Goal: Task Accomplishment & Management: Manage account settings

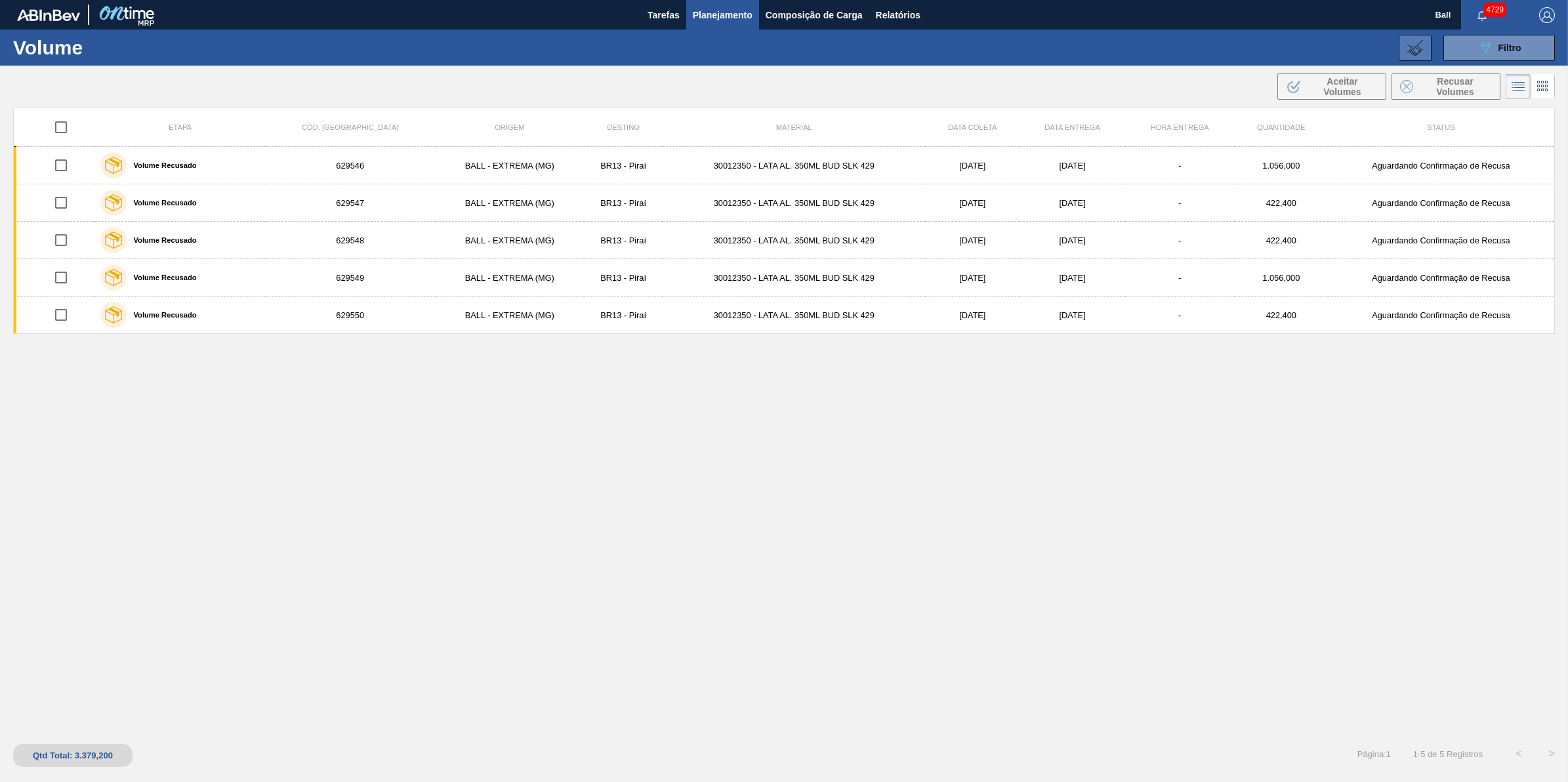
click at [1417, 47] on icon at bounding box center [1415, 48] width 15 height 15
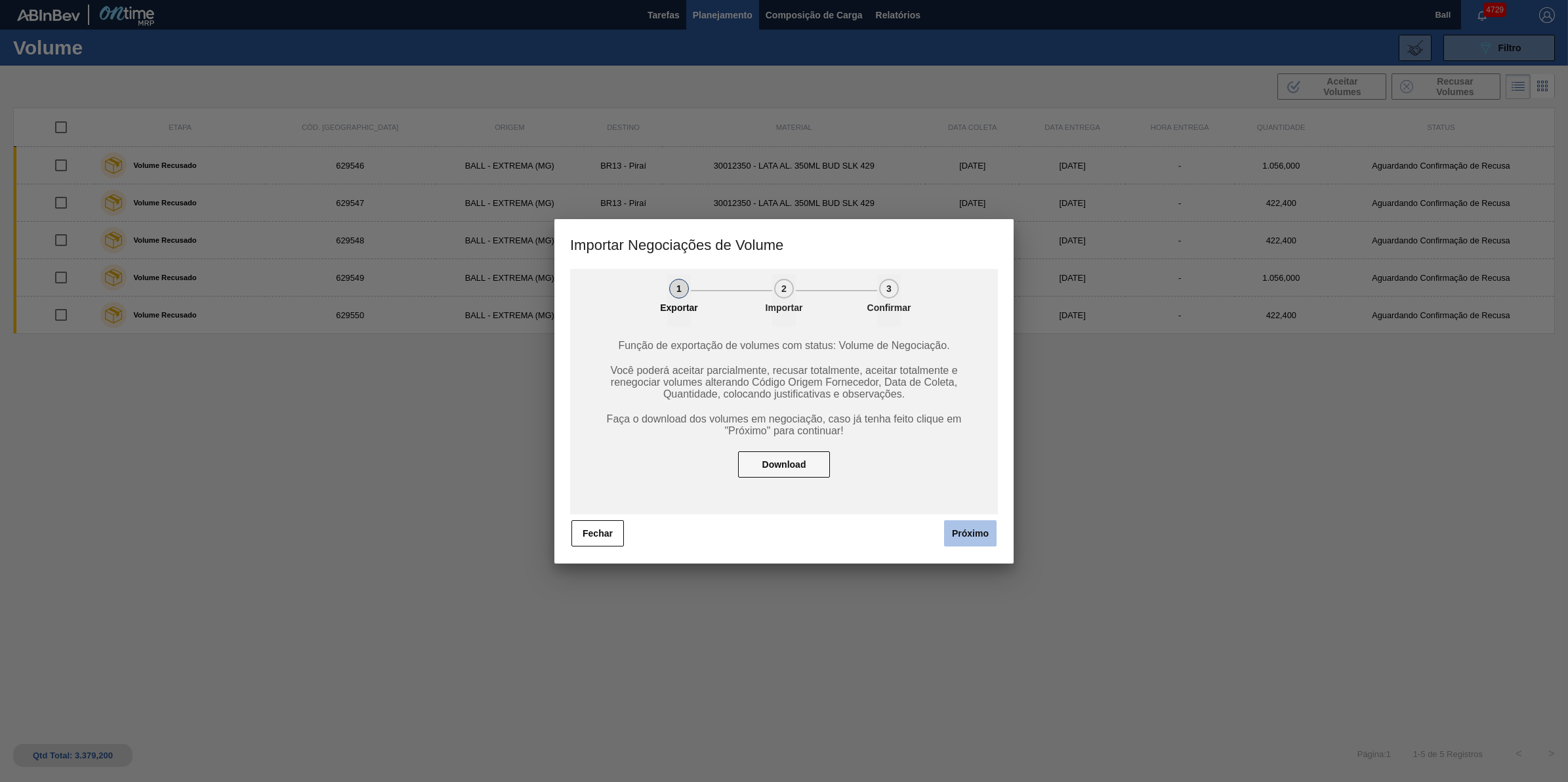
click at [987, 530] on button "Próximo" at bounding box center [970, 533] width 52 height 26
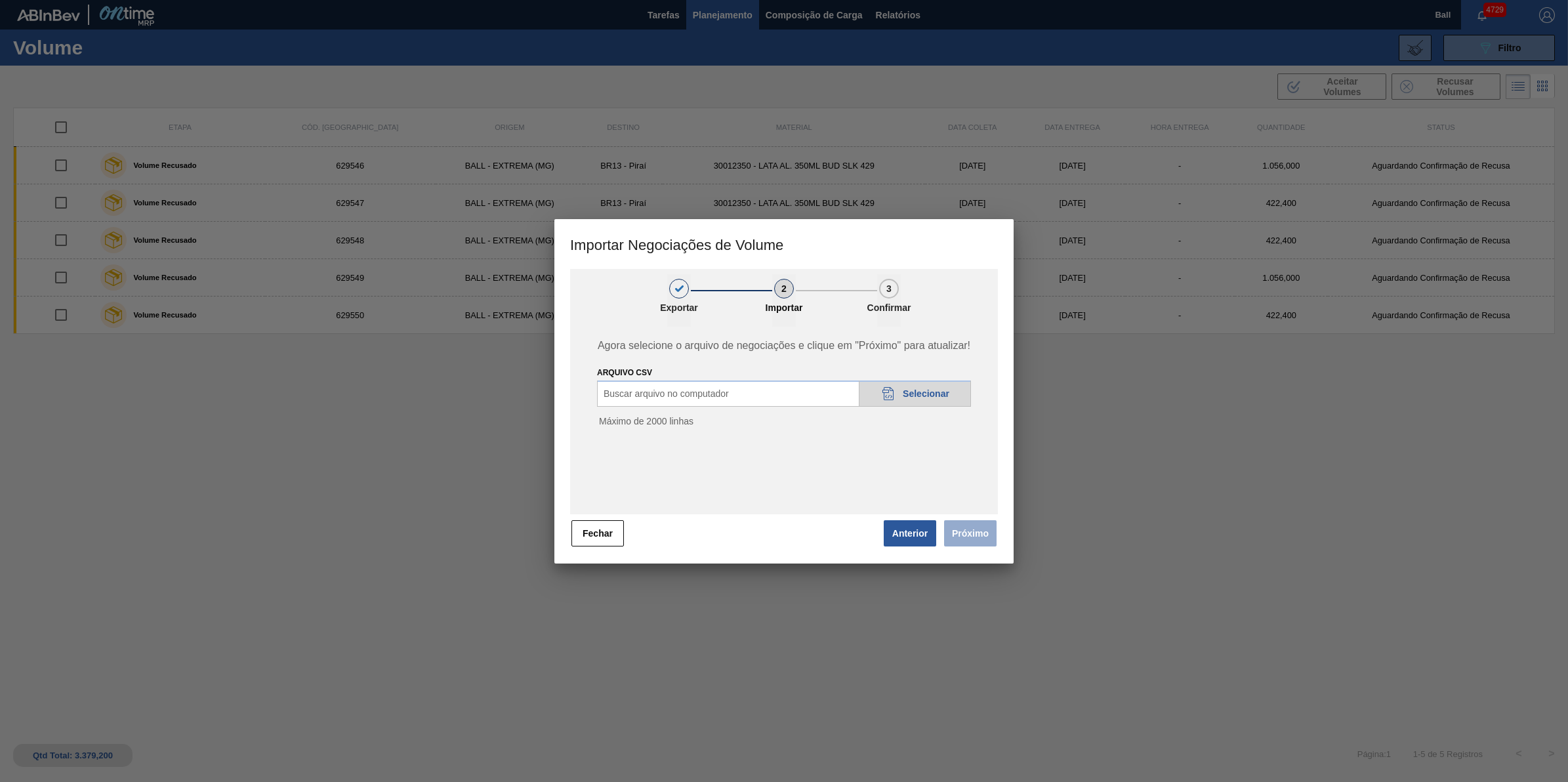
click at [910, 386] on div "20DAD902-3625-4257-8FDA-0C0CB19E2A3D Selecionar" at bounding box center [915, 393] width 112 height 26
click at [981, 533] on button "Próximo" at bounding box center [970, 533] width 52 height 26
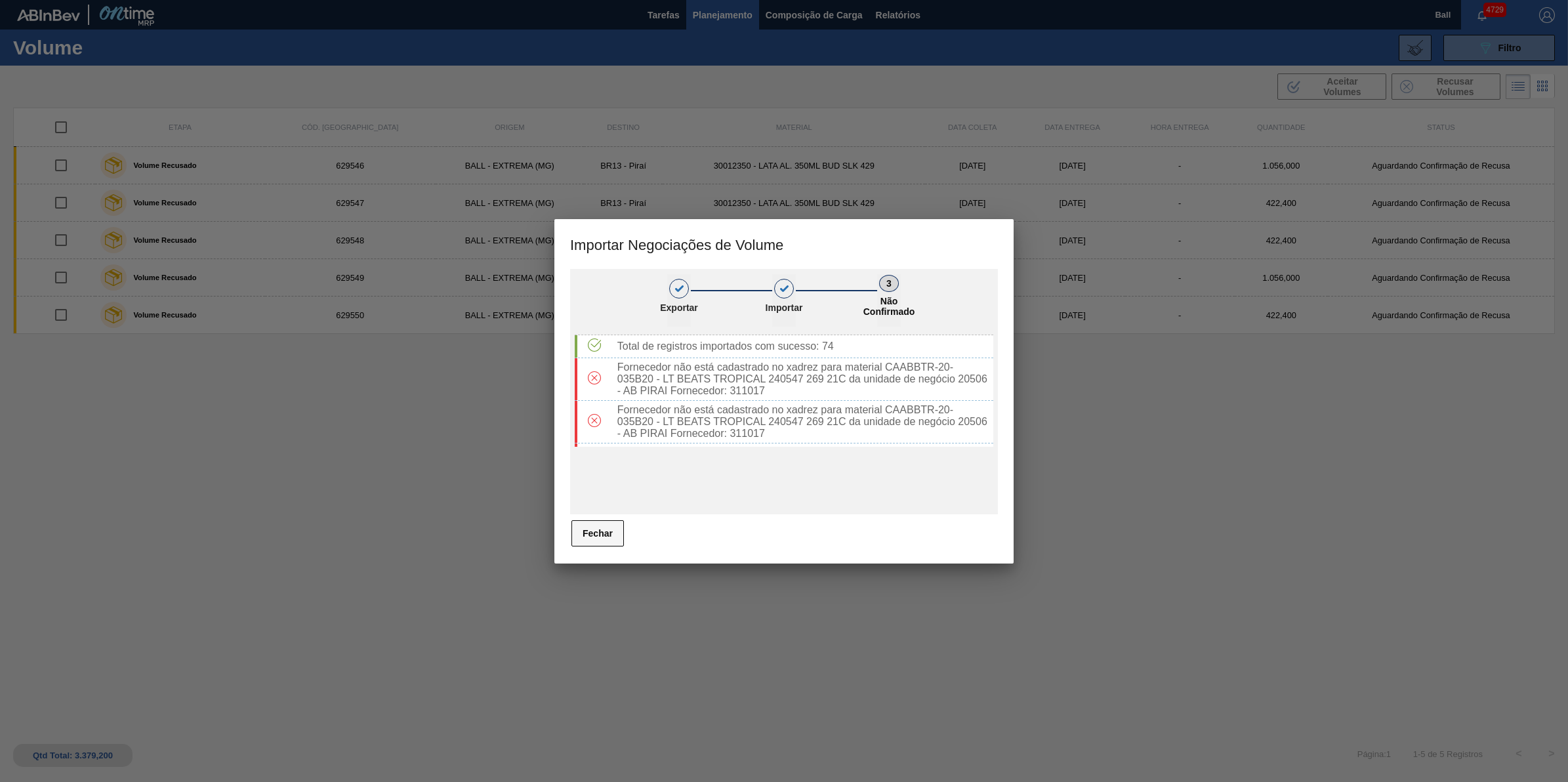
click at [602, 532] on button "Fechar" at bounding box center [598, 533] width 52 height 26
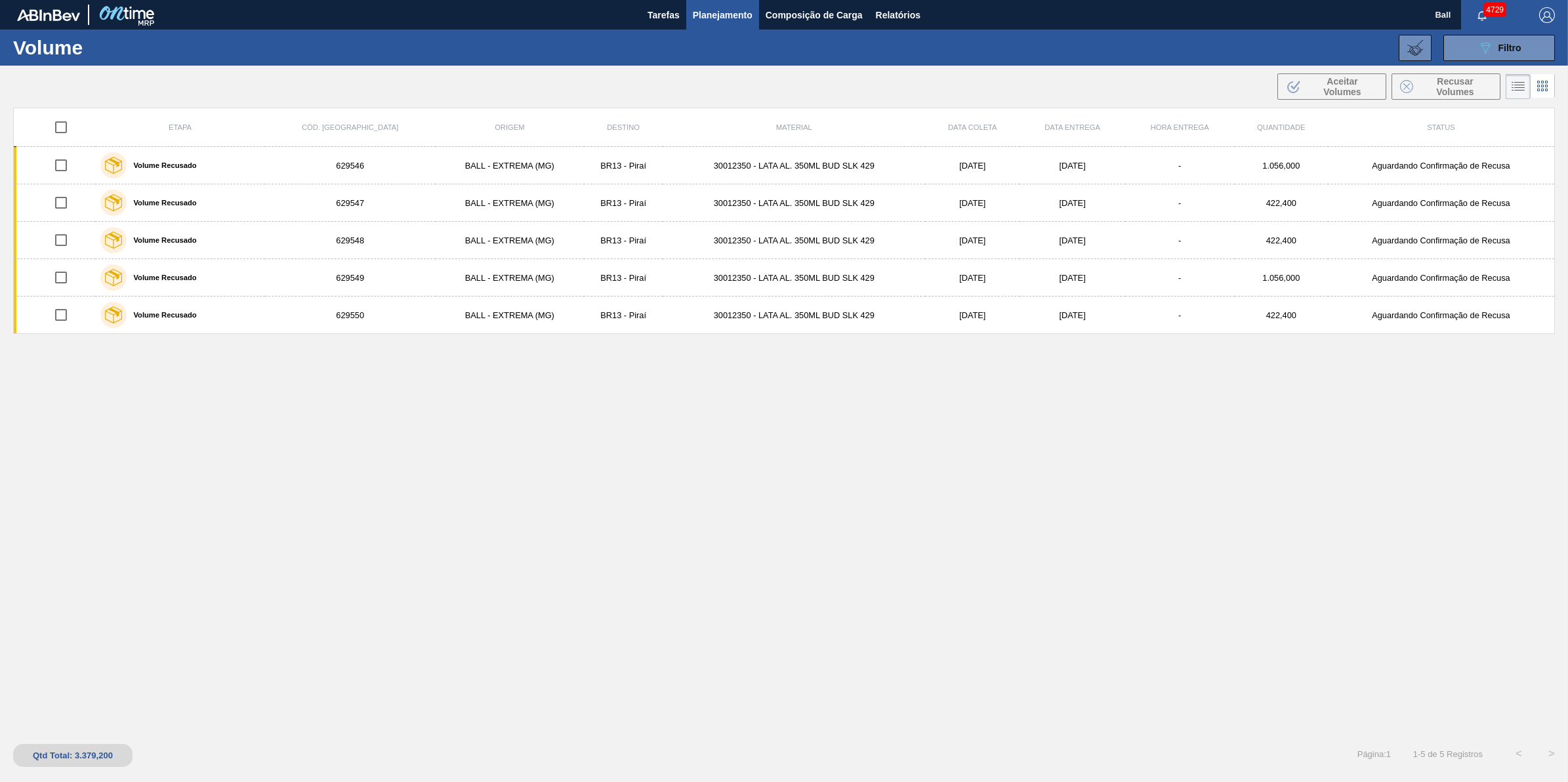
click at [858, 621] on div "Etapa Cód. Pedido Origem Destino Material Data coleta Data Entrega Hora Entrega…" at bounding box center [784, 420] width 1542 height 625
click at [1493, 33] on div "089F7B8B-B2A5-4AFE-B5C0-19BA573D28AC Filtro Código Volume × 629546 × 629547 × 6…" at bounding box center [888, 48] width 1346 height 39
click at [1503, 38] on button "089F7B8B-B2A5-4AFE-B5C0-19BA573D28AC Filtro" at bounding box center [1499, 48] width 112 height 26
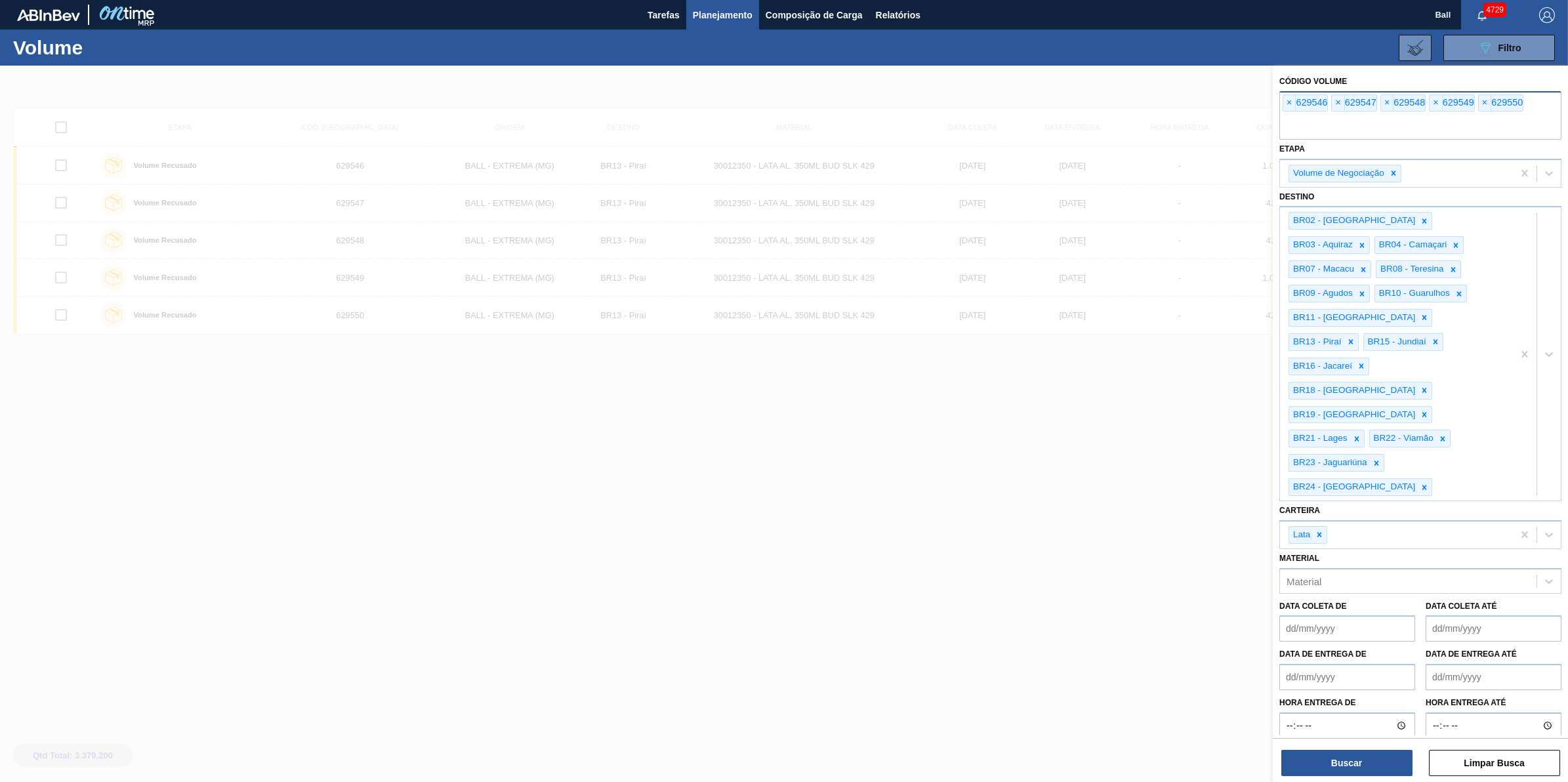
click at [1356, 122] on input "text" at bounding box center [1420, 127] width 282 height 25
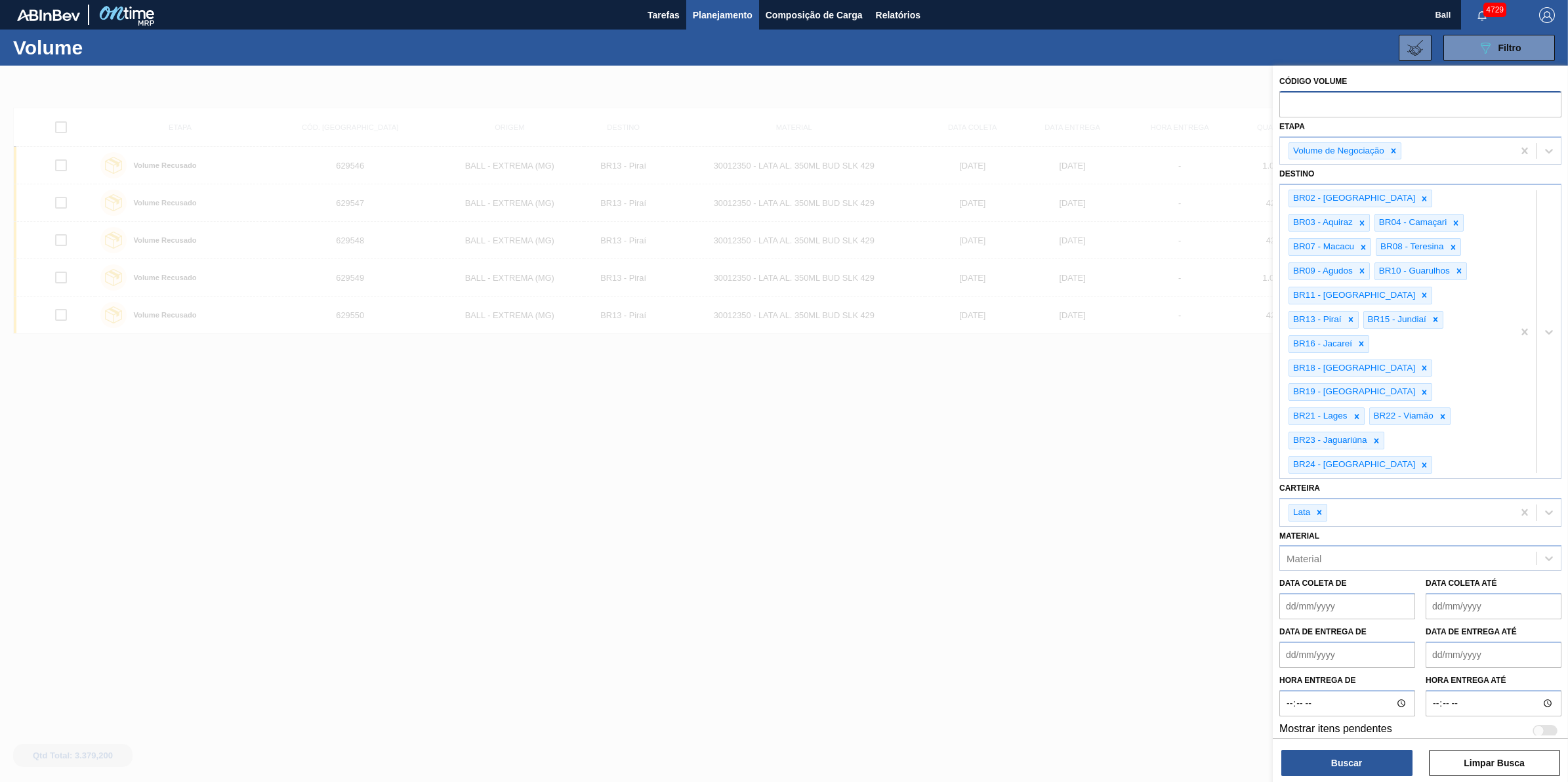
paste input "text"
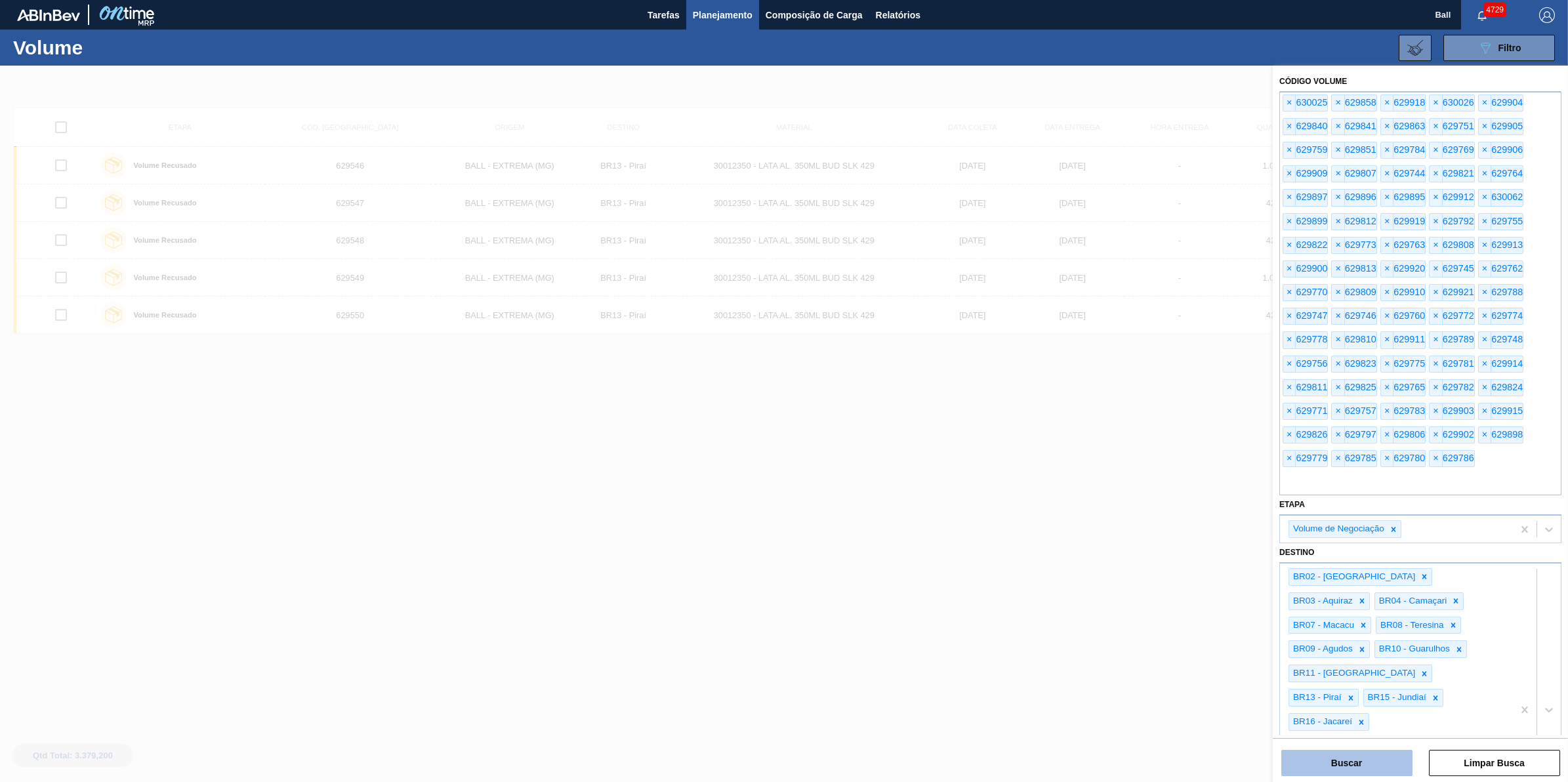
click at [1349, 764] on button "Buscar" at bounding box center [1346, 763] width 132 height 26
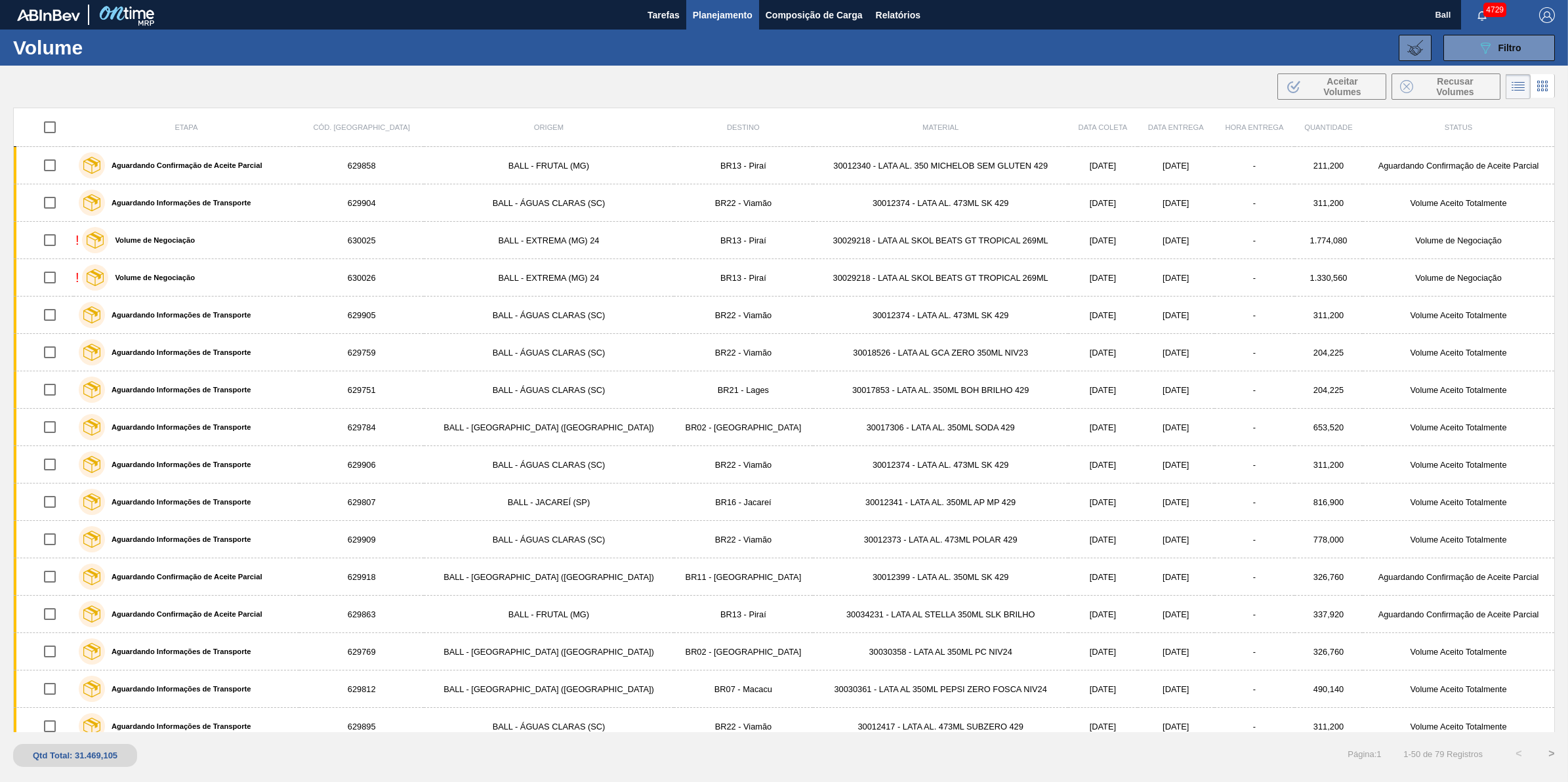
click at [1509, 62] on div "089F7B8B-B2A5-4AFE-B5C0-19BA573D28AC Filtro Código Volume × 630025 × 629858 × 6…" at bounding box center [888, 48] width 1346 height 39
click at [1510, 50] on span "Filtro" at bounding box center [1510, 48] width 23 height 11
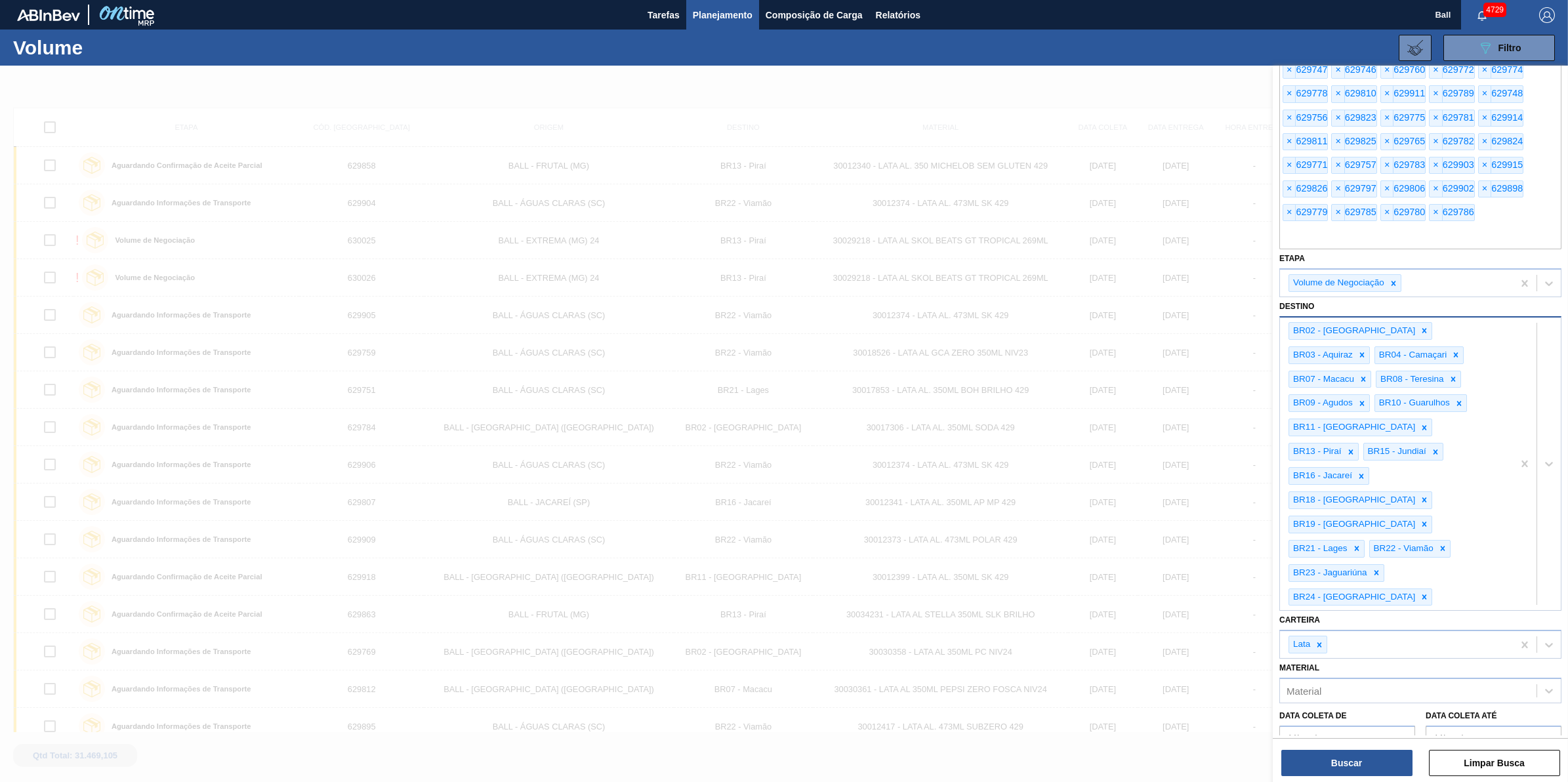
scroll to position [322, 0]
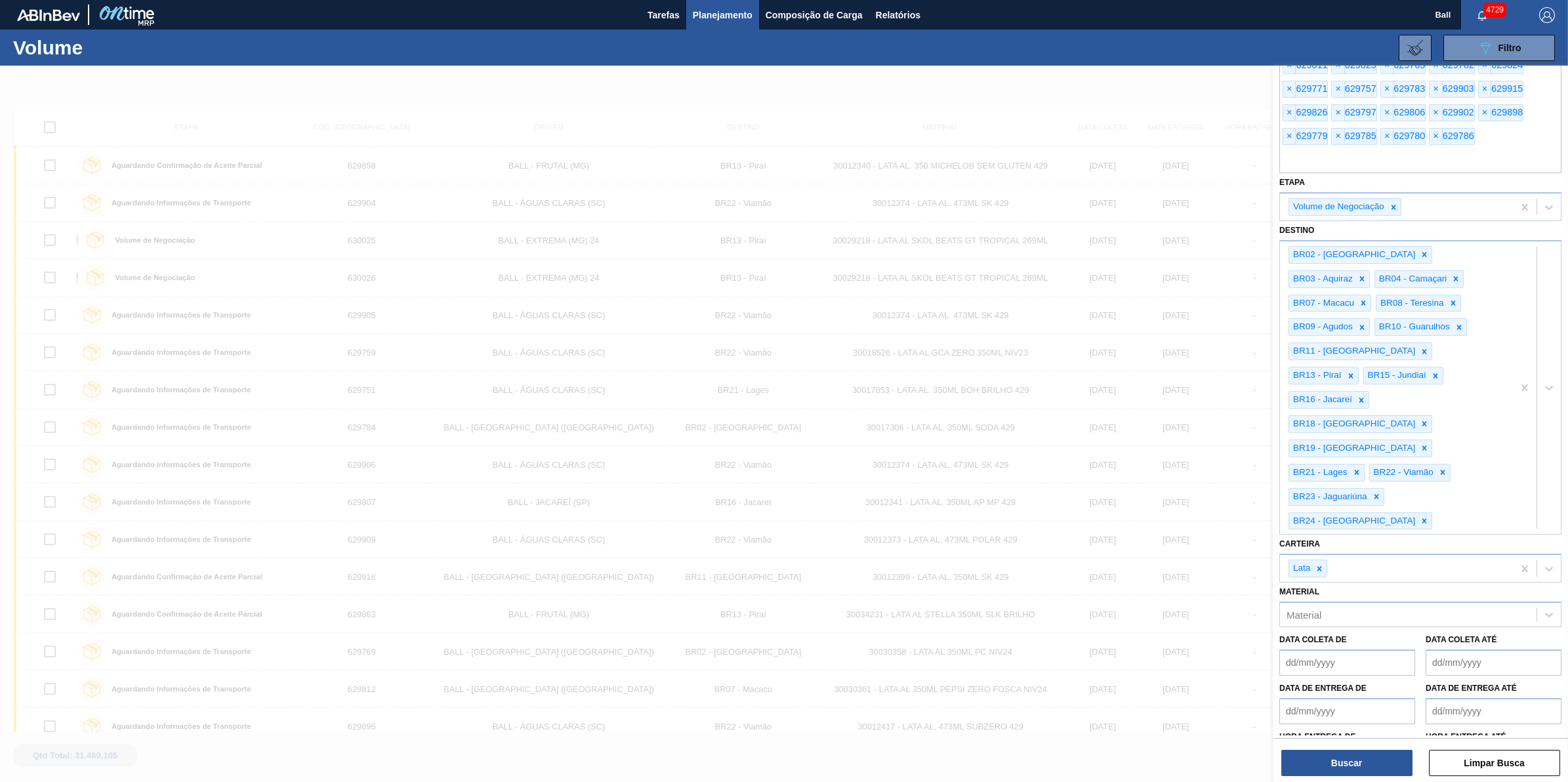
click at [1538, 781] on div at bounding box center [1538, 787] width 11 height 11
checkbox input "true"
click at [1356, 764] on button "Buscar" at bounding box center [1346, 763] width 132 height 26
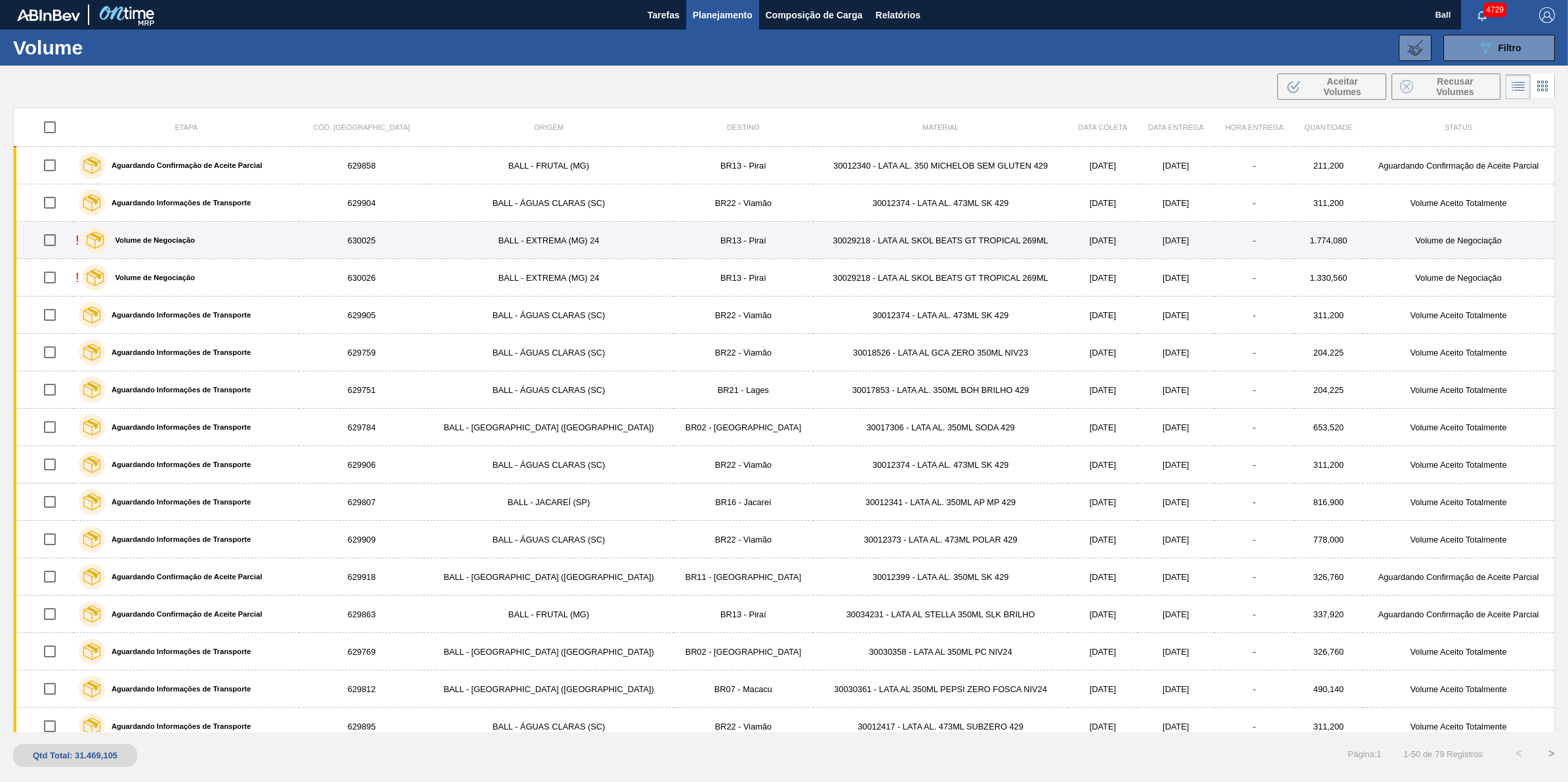
click at [244, 238] on div "! Volume de Negociação" at bounding box center [186, 240] width 222 height 33
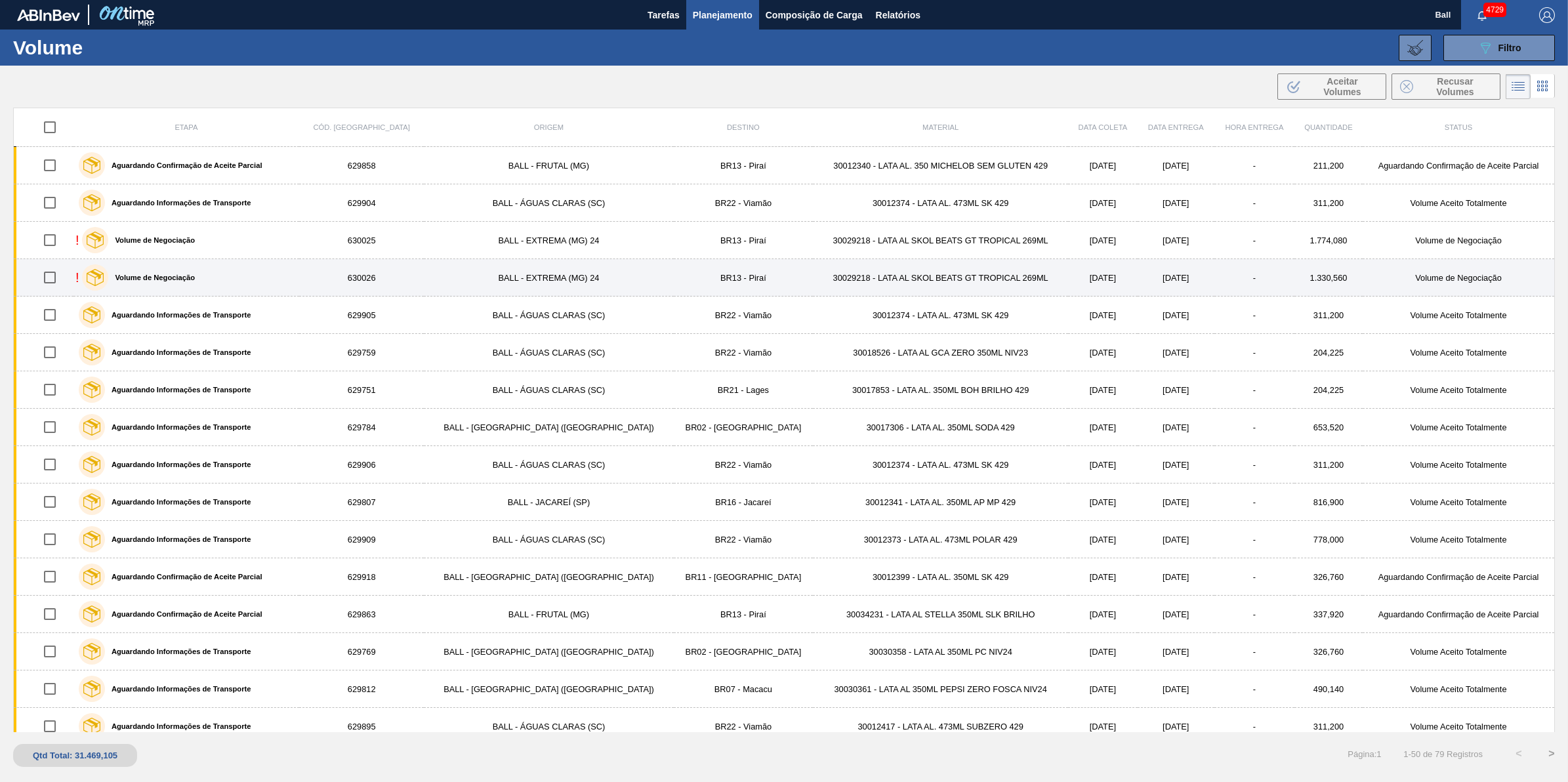
click at [238, 274] on div "! Volume de Negociação" at bounding box center [186, 277] width 222 height 33
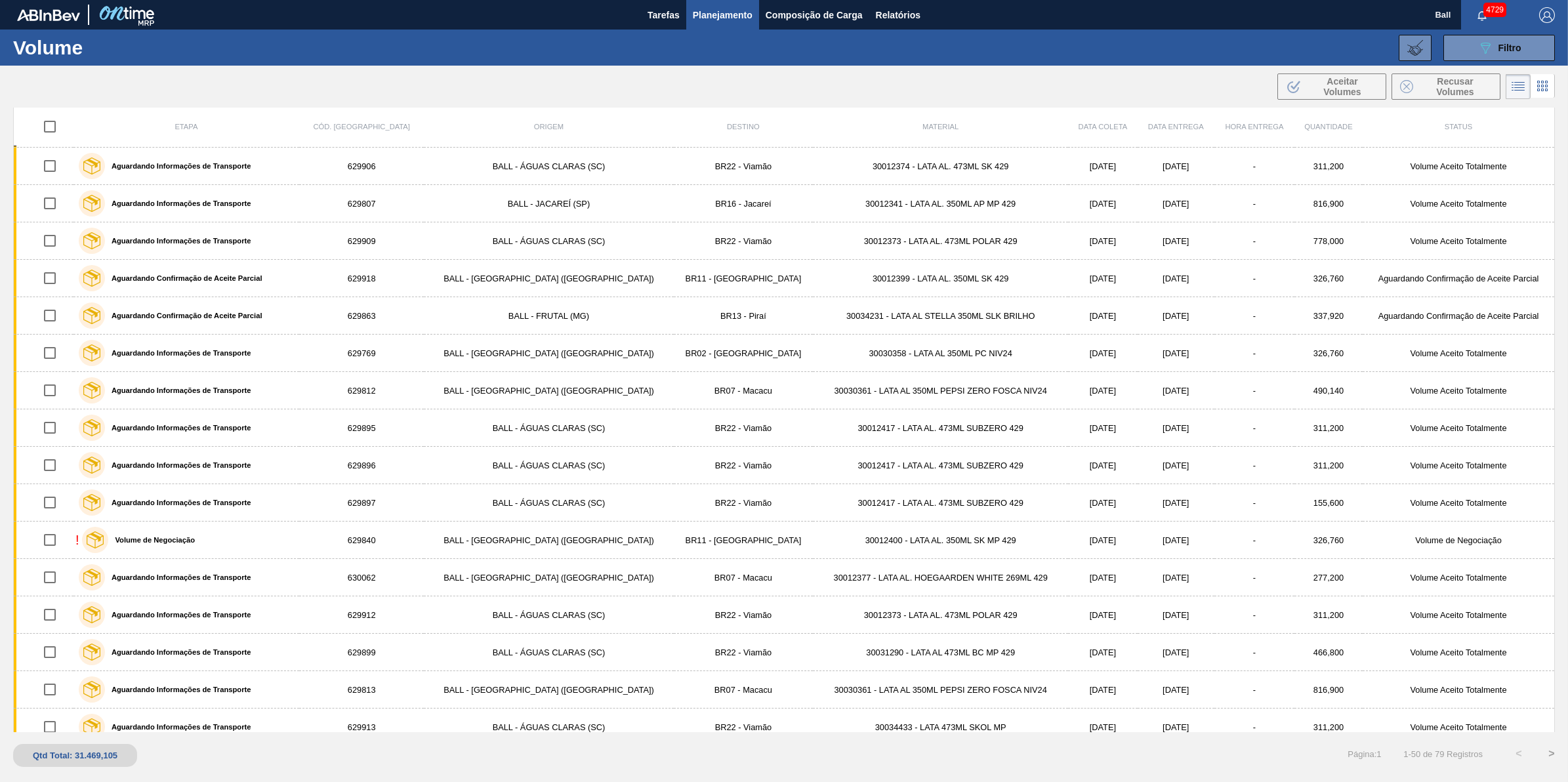
scroll to position [328, 0]
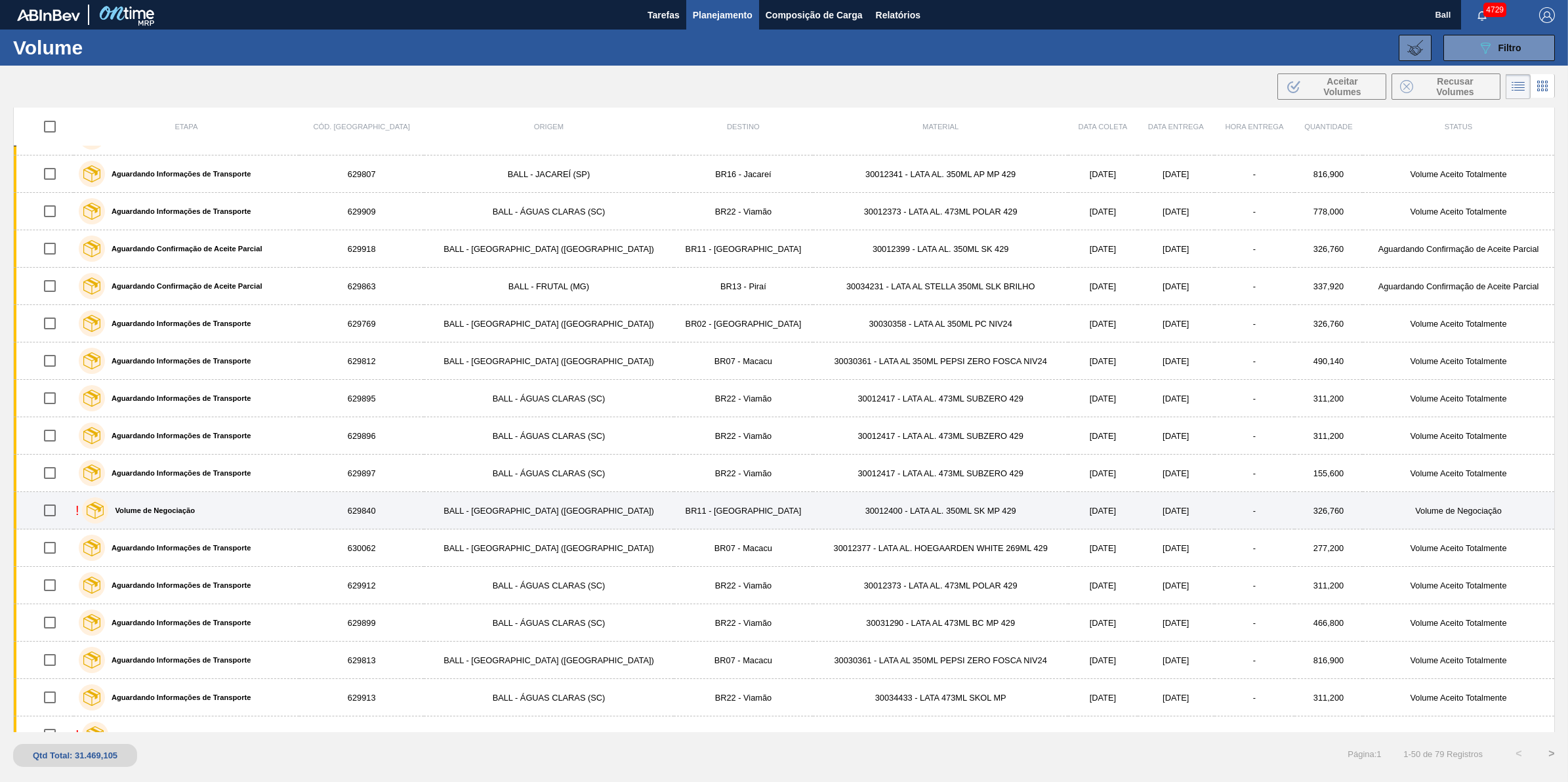
click at [283, 510] on div "! Volume de Negociação" at bounding box center [186, 510] width 222 height 33
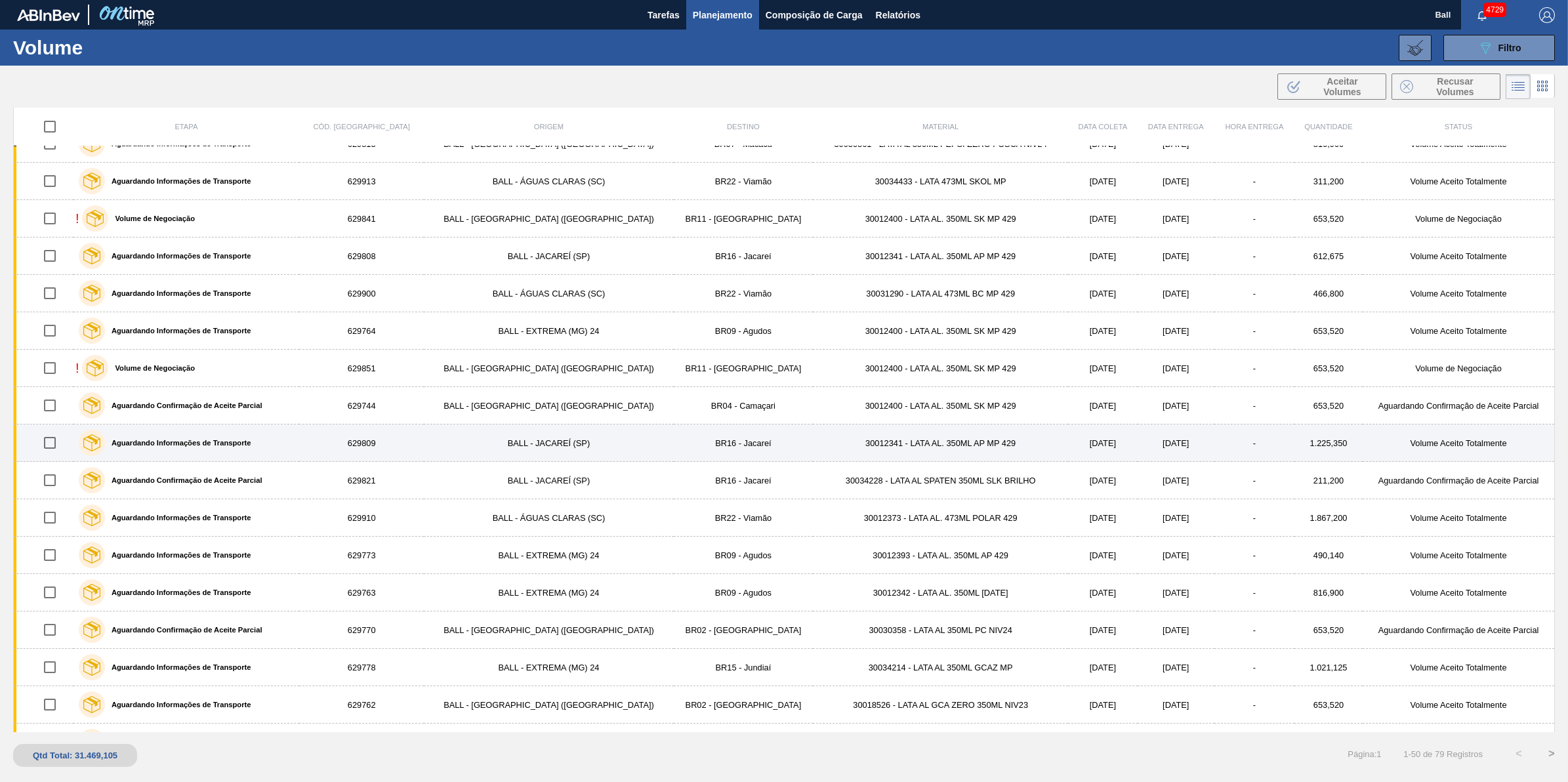
scroll to position [820, 0]
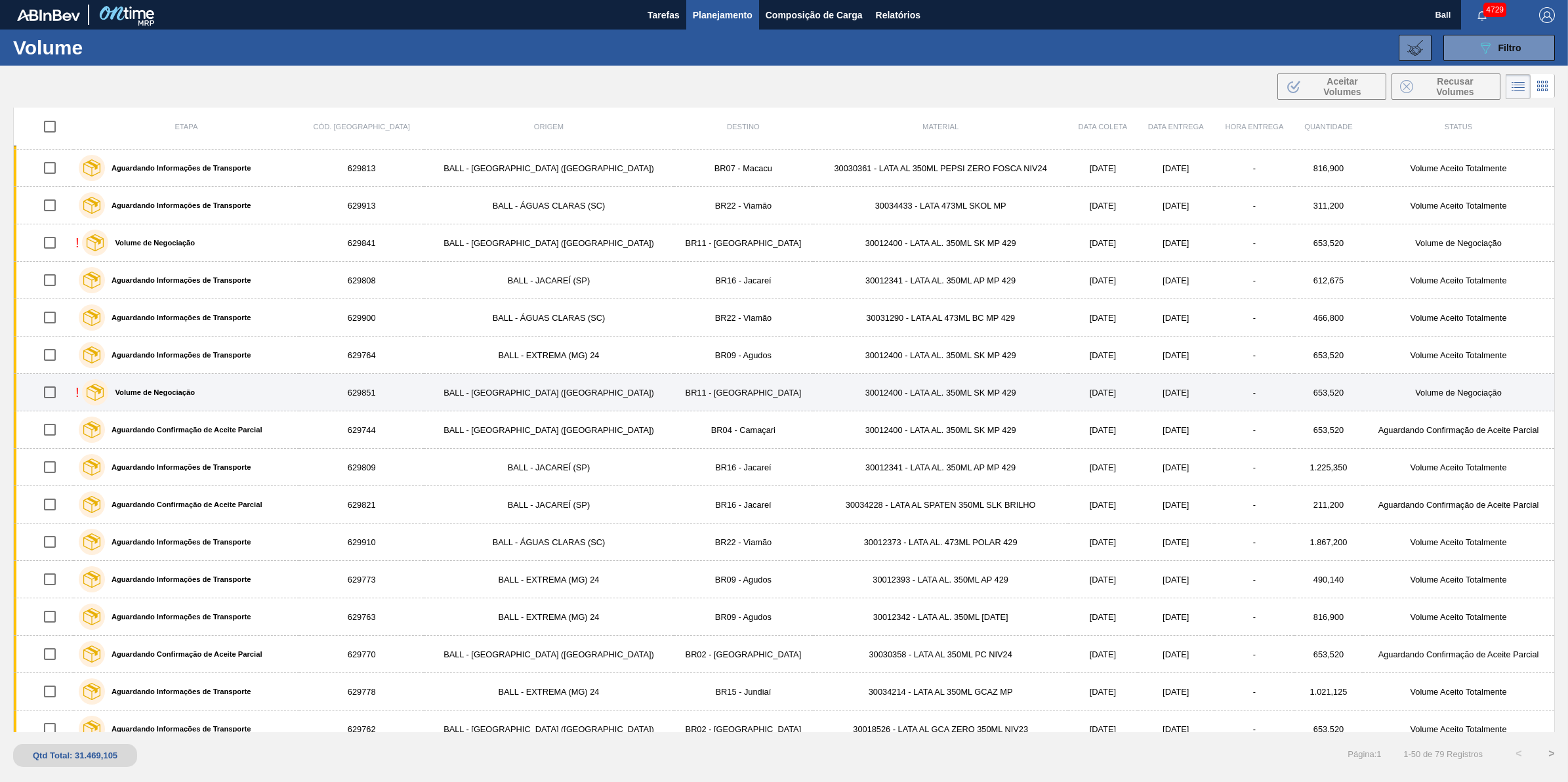
click at [269, 384] on div "! Volume de Negociação" at bounding box center [186, 393] width 222 height 33
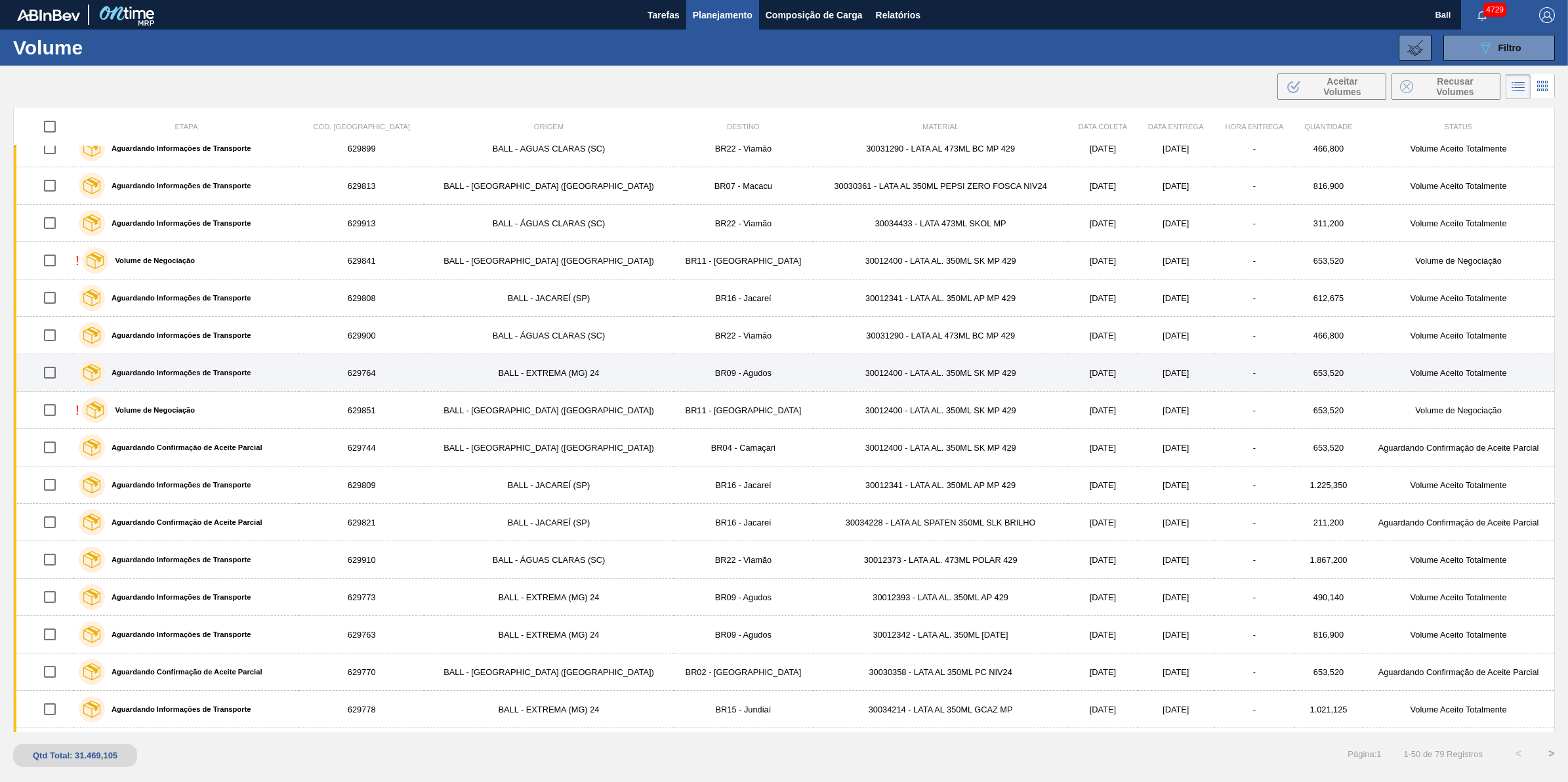
scroll to position [799, 0]
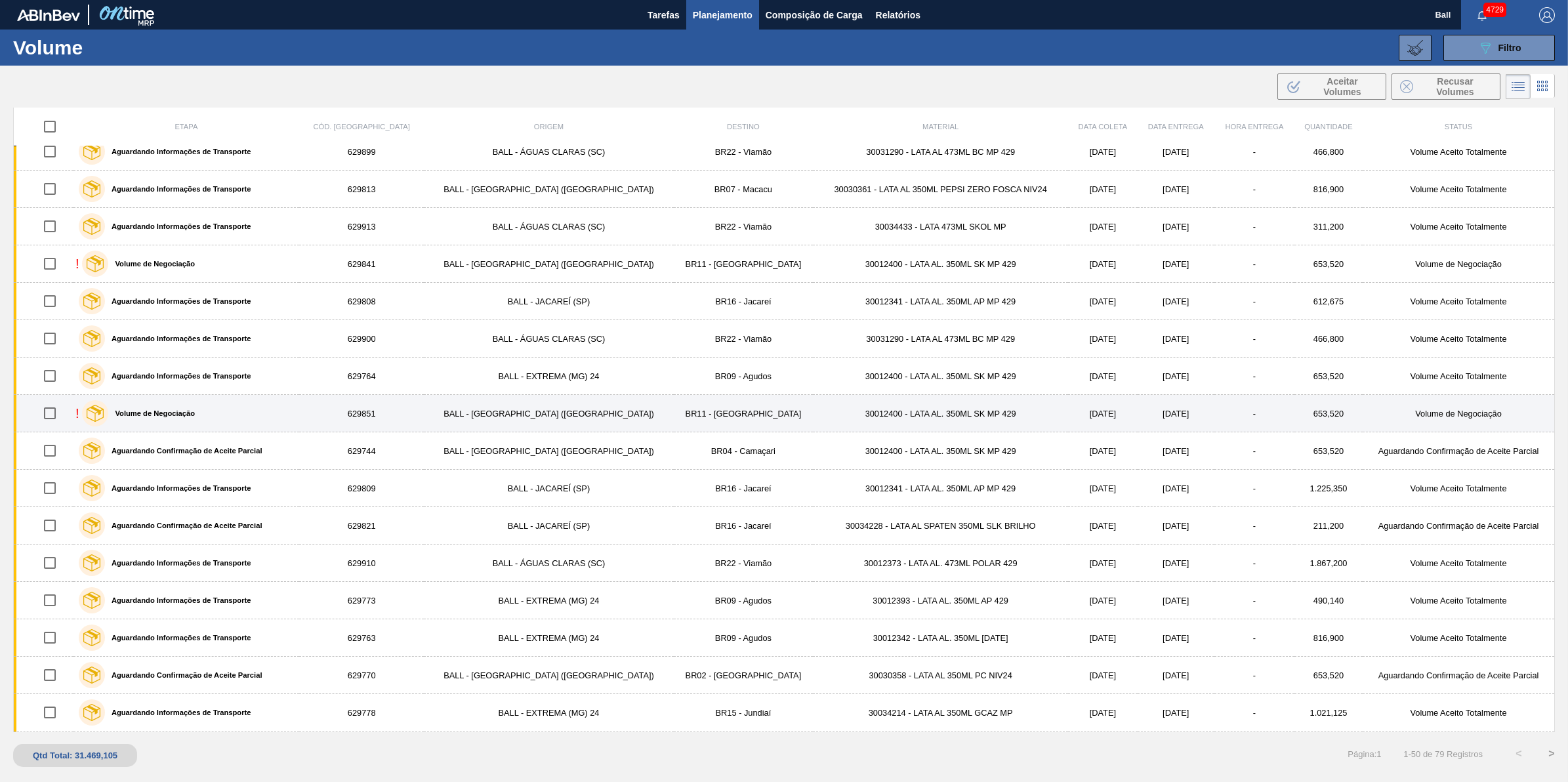
click at [192, 417] on label "Volume de Negociação" at bounding box center [152, 413] width 87 height 8
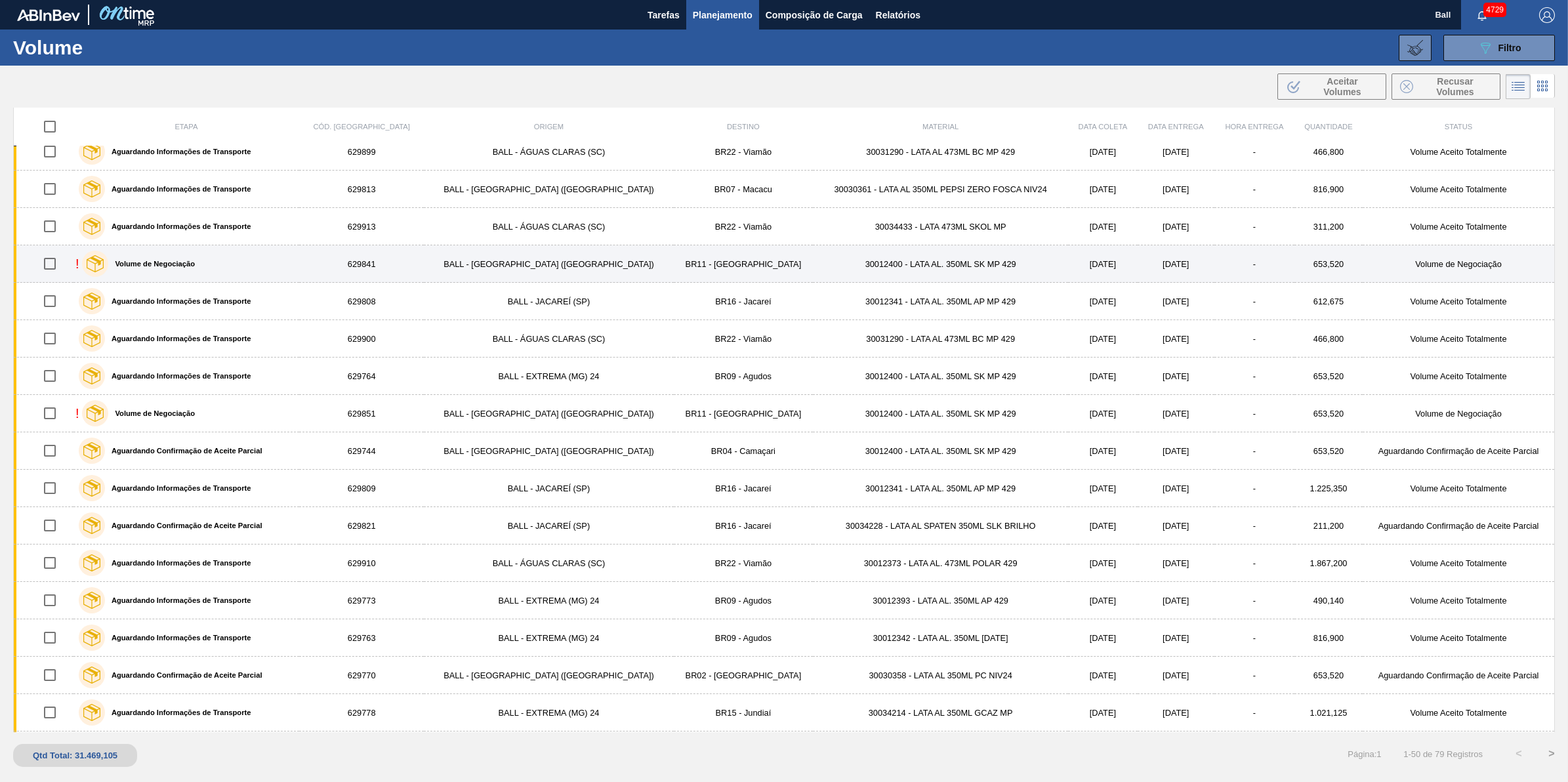
click at [195, 268] on label "Volume de Negociação" at bounding box center [152, 264] width 87 height 8
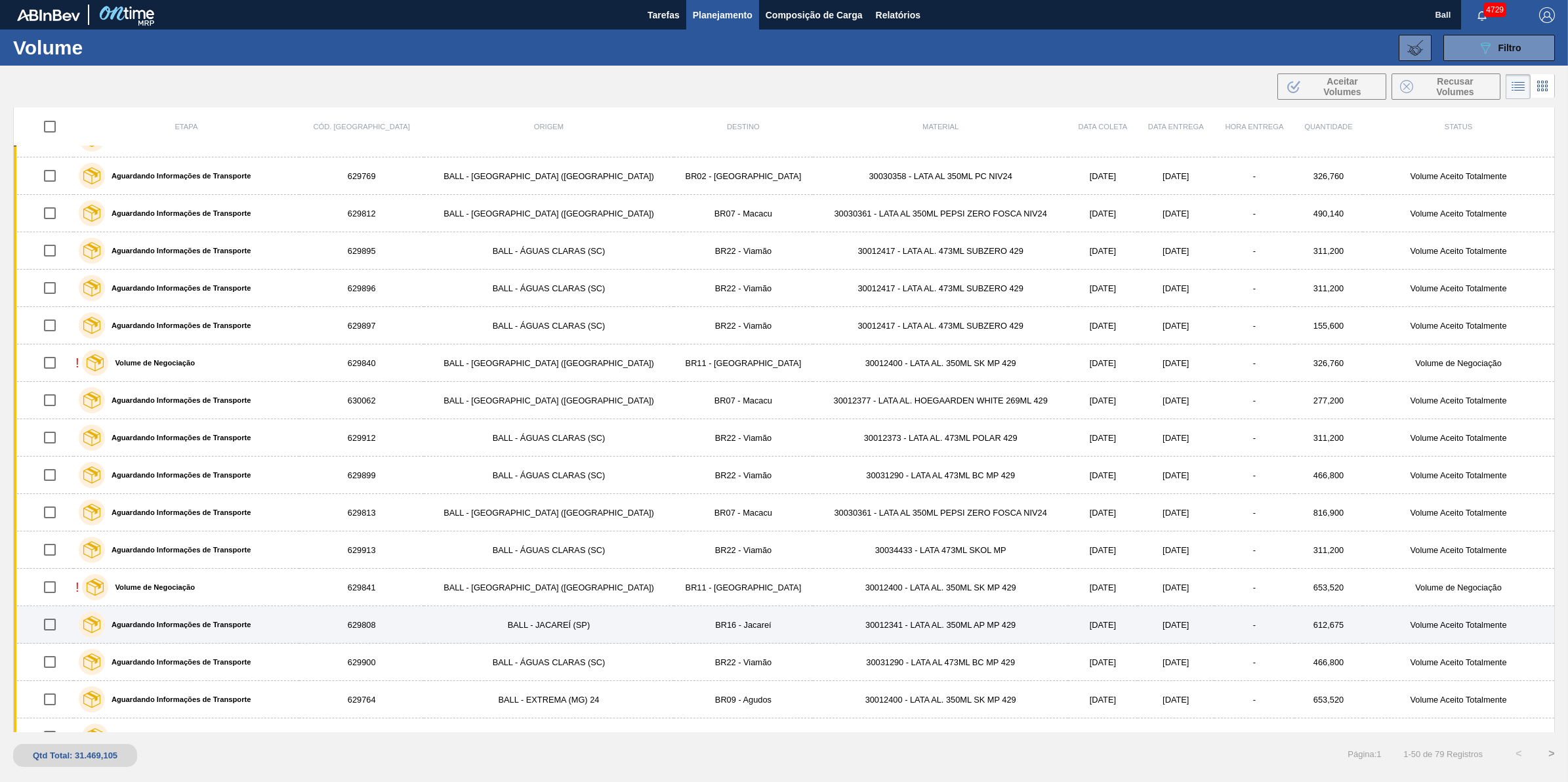
scroll to position [471, 0]
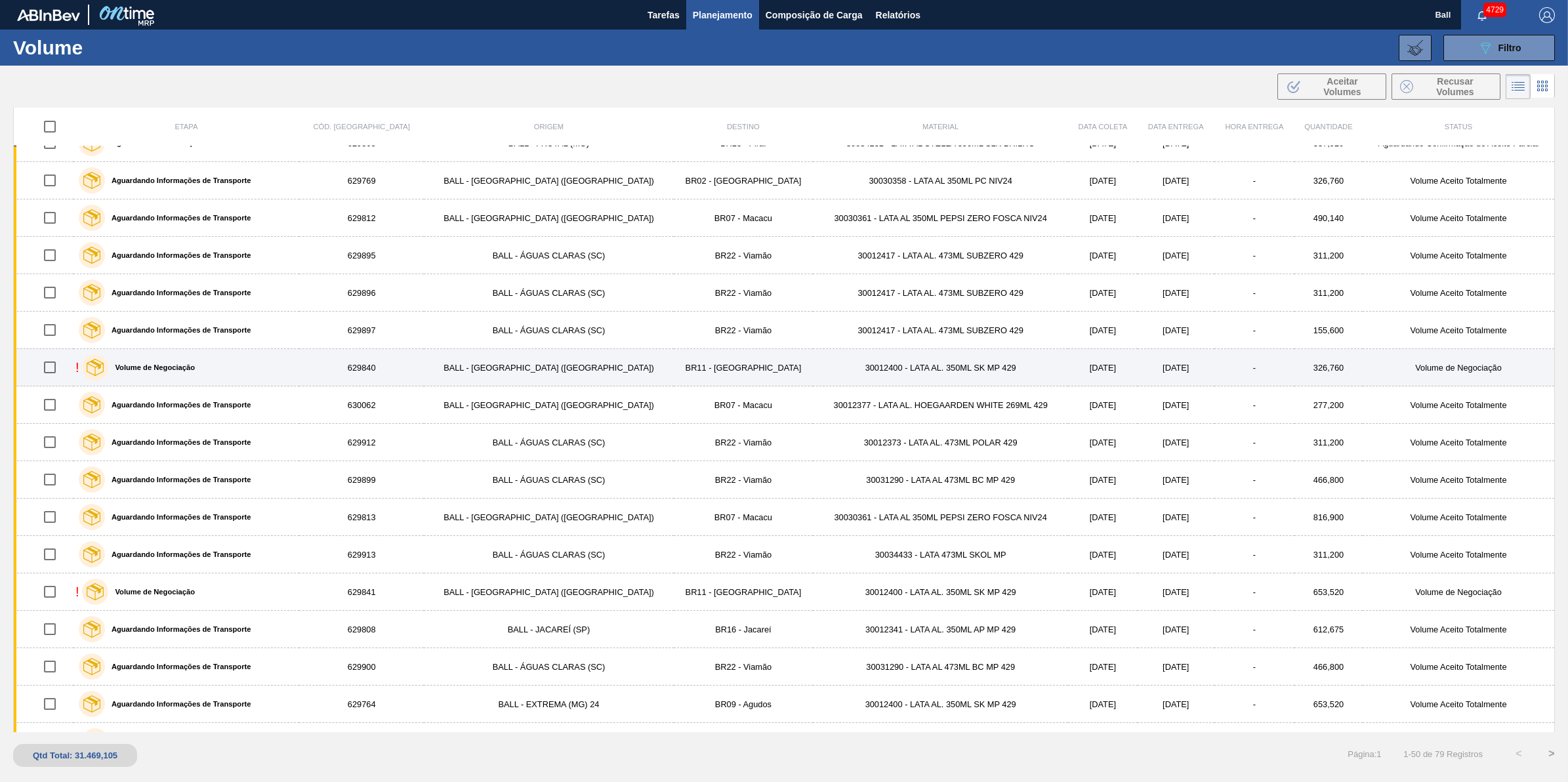
click at [168, 368] on label "Volume de Negociação" at bounding box center [152, 367] width 87 height 8
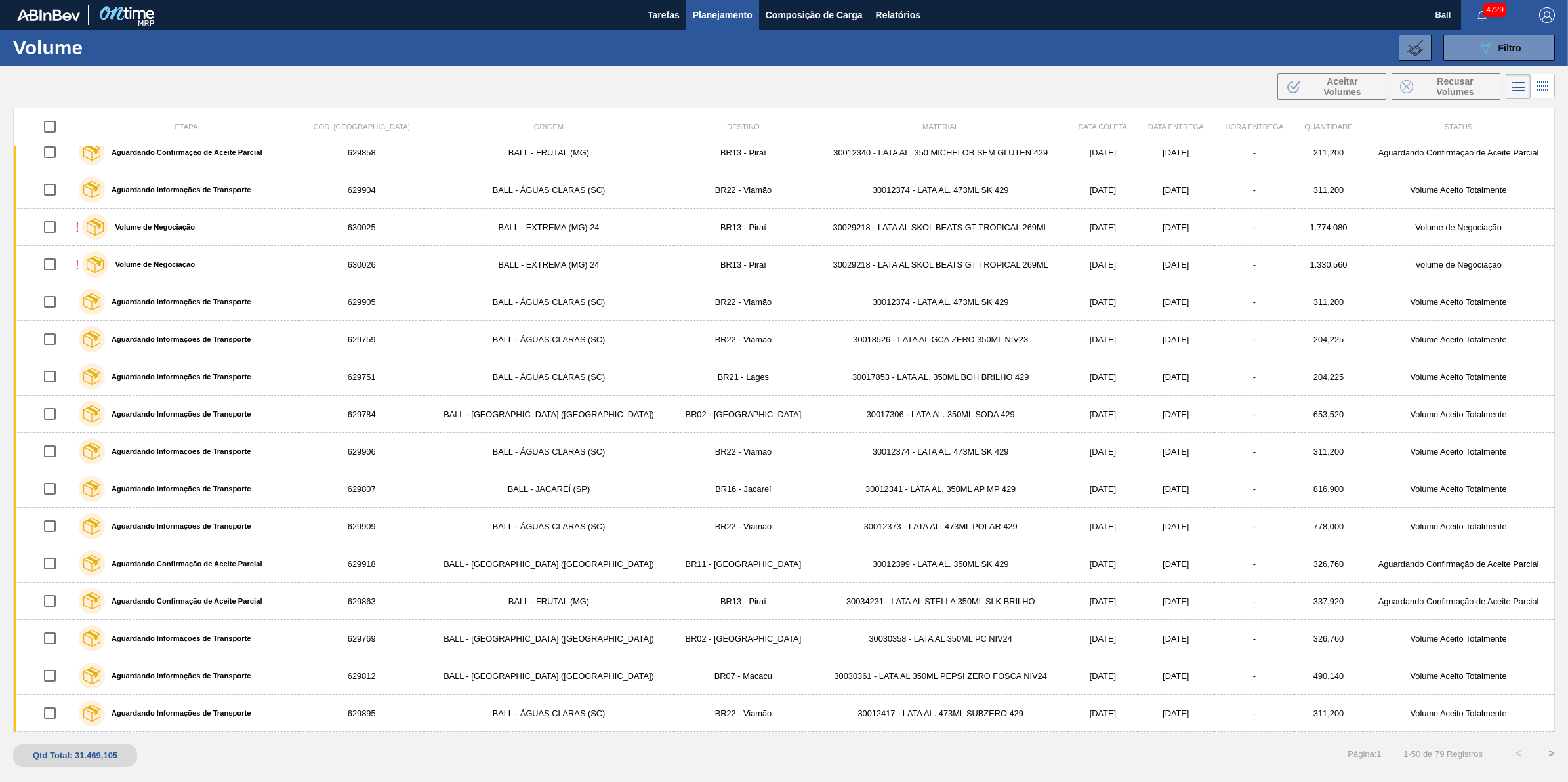
scroll to position [0, 0]
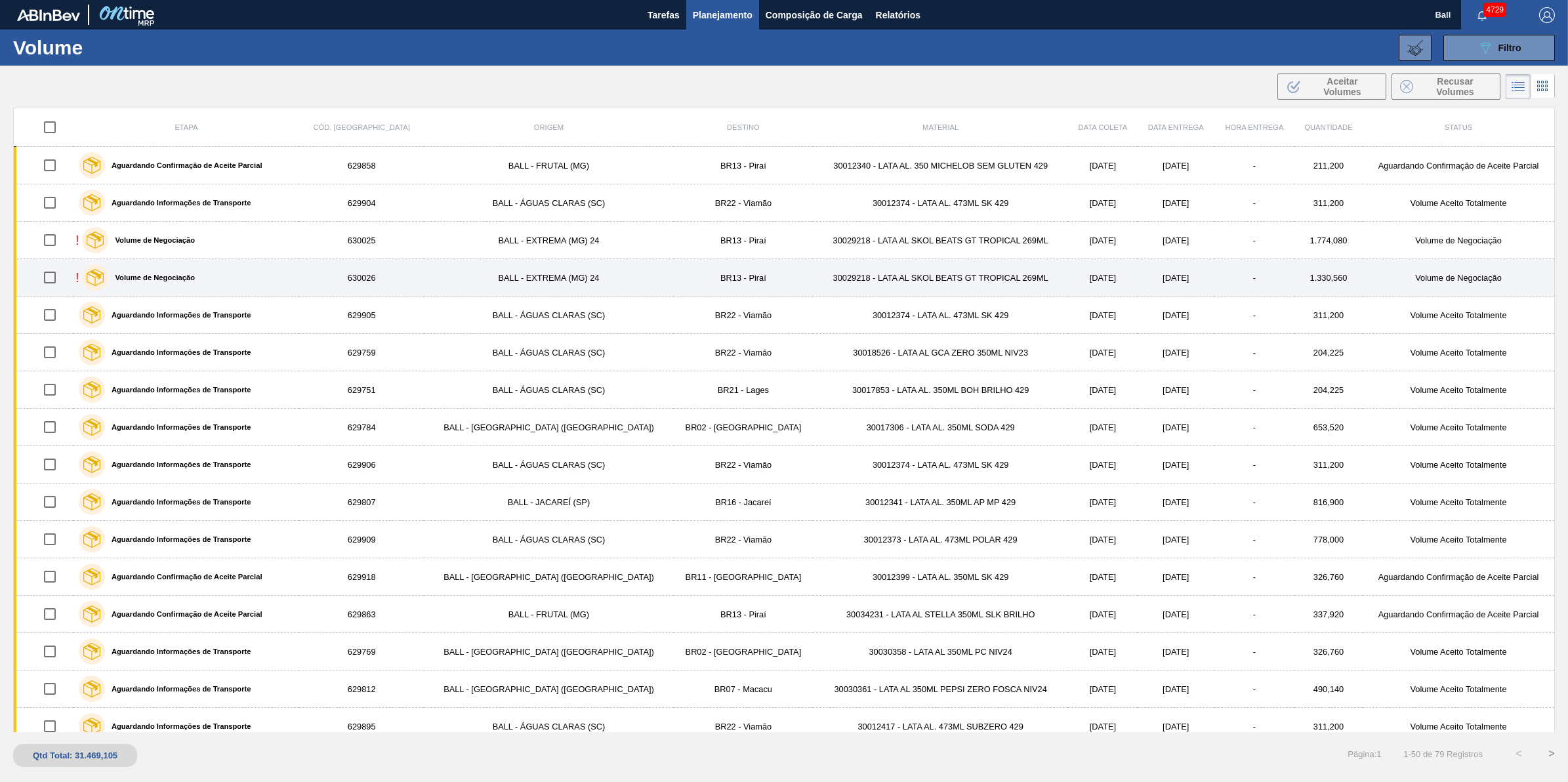
click at [178, 282] on div "Volume de Negociação" at bounding box center [138, 277] width 119 height 33
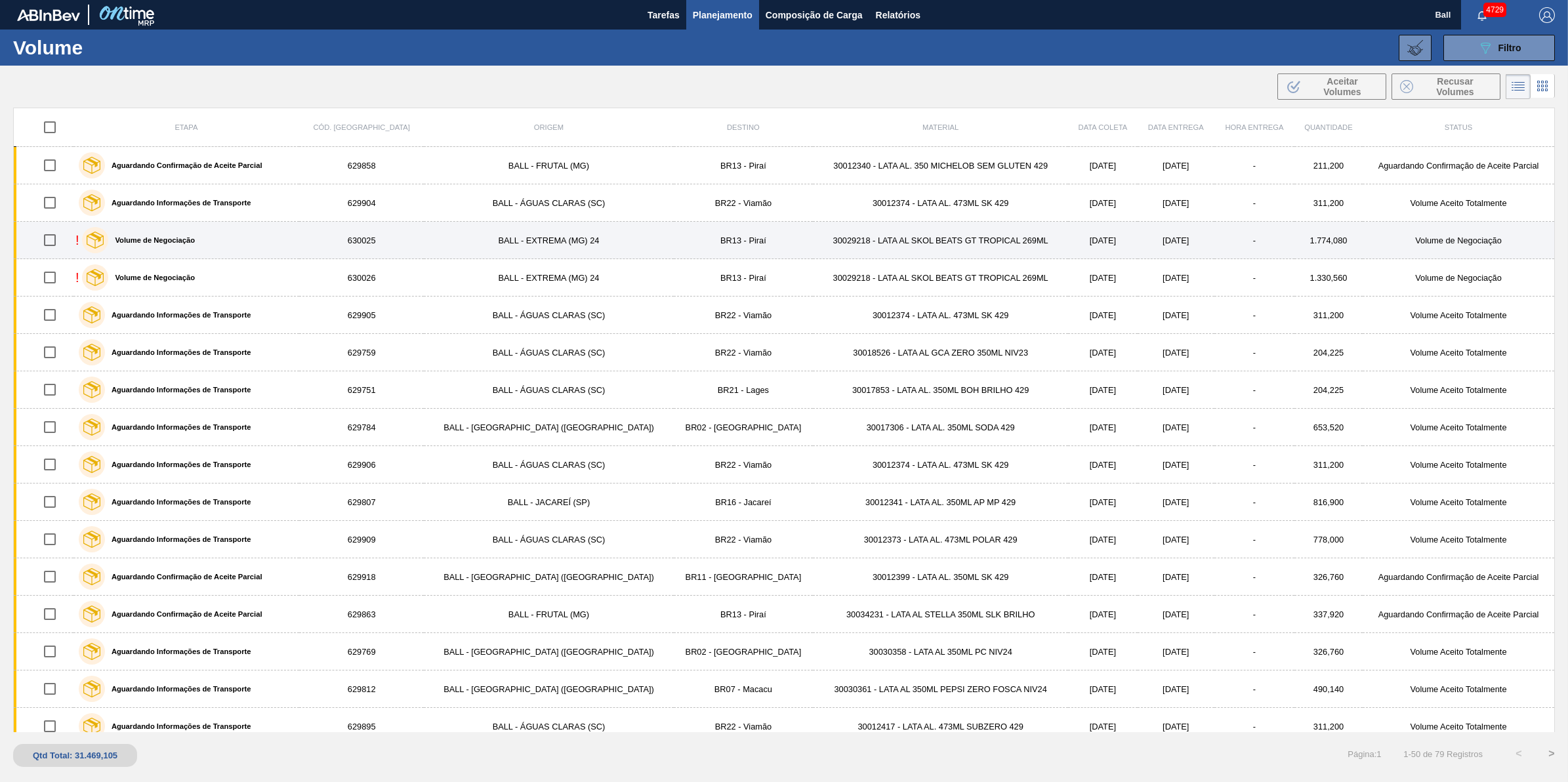
click at [182, 237] on label "Volume de Negociação" at bounding box center [152, 240] width 87 height 8
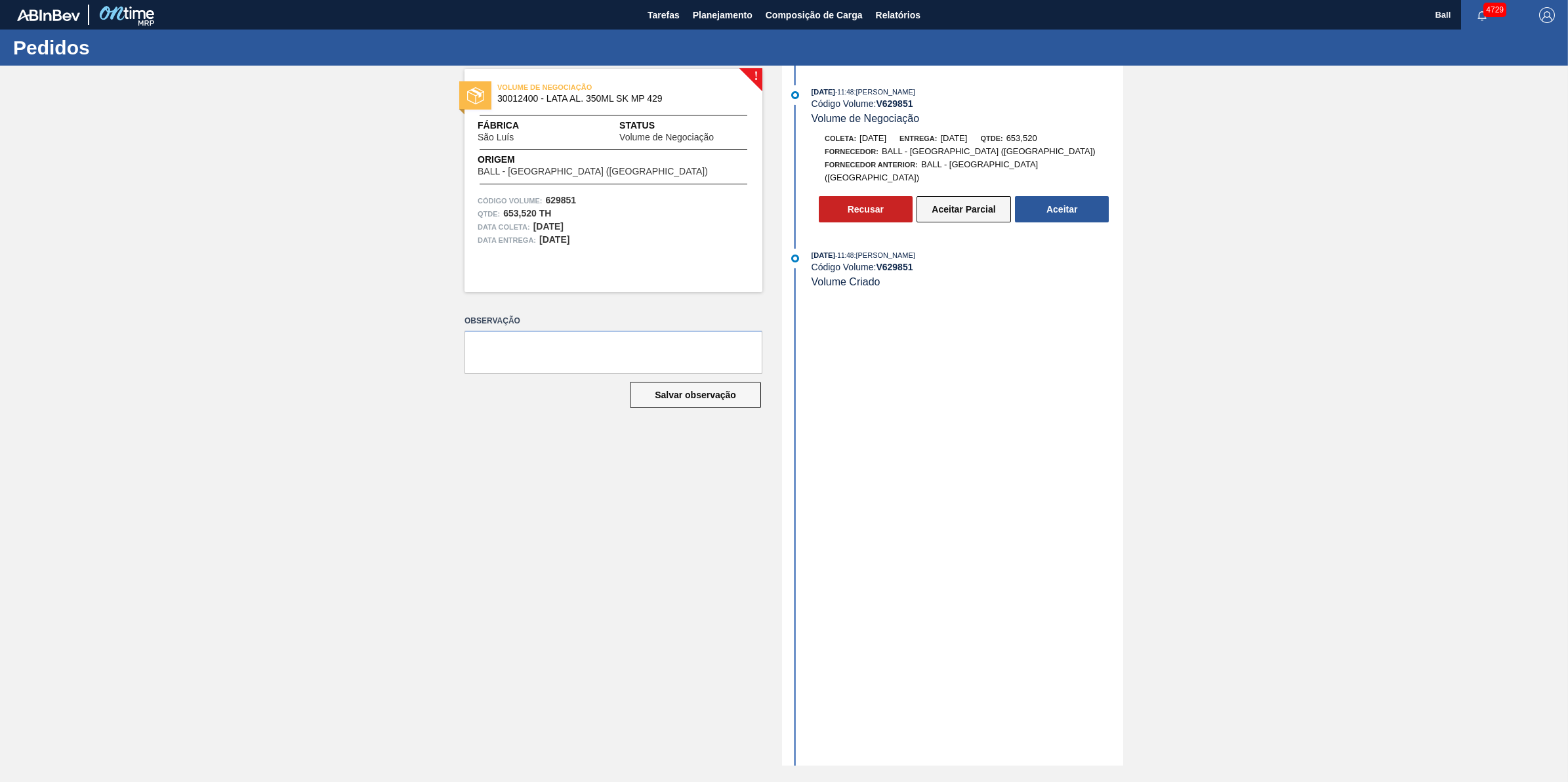
click at [990, 204] on button "Aceitar Parcial" at bounding box center [963, 209] width 95 height 26
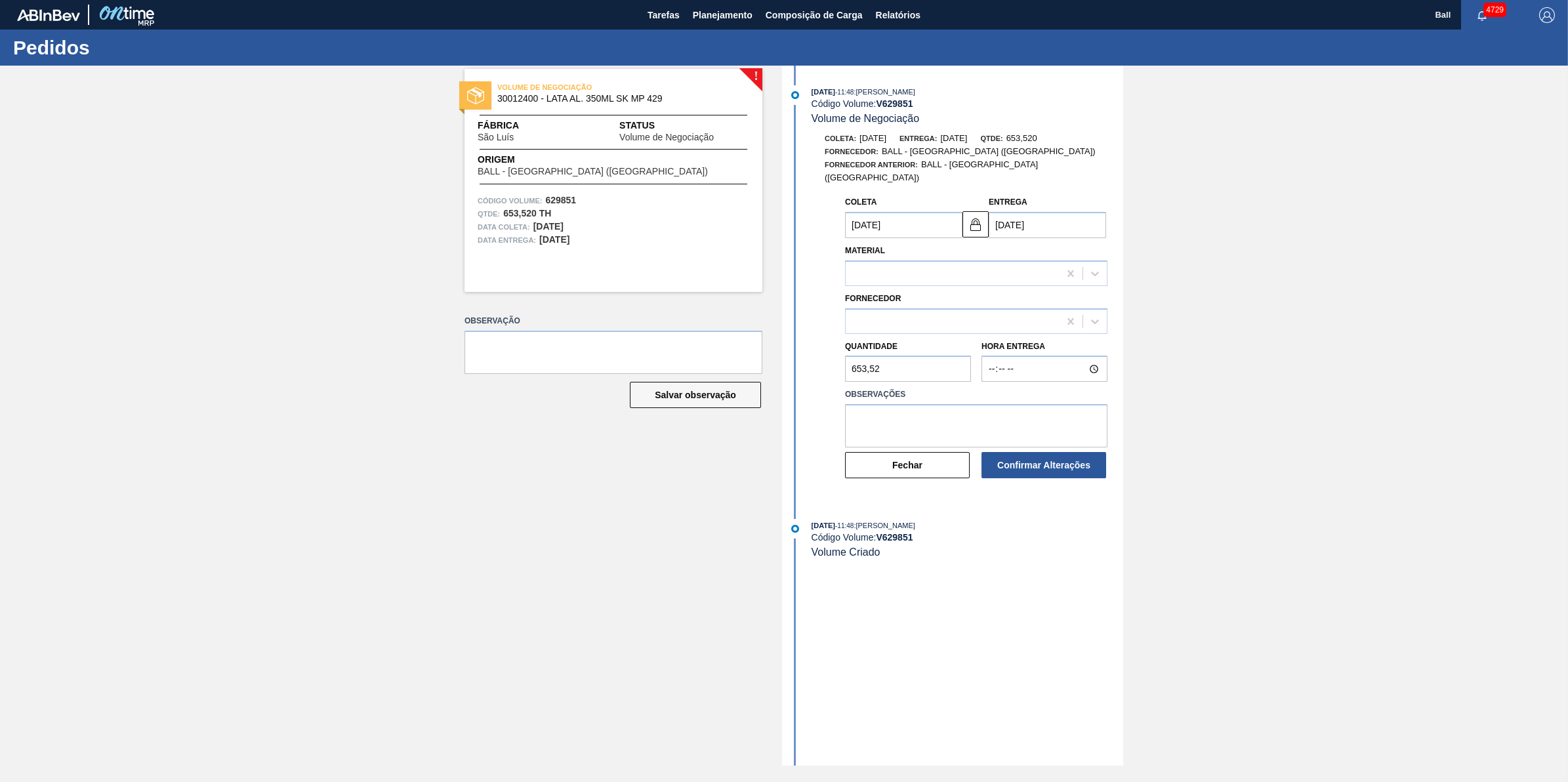
type input "21/10/2025"
click at [979, 416] on textarea at bounding box center [976, 426] width 262 height 43
paste textarea "629841"
type textarea "629841"
click at [992, 416] on textarea "necesário expandir contrato por brbr" at bounding box center [976, 426] width 262 height 43
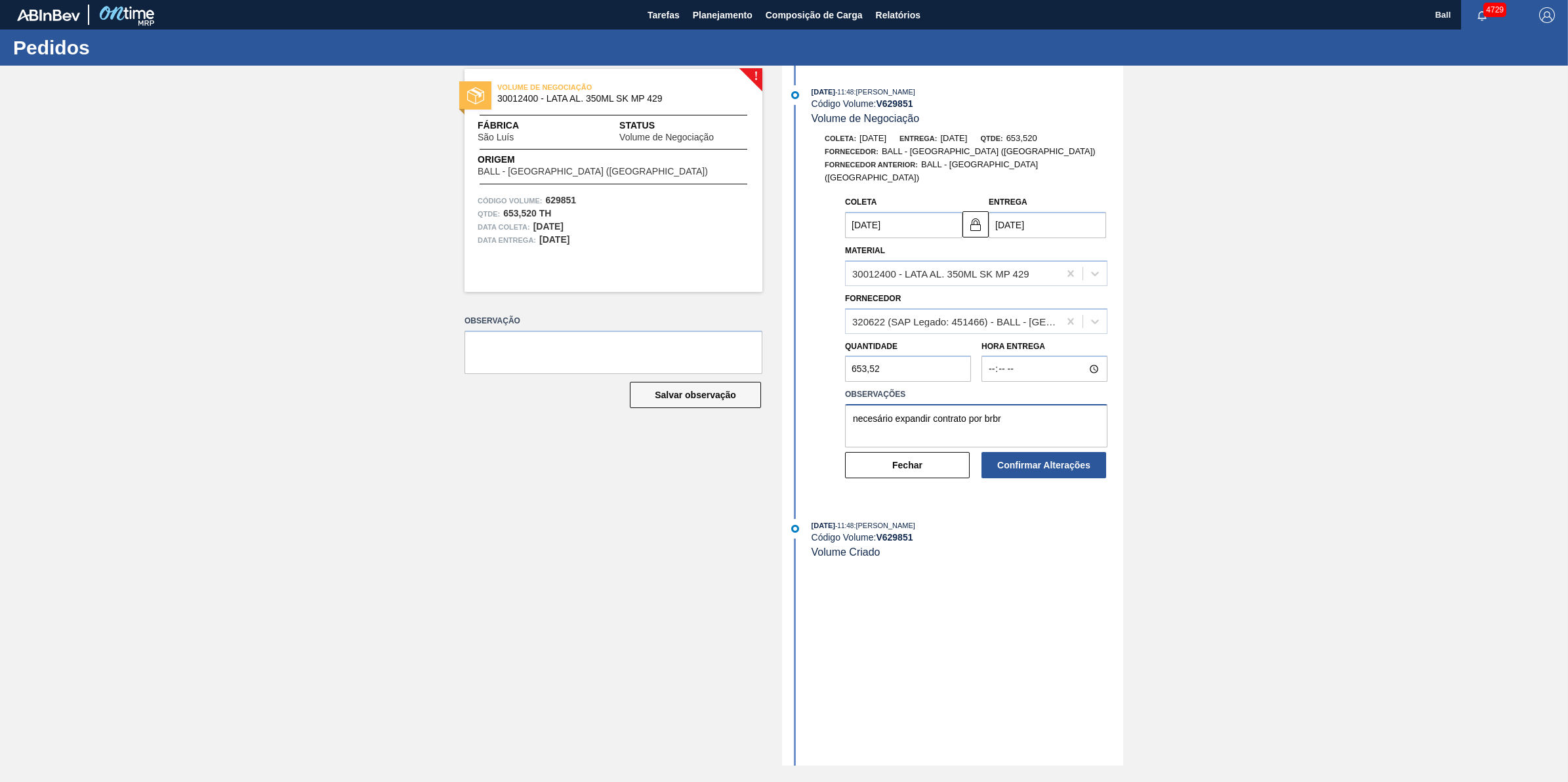
click at [993, 416] on textarea "necesário expandir contrato por brbr" at bounding box center [976, 426] width 262 height 43
click at [896, 417] on textarea "necesário expandir contrato por brbr" at bounding box center [976, 426] width 262 height 43
click at [994, 414] on textarea "necessário expandir contrato por brbr" at bounding box center [976, 426] width 262 height 43
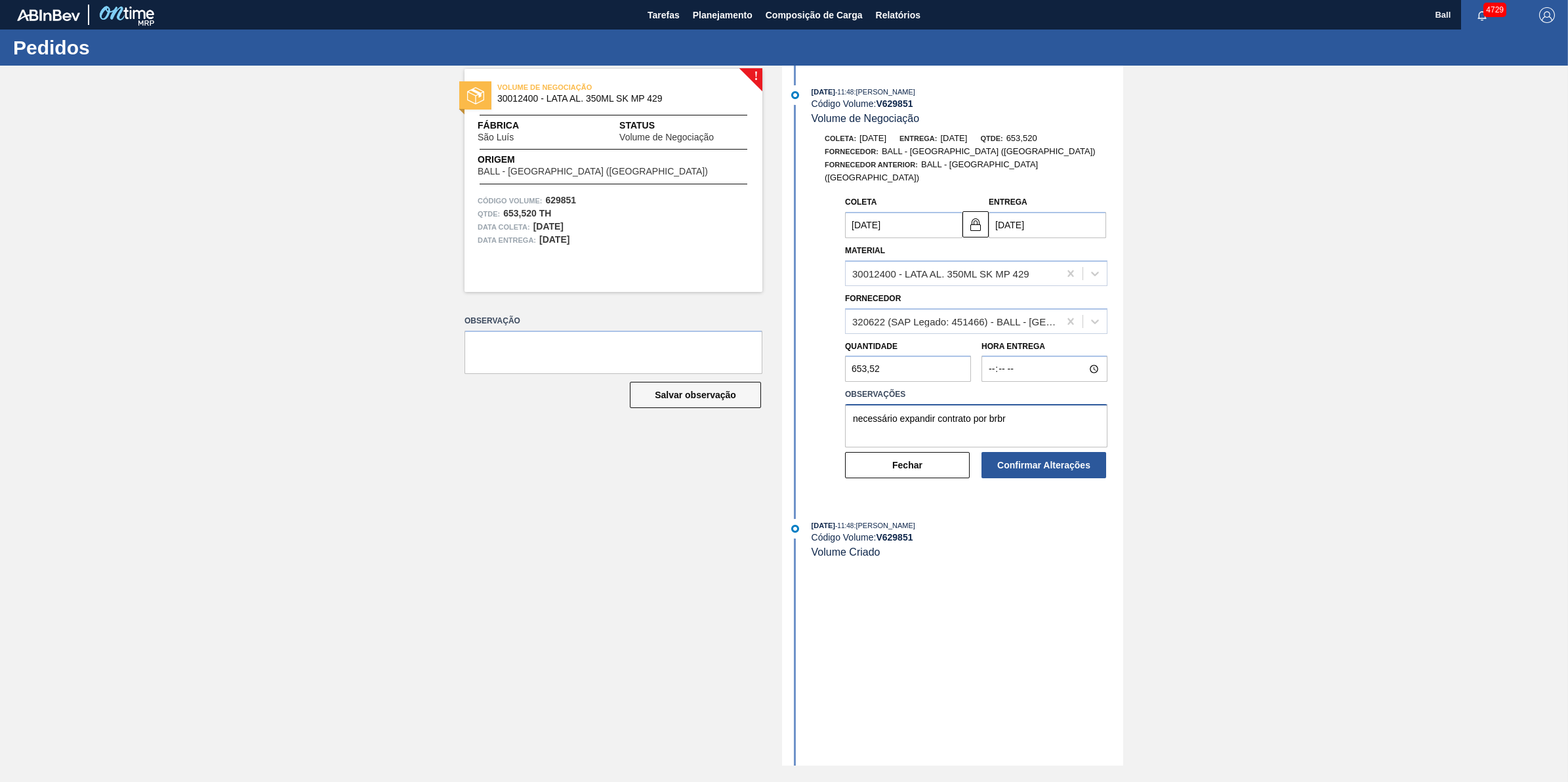
click at [994, 414] on textarea "necessário expandir contrato por brbr" at bounding box center [976, 426] width 262 height 43
type textarea "necessário expandir contrato por brbr"
click at [941, 470] on div "Fechar" at bounding box center [907, 466] width 136 height 29
click at [938, 464] on button "Fechar" at bounding box center [907, 465] width 125 height 26
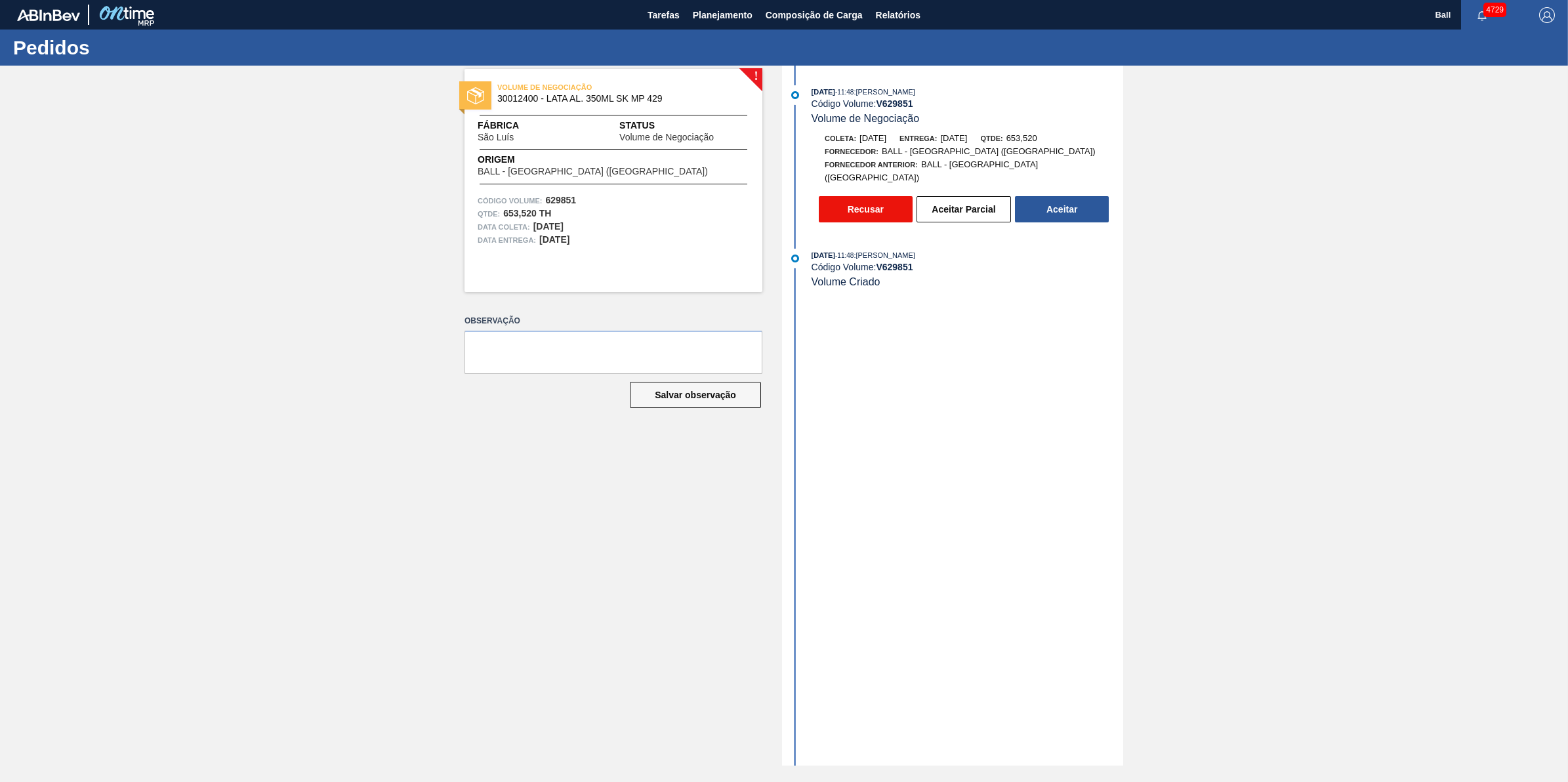
click at [852, 196] on button "Recusar" at bounding box center [866, 209] width 94 height 26
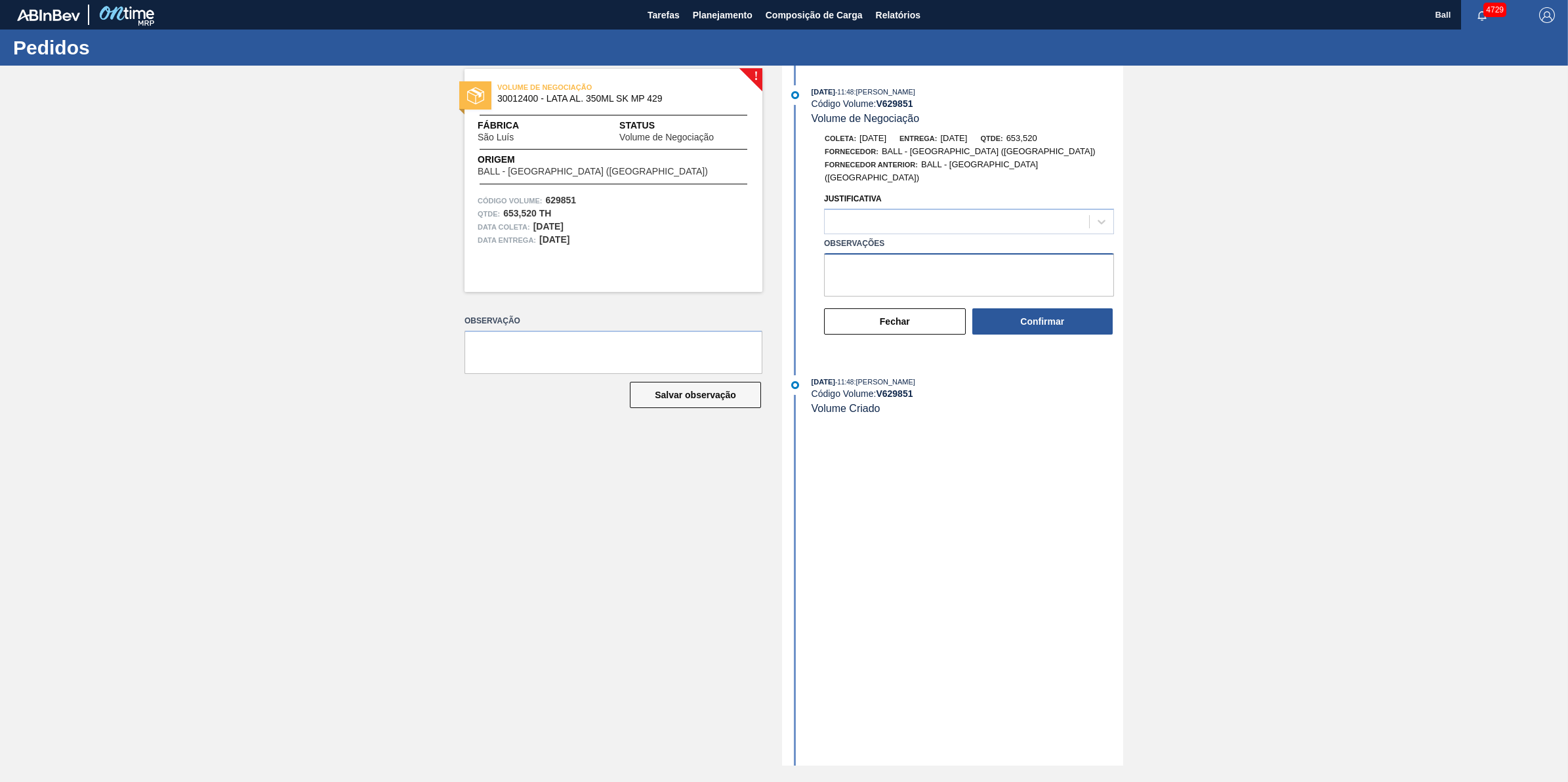
click at [966, 280] on textarea "Observações" at bounding box center [969, 275] width 290 height 43
paste textarea "necessário expandir contrato por brbr"
type textarea "necessário expandir contrato por brbr"
click at [1007, 219] on div at bounding box center [957, 222] width 265 height 19
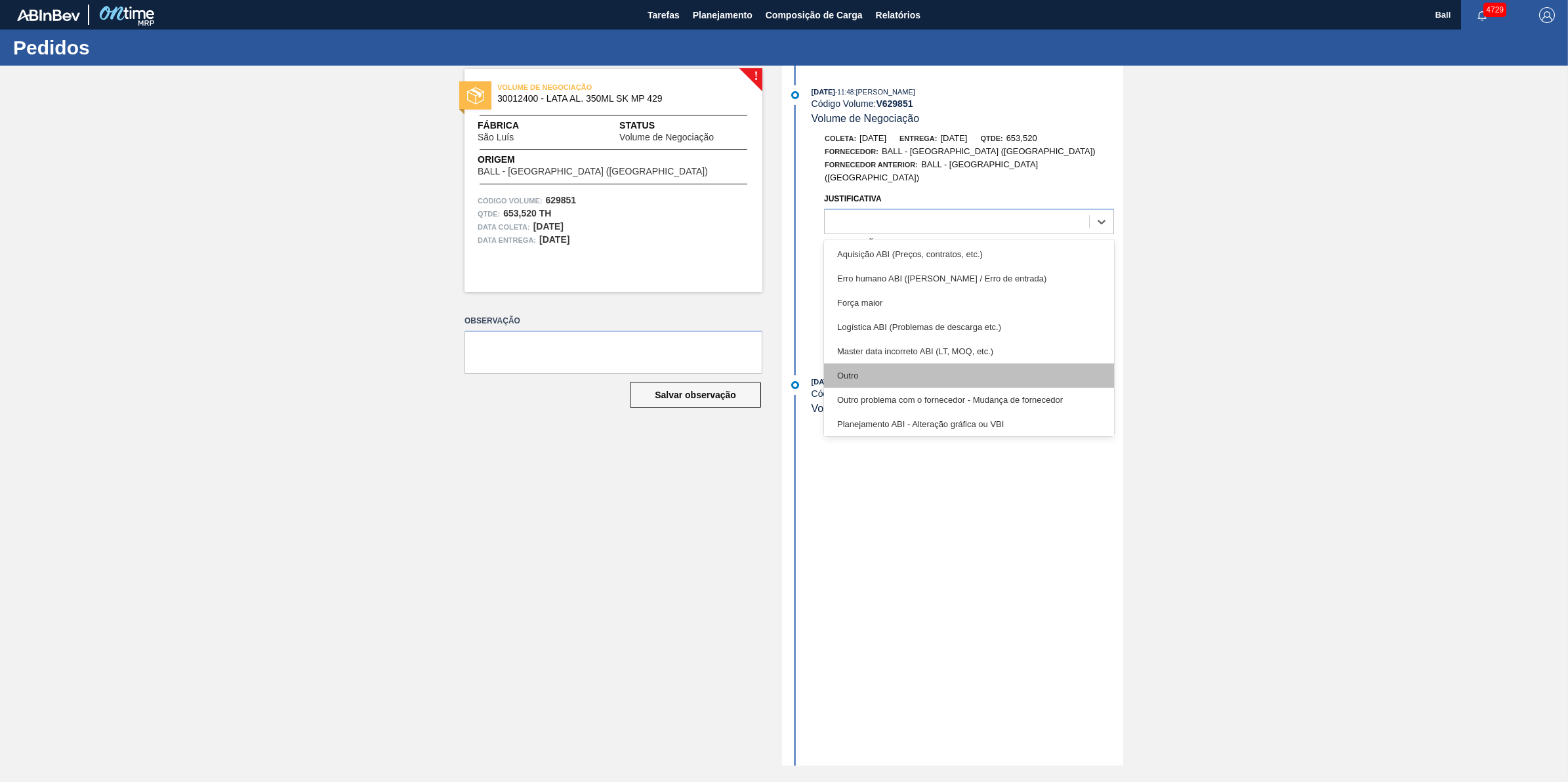
click at [956, 363] on div "Outro" at bounding box center [969, 376] width 290 height 25
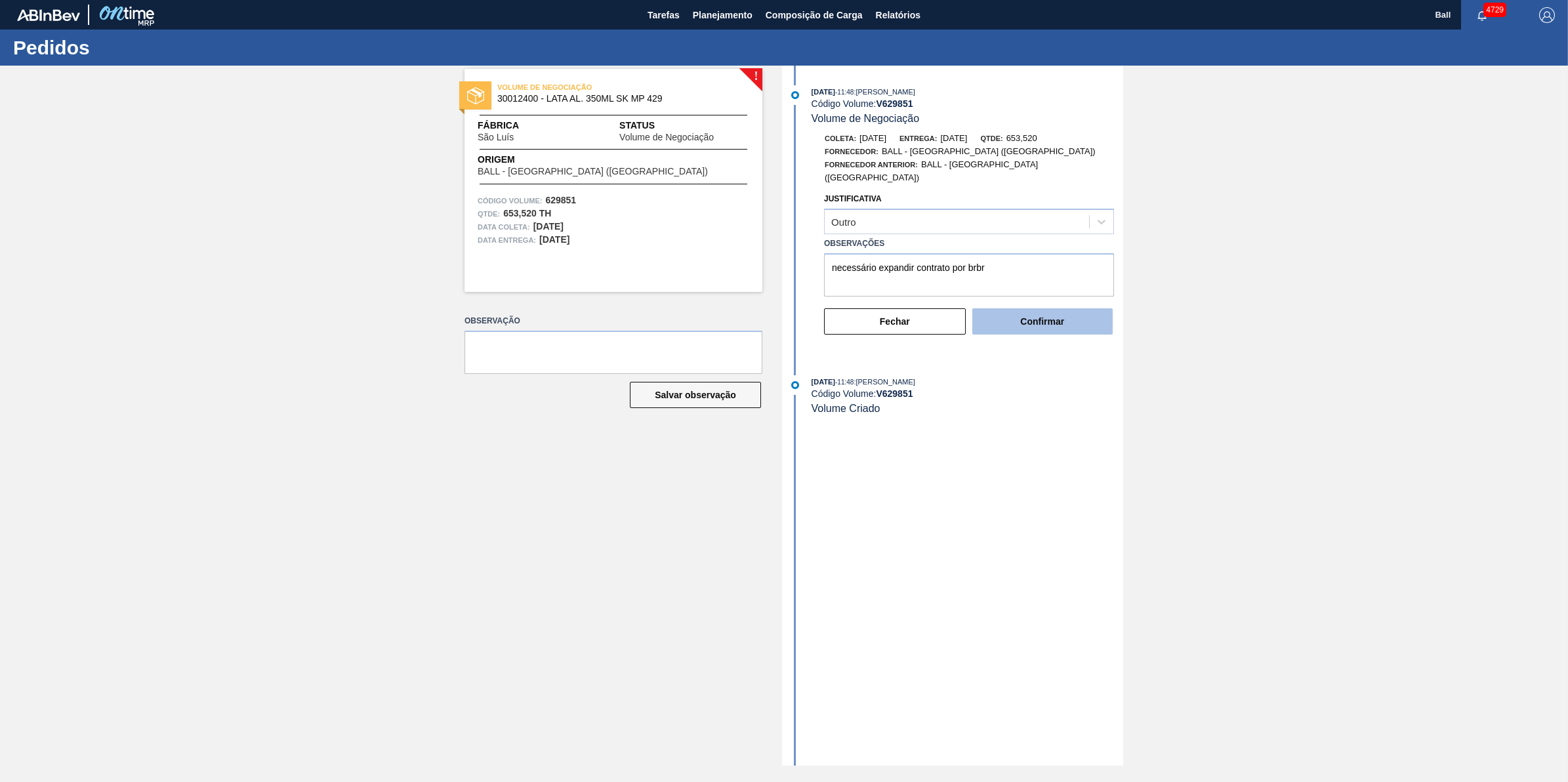
click at [1060, 318] on button "Confirmar" at bounding box center [1043, 322] width 140 height 26
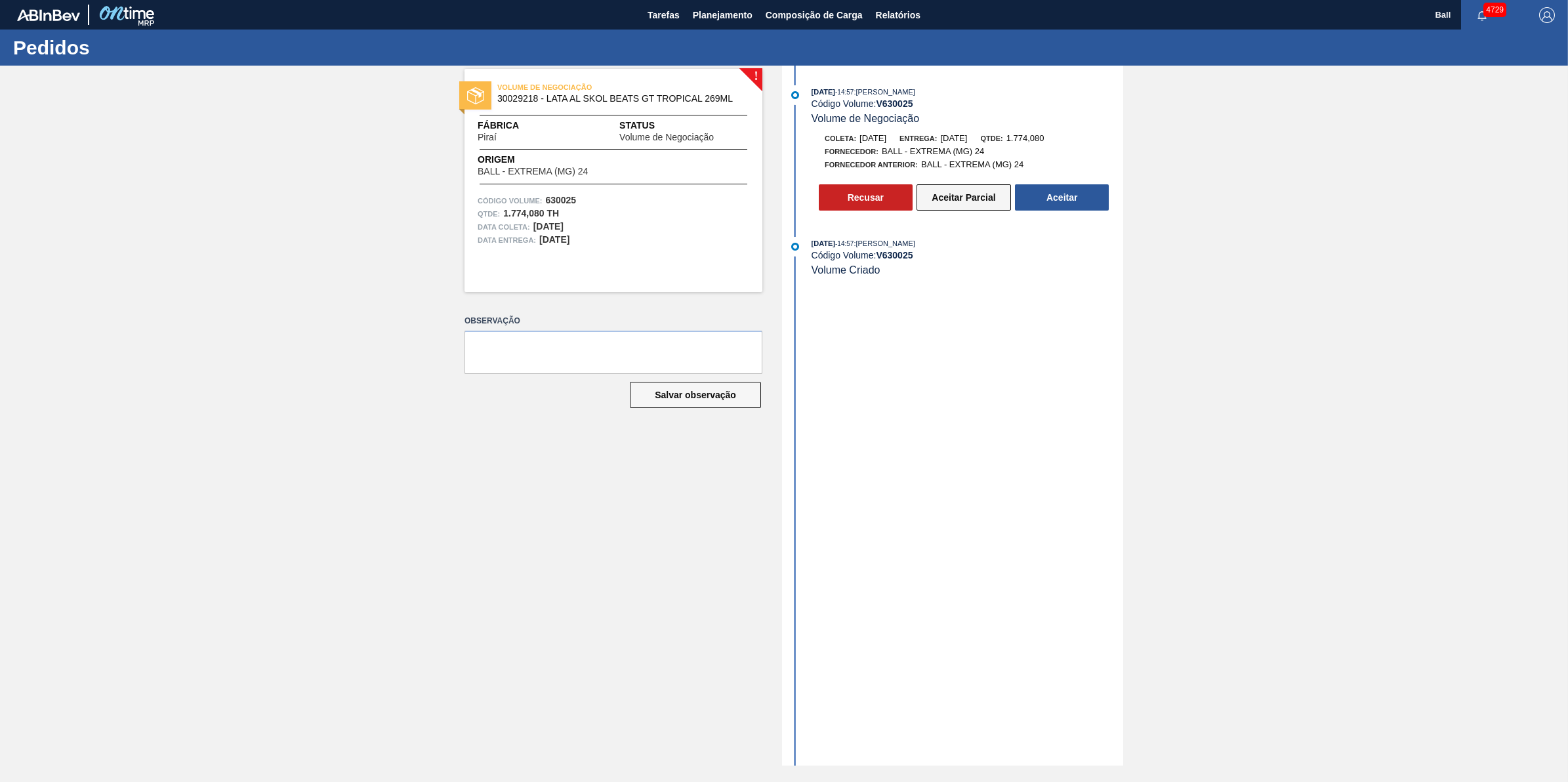
click at [990, 206] on button "Aceitar Parcial" at bounding box center [963, 198] width 95 height 26
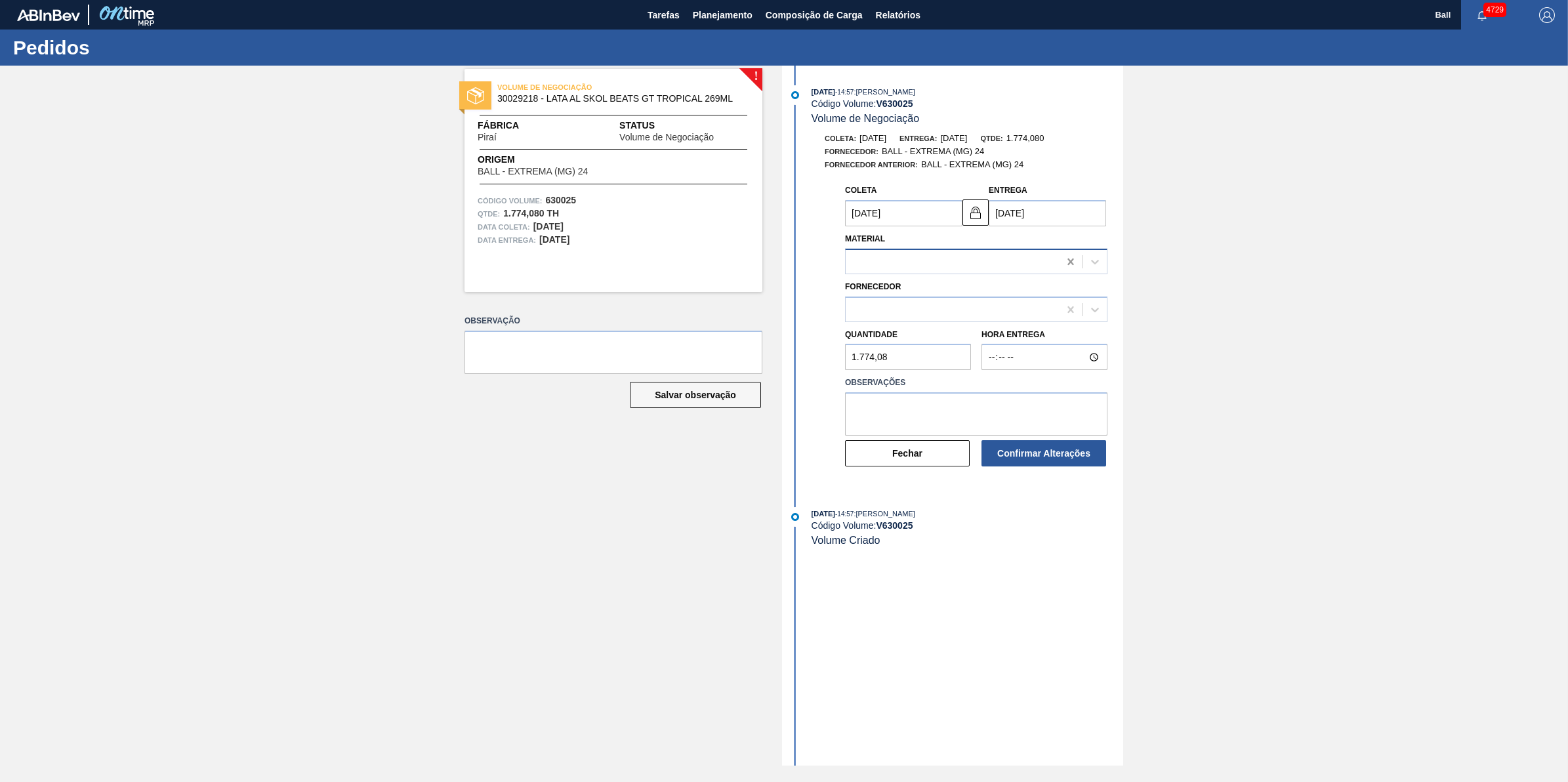
type input "17/10/2025"
click at [1093, 261] on icon at bounding box center [1094, 262] width 13 height 13
click at [1097, 303] on div at bounding box center [1095, 309] width 24 height 24
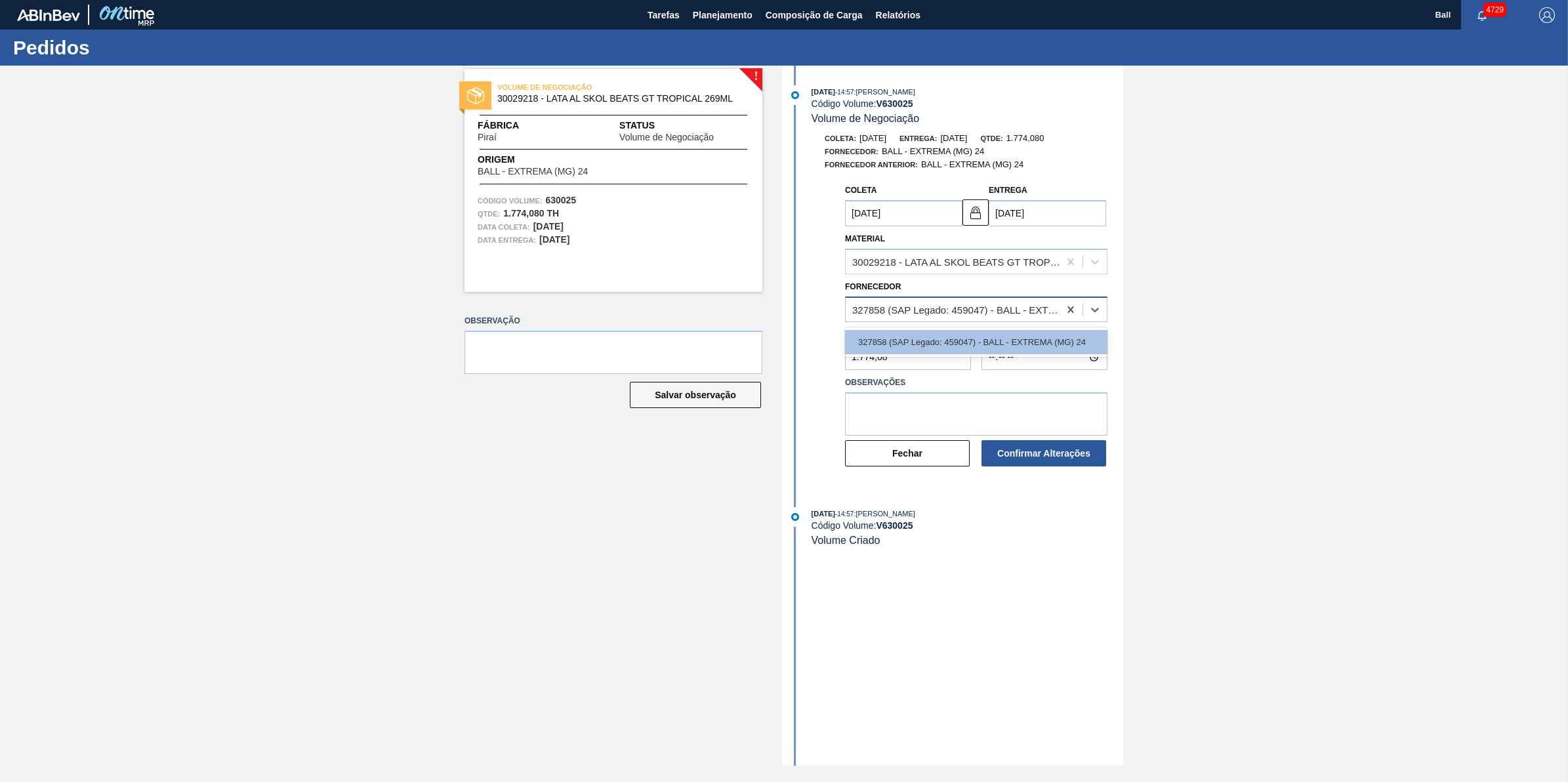
click at [1097, 299] on div "327858 (SAP Legado: 459047) - BALL - EXTREMA (MG) 24" at bounding box center [976, 309] width 262 height 25
click at [989, 436] on textarea at bounding box center [976, 414] width 262 height 43
click at [984, 410] on textarea at bounding box center [976, 414] width 262 height 43
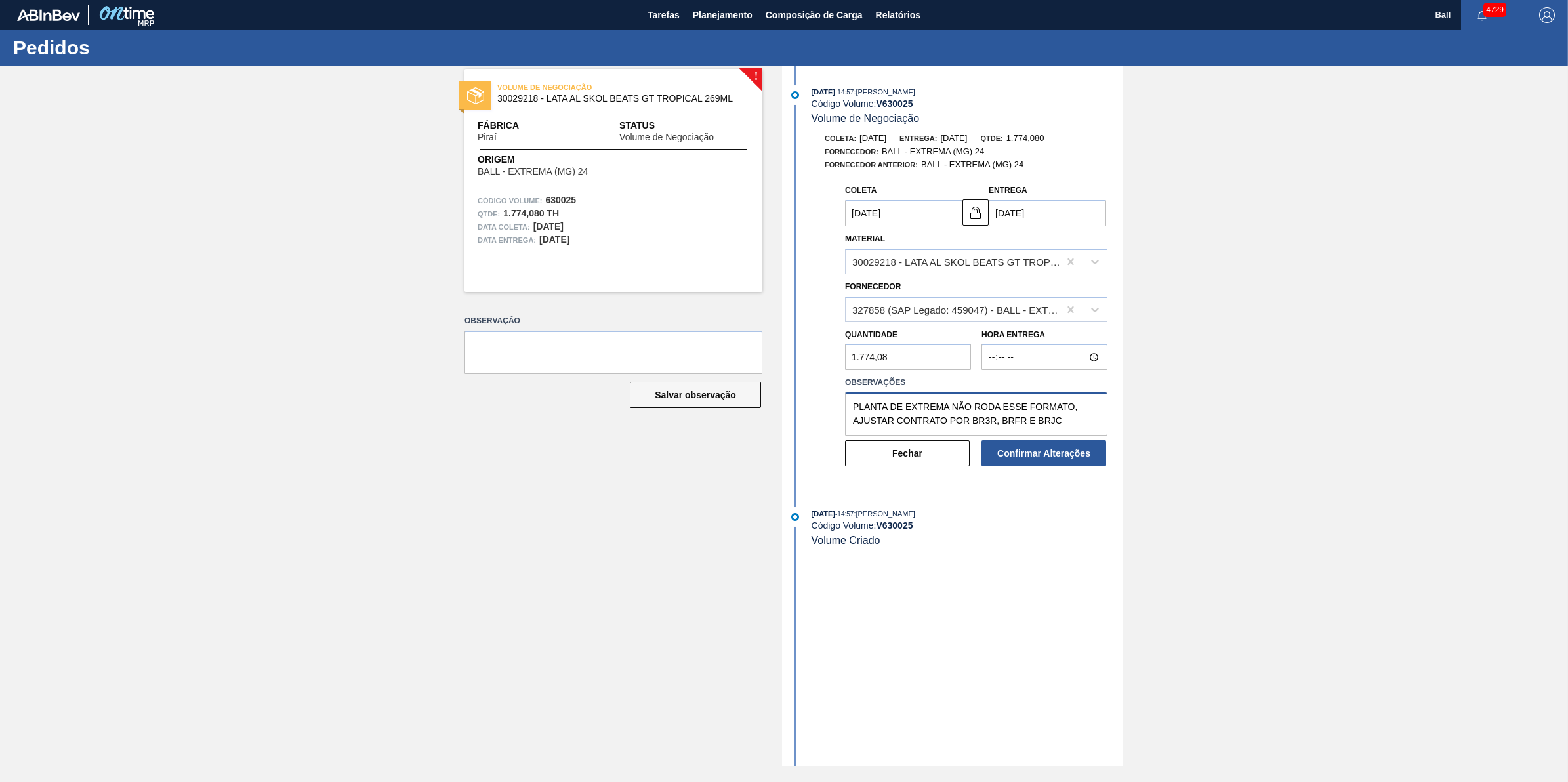
click at [954, 416] on textarea "PLANTA DE EXTREMA NÃO RODA ESSE FORMATO, AJUSTAR CONTRATO POR BR3R, BRFR E BRJC" at bounding box center [976, 414] width 262 height 43
type textarea "PLANTA DE EXTREMA NÃO RODA ESSE FORMATO, AJUSTAR CONTRATO POR BR3R, BRFR E BRJC"
click at [1024, 453] on button "Confirmar Alterações" at bounding box center [1043, 453] width 125 height 26
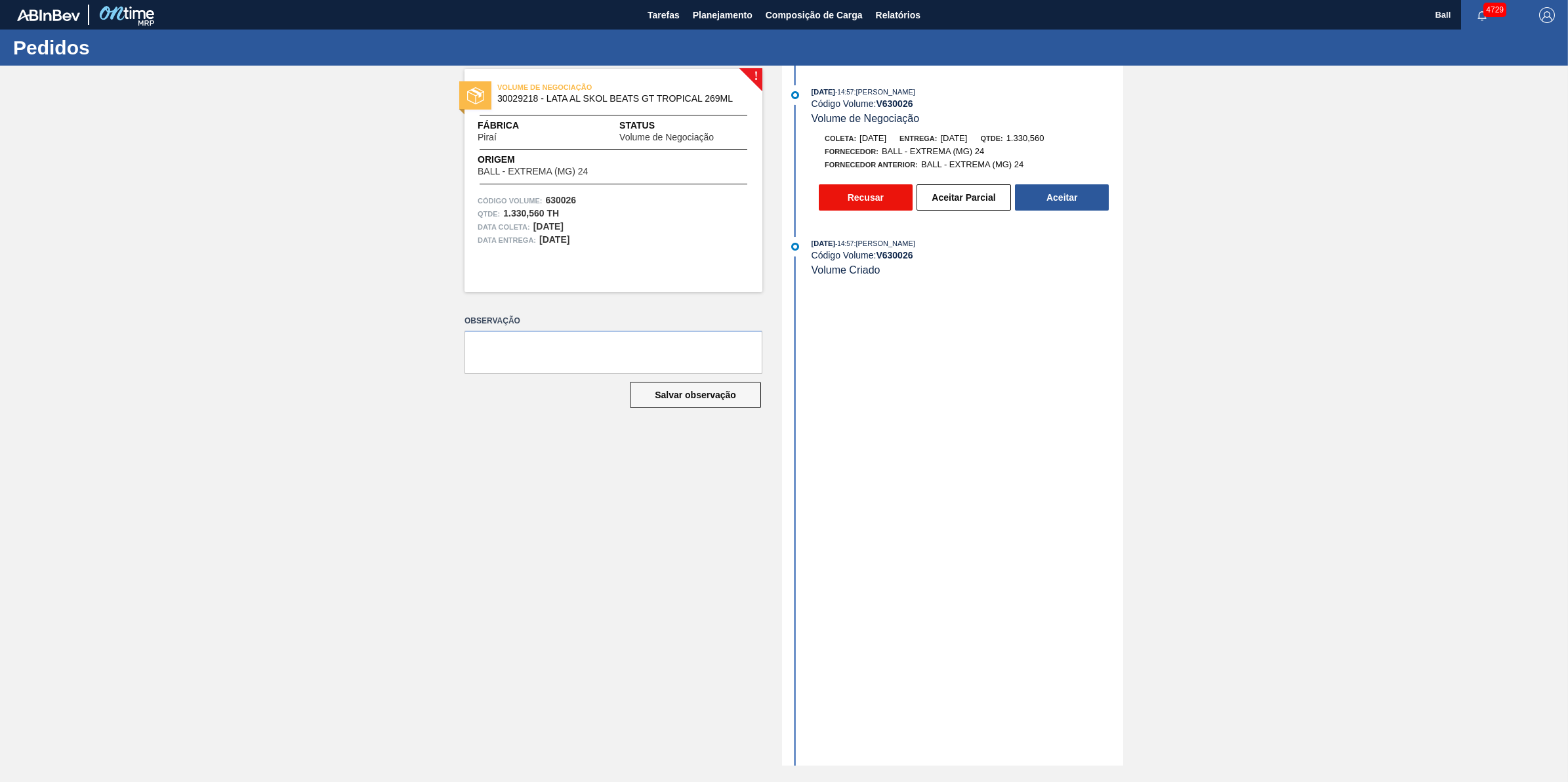
click at [852, 209] on button "Recusar" at bounding box center [866, 198] width 94 height 26
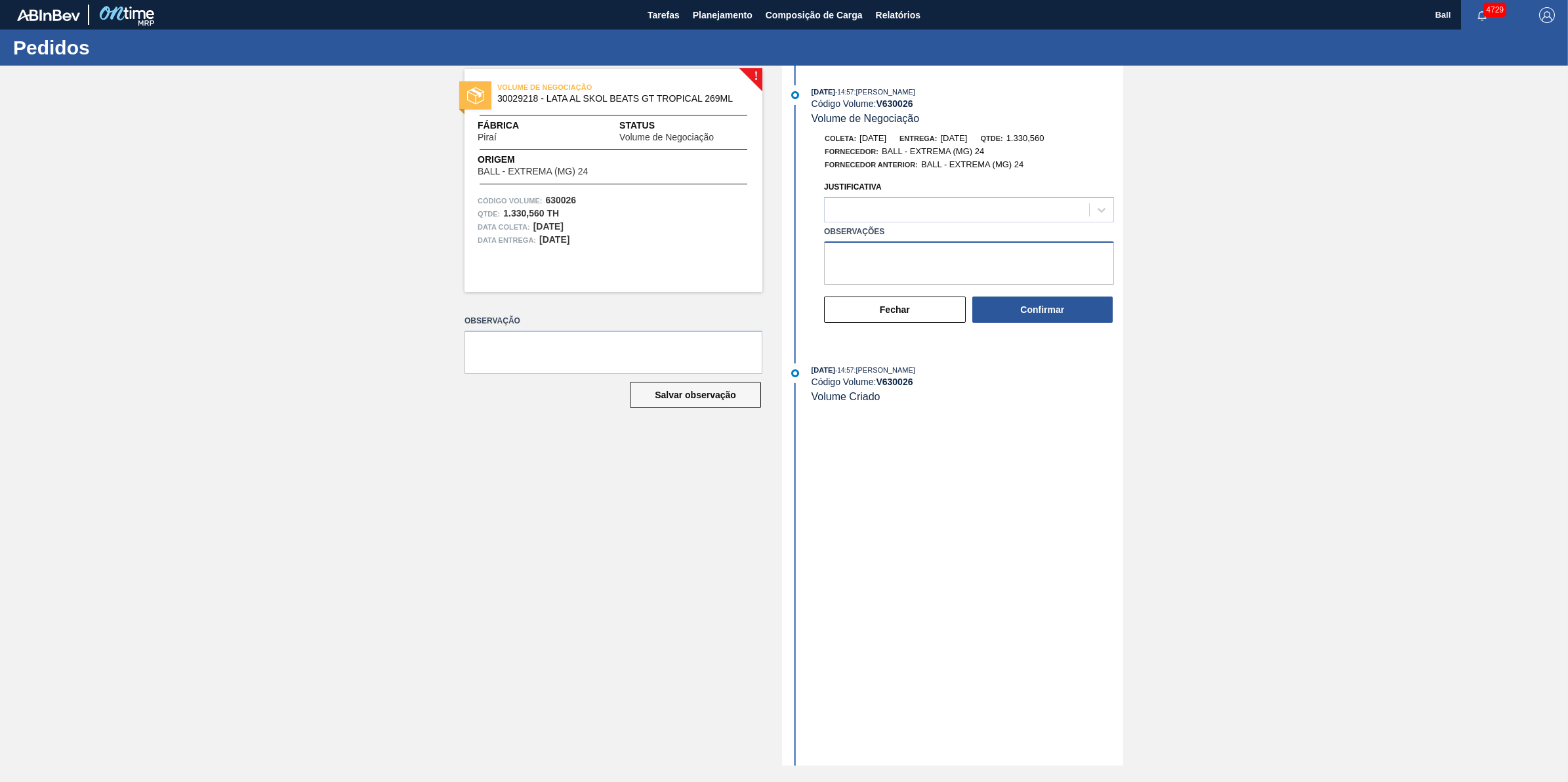
click at [906, 279] on textarea "Observações" at bounding box center [969, 263] width 290 height 43
paste textarea "PLANTA DE EXTREMA NÃO RODA ESSE FORMATO, AJUSTAR CONTRATO POR BR3R, BRFR E BRJC"
type textarea "PLANTA DE EXTREMA NÃO RODA ESSE FORMATO, AJUSTAR CONTRATO POR BR3R, BRFR E BRJC"
click at [927, 214] on div at bounding box center [957, 210] width 265 height 19
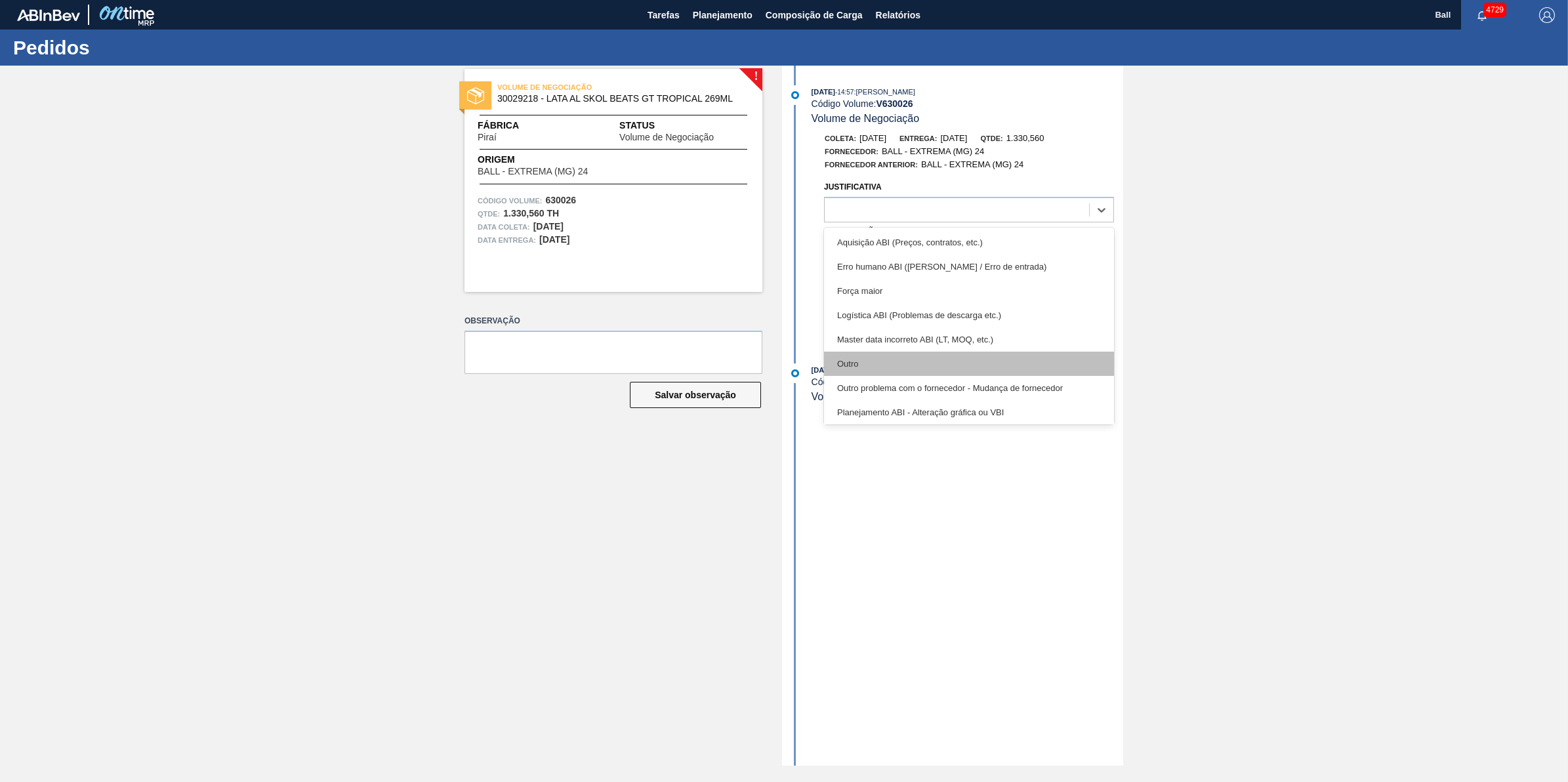
click at [916, 364] on div "Outro" at bounding box center [969, 364] width 290 height 25
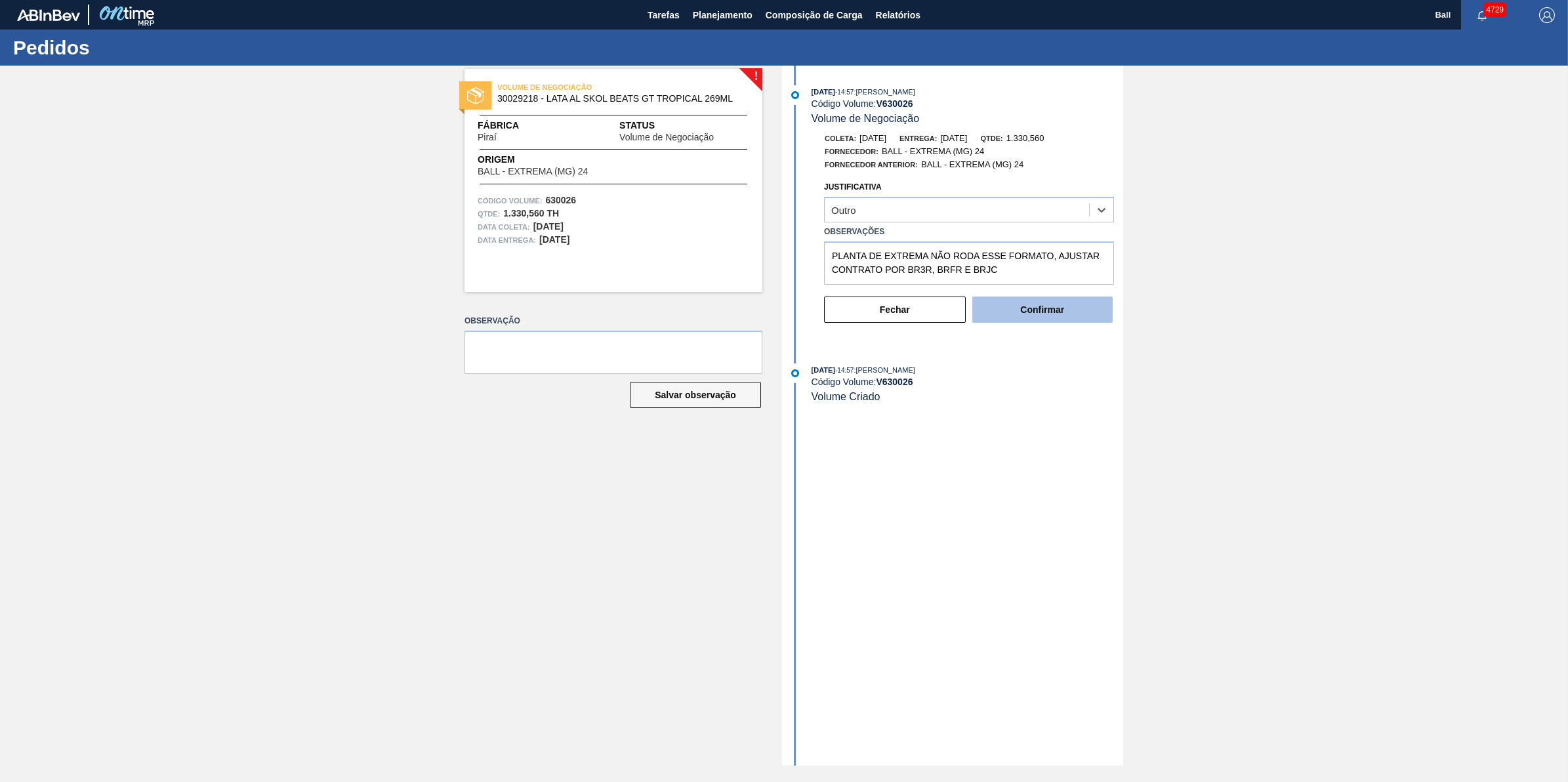
click at [1044, 318] on button "Confirmar" at bounding box center [1043, 309] width 140 height 26
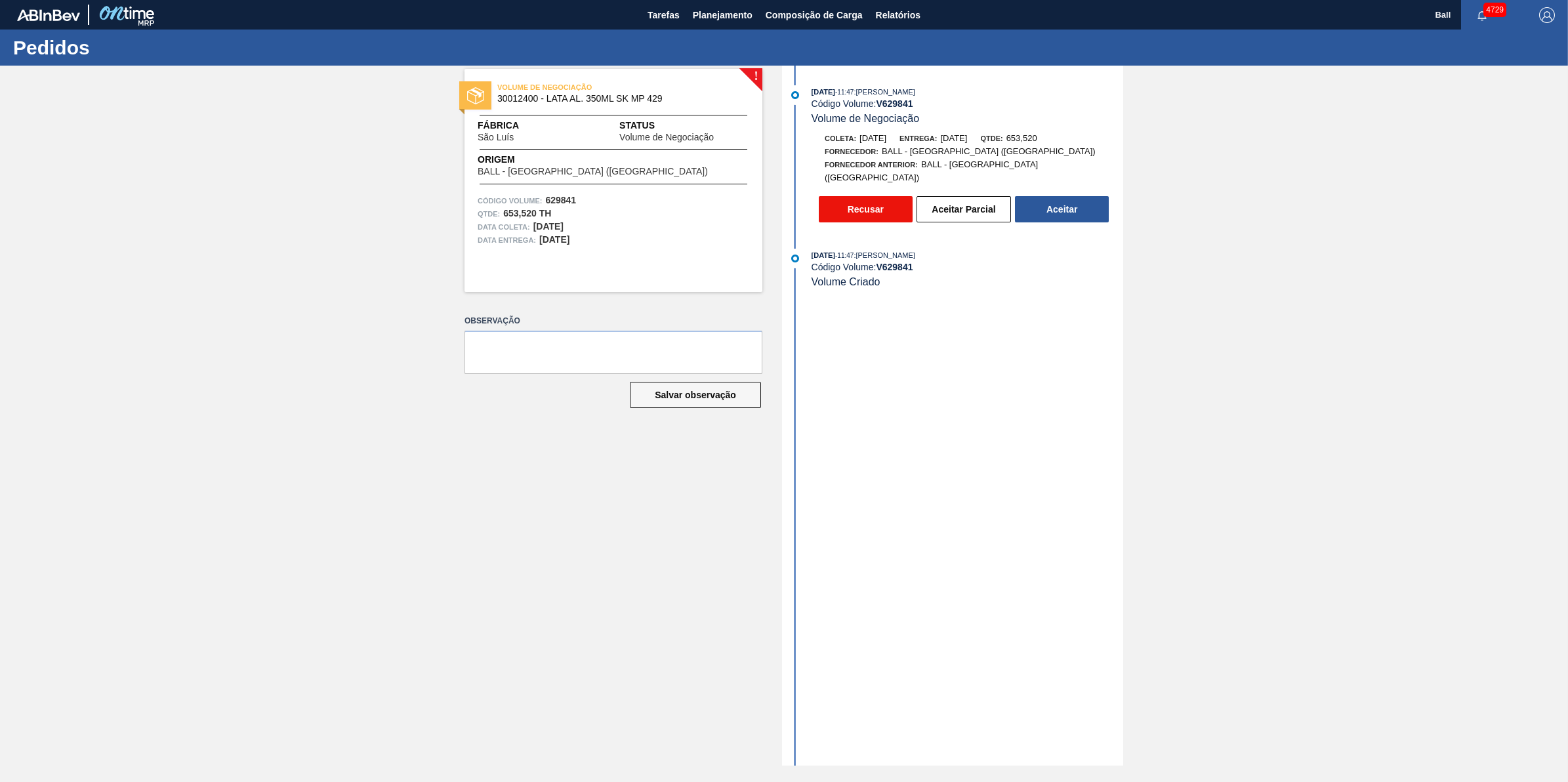
click at [879, 199] on button "Recusar" at bounding box center [866, 209] width 94 height 26
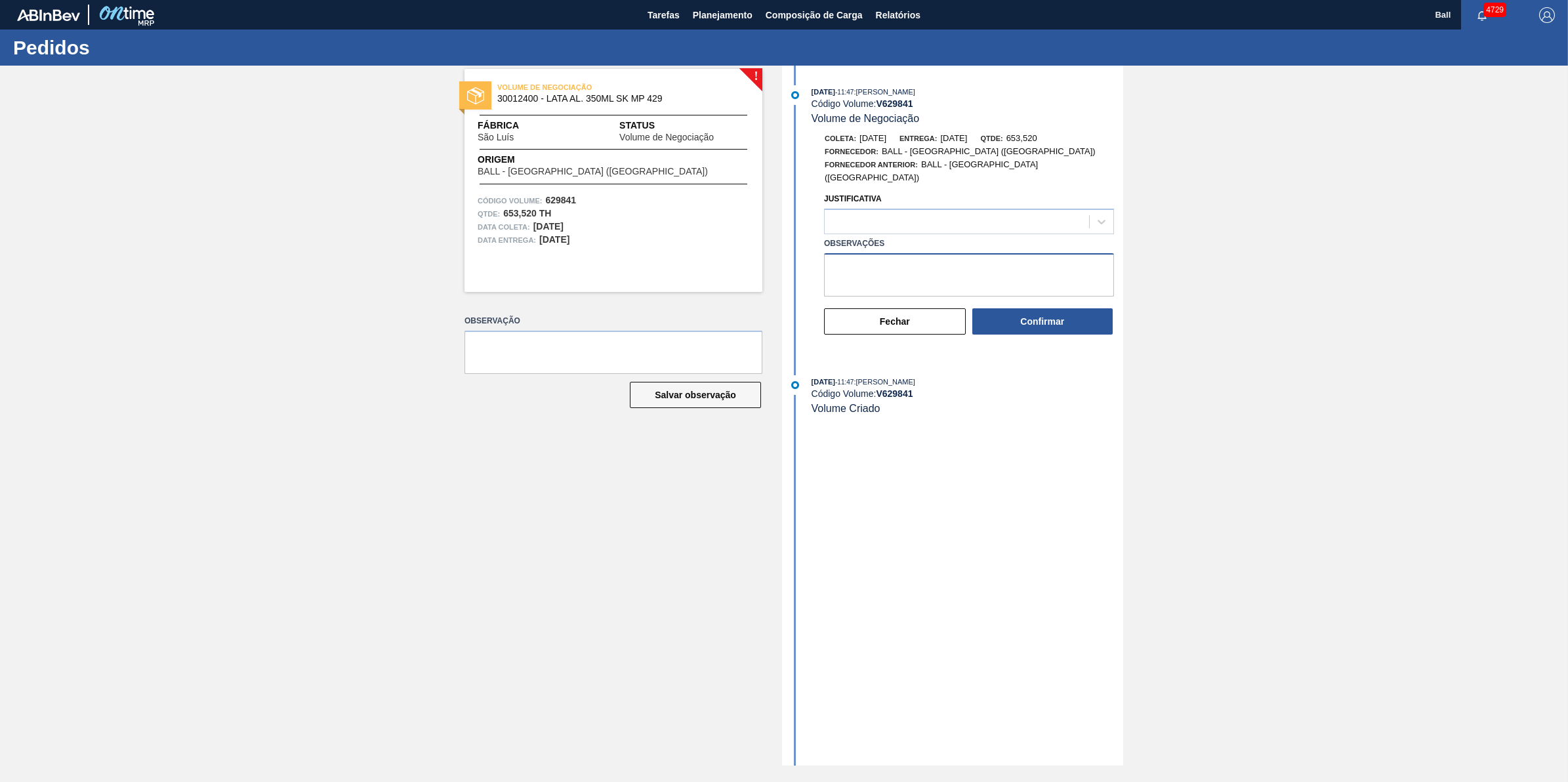
click at [952, 279] on textarea "Observações" at bounding box center [969, 275] width 290 height 43
paste textarea "AJUSTAR CONTRATO POR BRBR"
type textarea "AJUSTAR CONTRATO POR BRBR"
drag, startPoint x: 919, startPoint y: 105, endPoint x: 883, endPoint y: 109, distance: 36.2
click at [883, 109] on div "Código Volume: V 629841" at bounding box center [967, 104] width 312 height 11
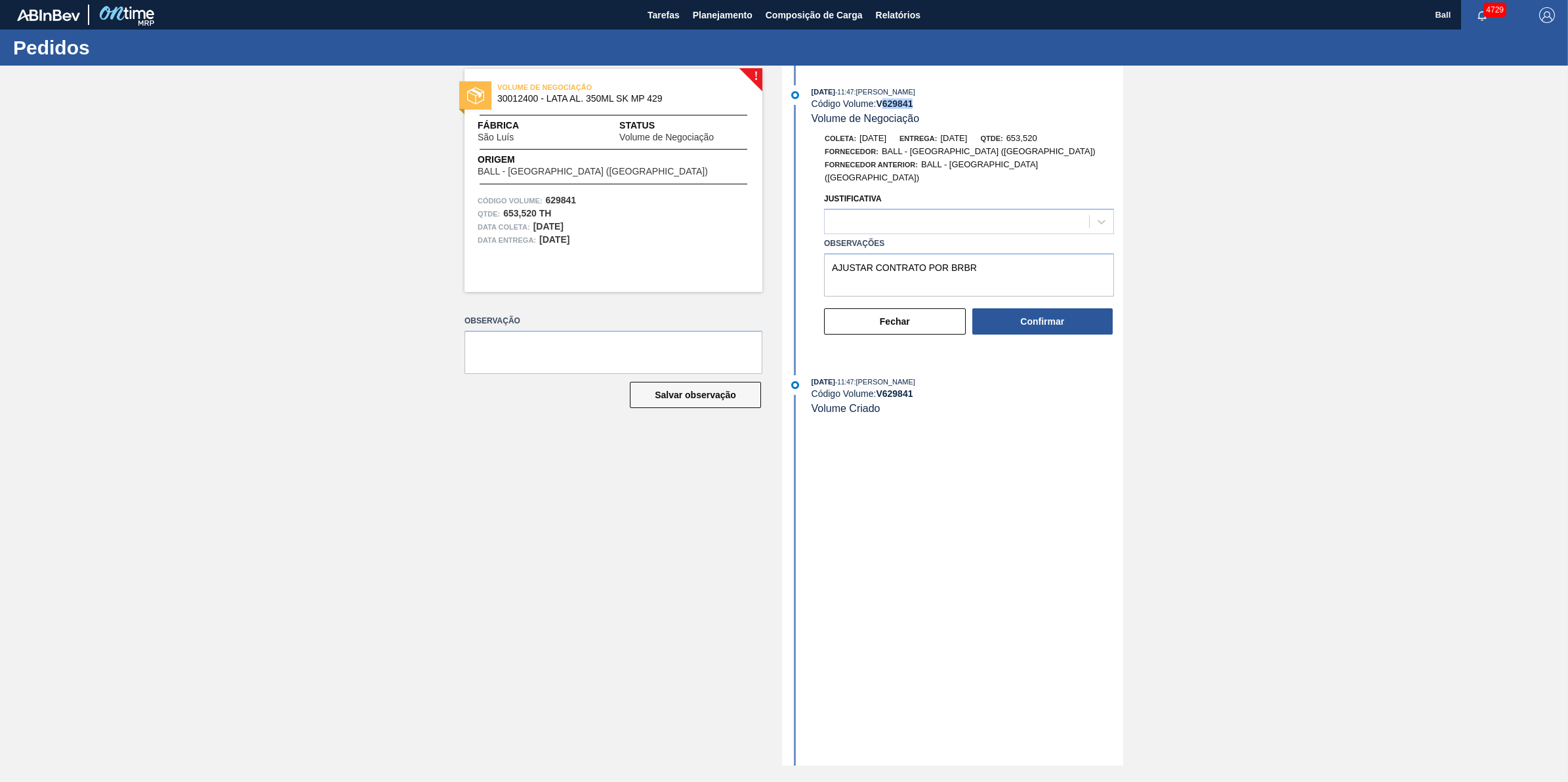
copy strong "629841"
click at [1110, 210] on div at bounding box center [1101, 222] width 24 height 24
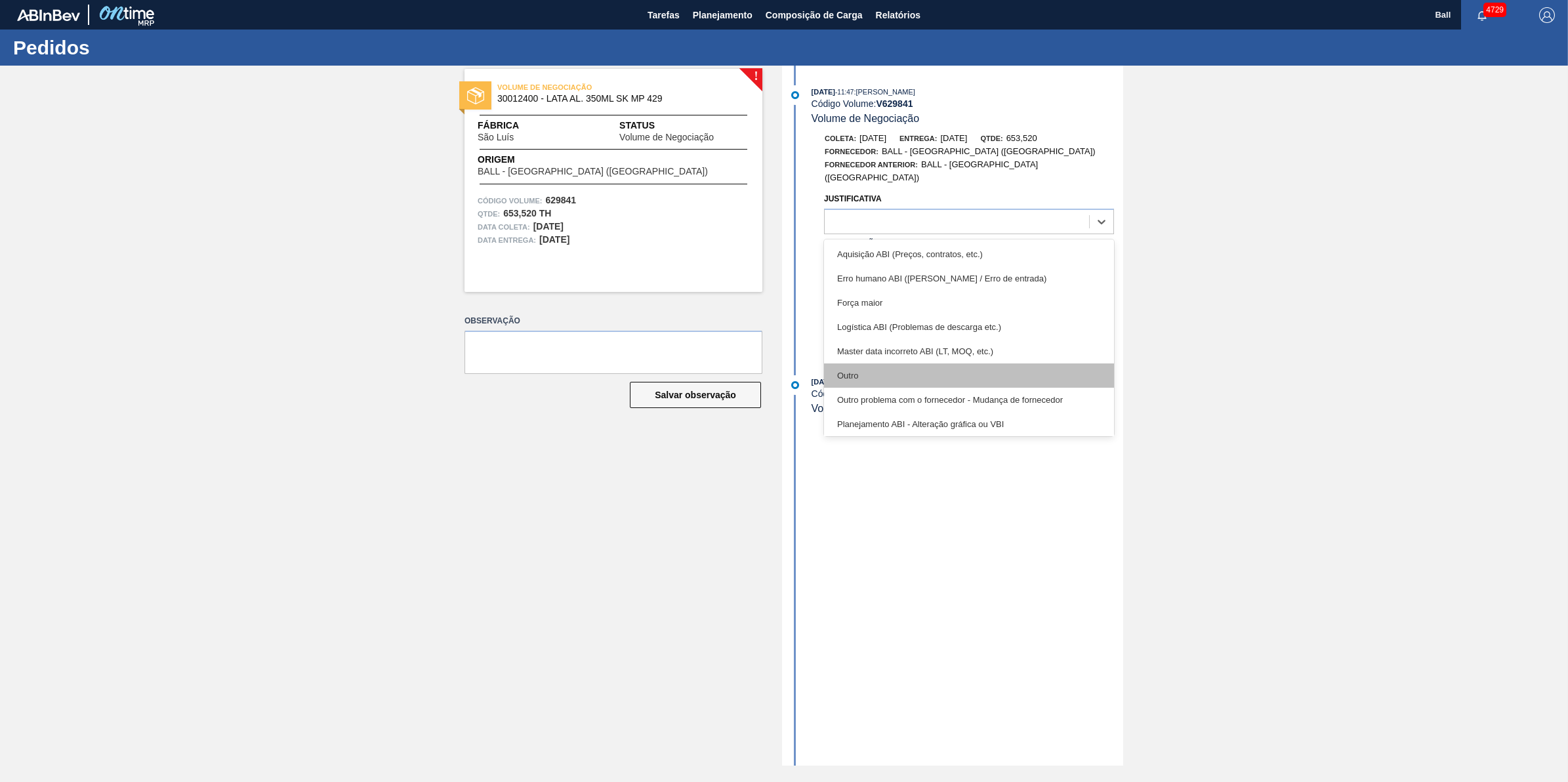
click at [916, 363] on div "Outro" at bounding box center [969, 376] width 290 height 25
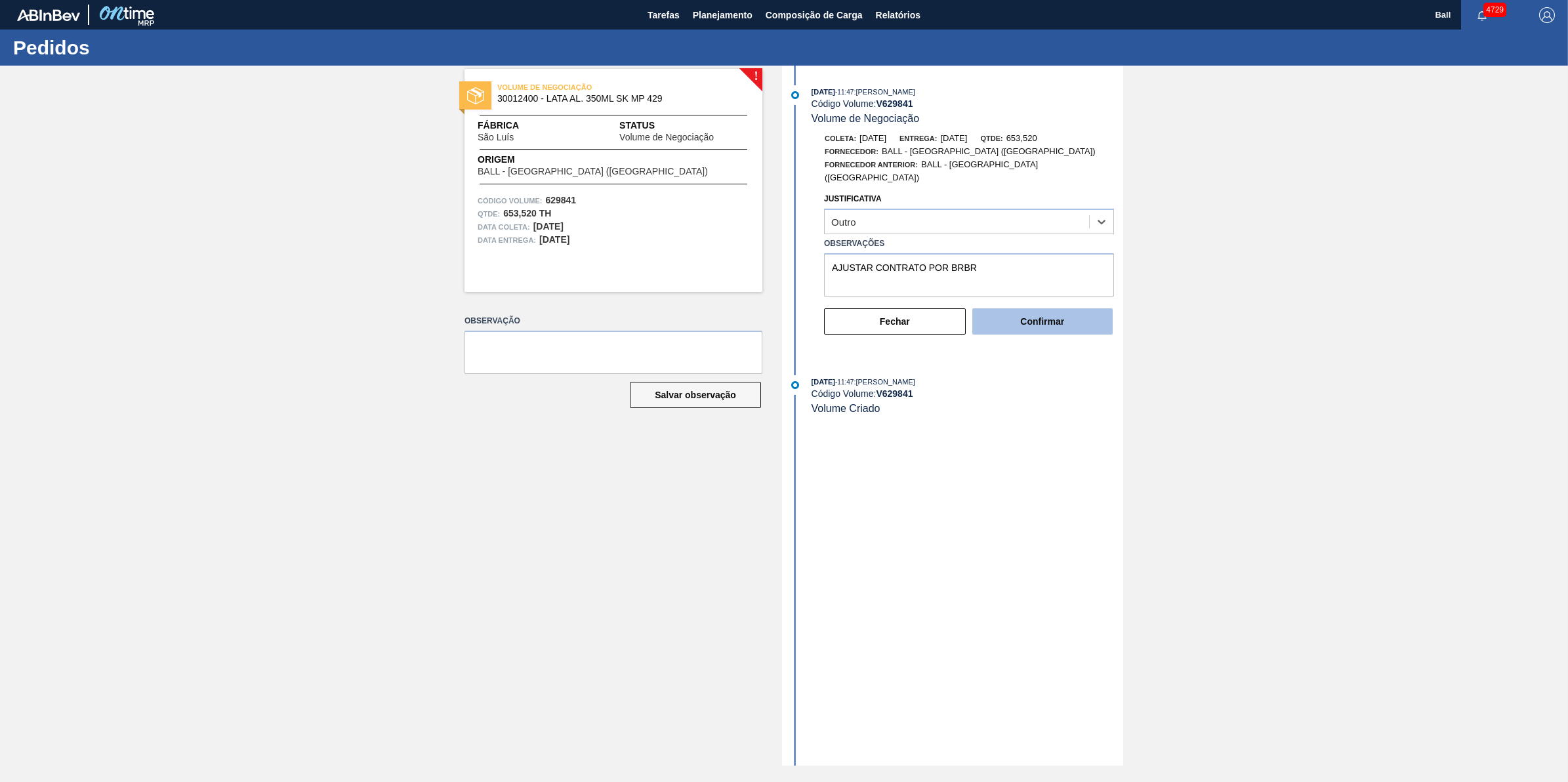
click at [1036, 312] on button "Confirmar" at bounding box center [1043, 322] width 140 height 26
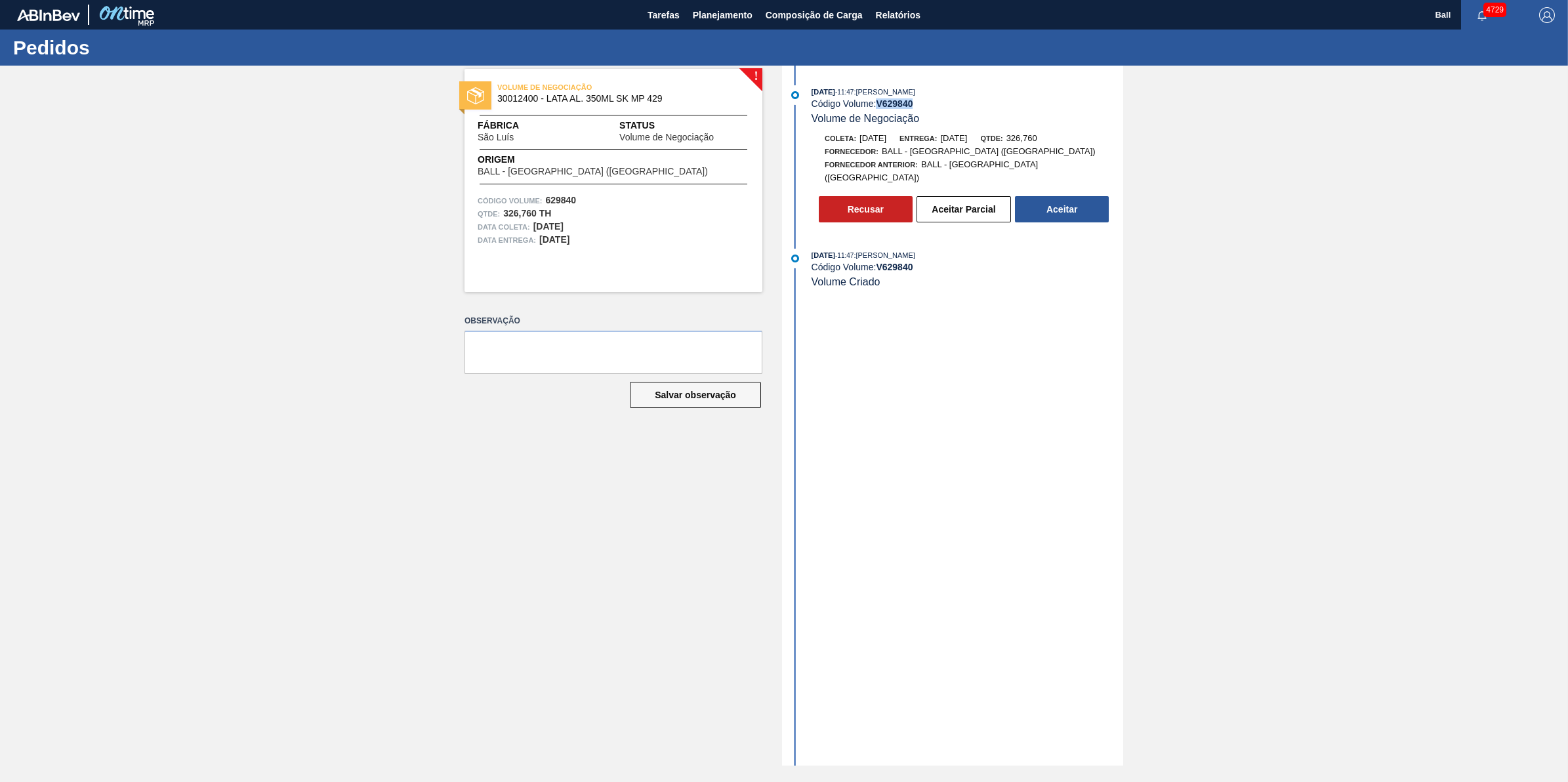
drag, startPoint x: 919, startPoint y: 106, endPoint x: 879, endPoint y: 109, distance: 40.1
click at [879, 109] on div "[DATE] 11:47 : [PERSON_NAME] Código Volume: V 629840 Volume de Negociação" at bounding box center [967, 105] width 312 height 40
copy strong "V 629840"
copy strong "629840"
click at [961, 211] on button "Aceitar Parcial" at bounding box center [963, 209] width 95 height 26
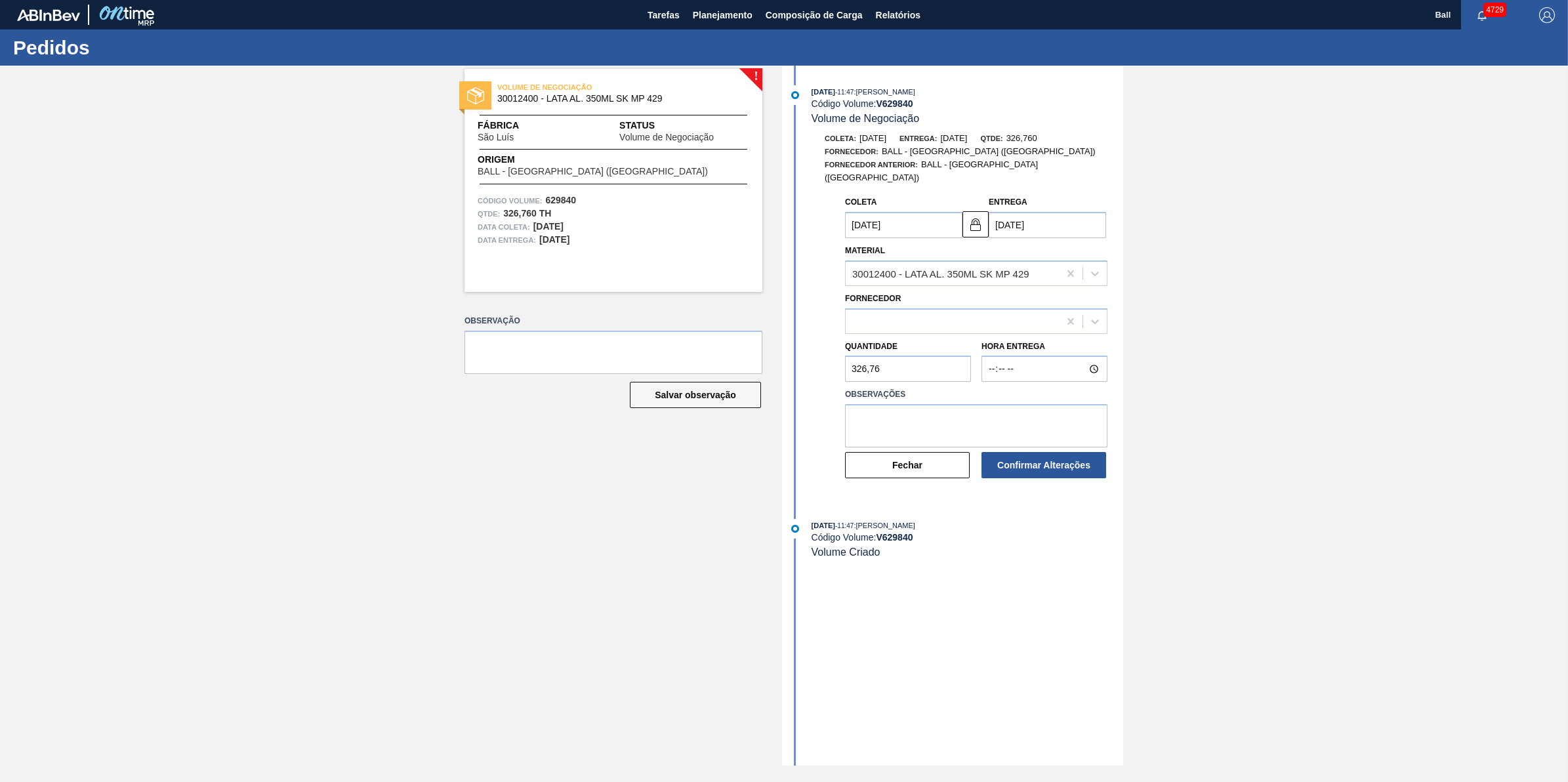
click at [985, 286] on div "Fornecedor" at bounding box center [976, 310] width 273 height 48
click at [986, 269] on div "30012400 - LATA AL. 350ML SK MP 429" at bounding box center [940, 273] width 177 height 11
type input "[DATE]"
click at [992, 268] on div "30012400 - LATA AL. 350ML SK MP 429" at bounding box center [940, 273] width 177 height 11
click at [976, 309] on div "320622 (SAP Legado: 451466) - BALL - RECIFE (PE)" at bounding box center [976, 321] width 262 height 25
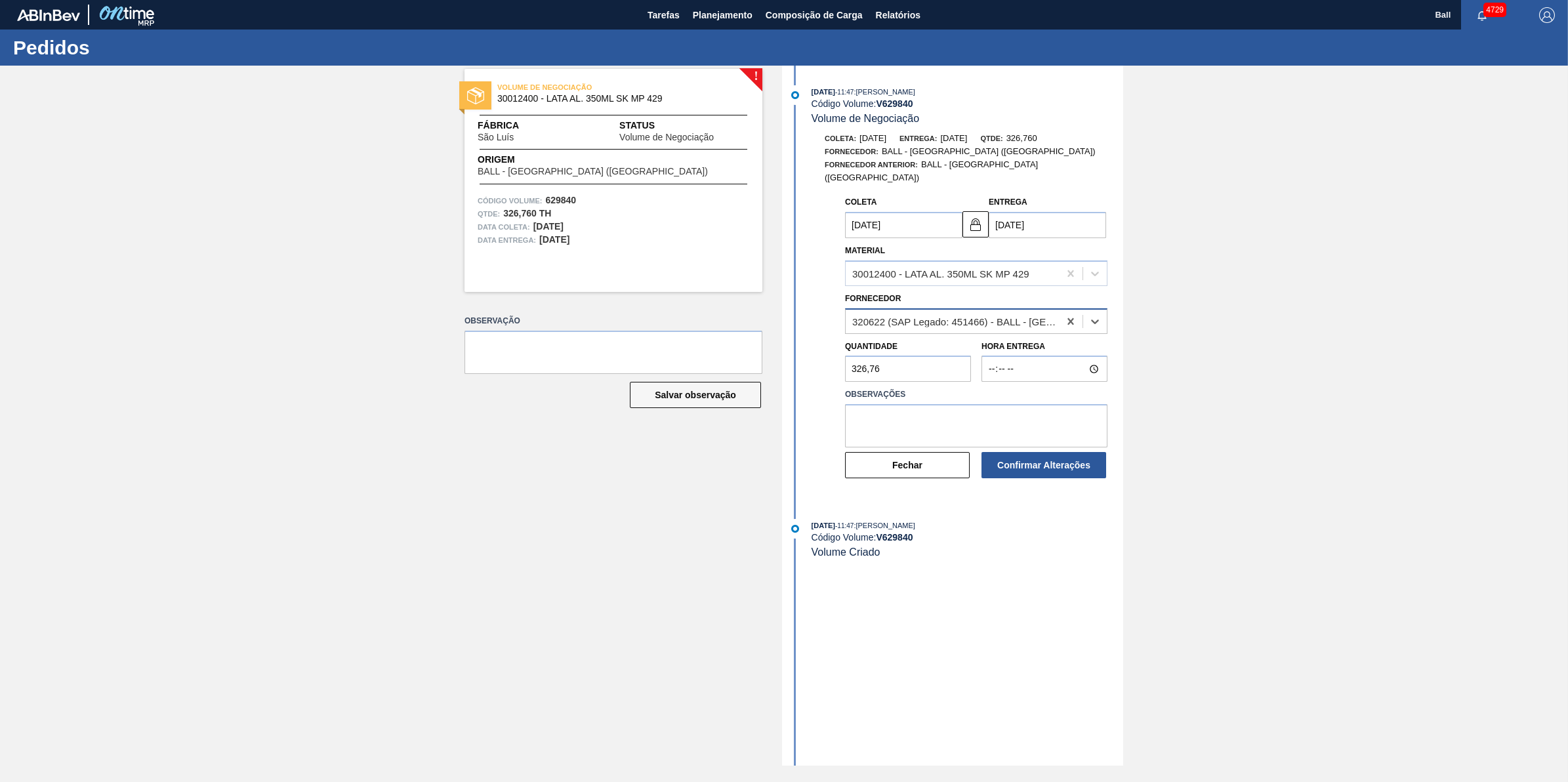
click at [976, 309] on div "320622 (SAP Legado: 451466) - BALL - RECIFE (PE)" at bounding box center [976, 321] width 262 height 25
click at [900, 455] on button "Fechar" at bounding box center [907, 465] width 125 height 26
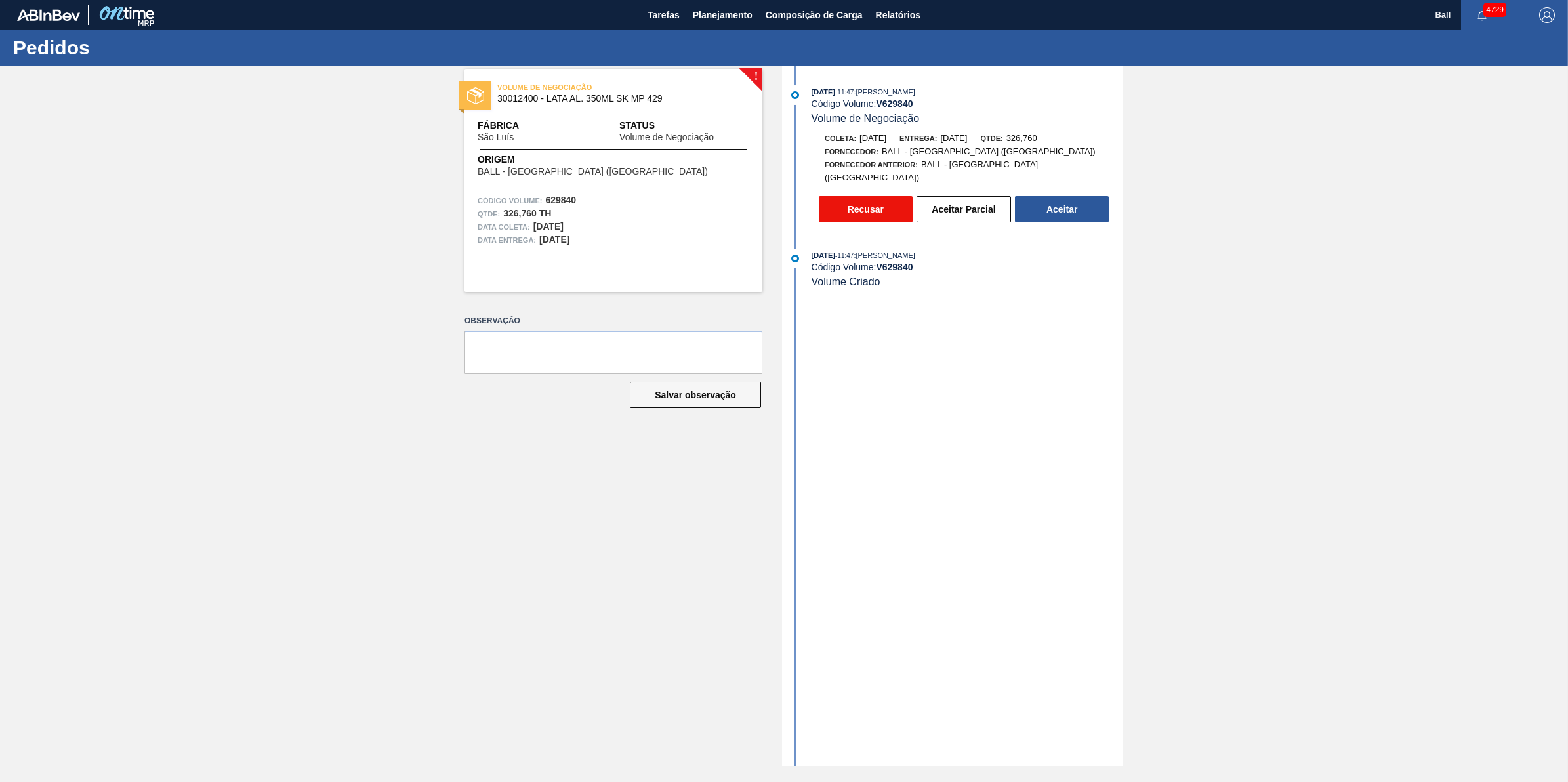
click at [870, 206] on button "Recusar" at bounding box center [866, 209] width 94 height 26
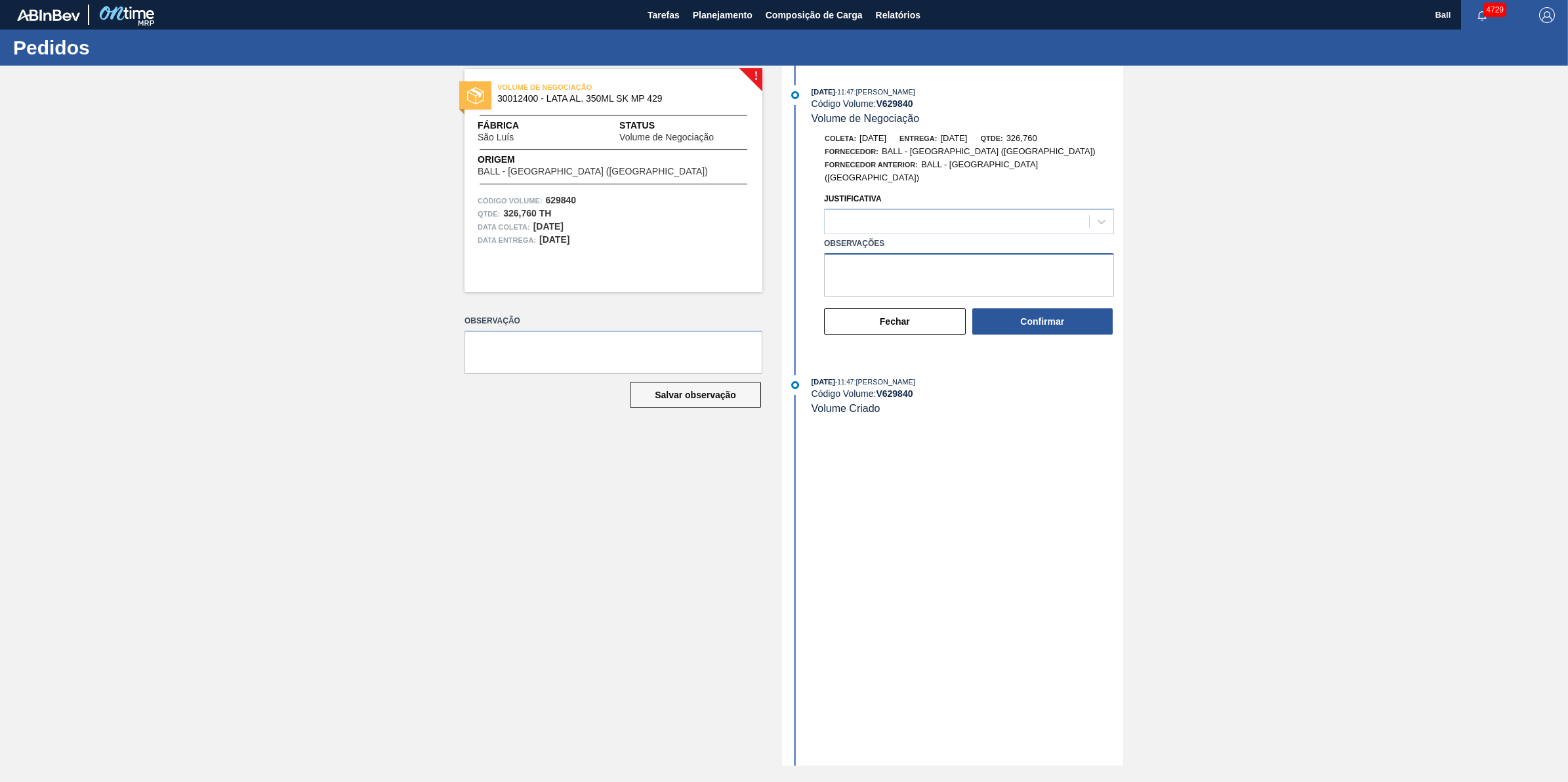
click at [907, 271] on textarea "Observações" at bounding box center [969, 275] width 290 height 43
paste textarea "629840"
type textarea "629840"
click at [907, 271] on textarea "AJUSTAR CONTRATO POR BRBR" at bounding box center [969, 275] width 290 height 43
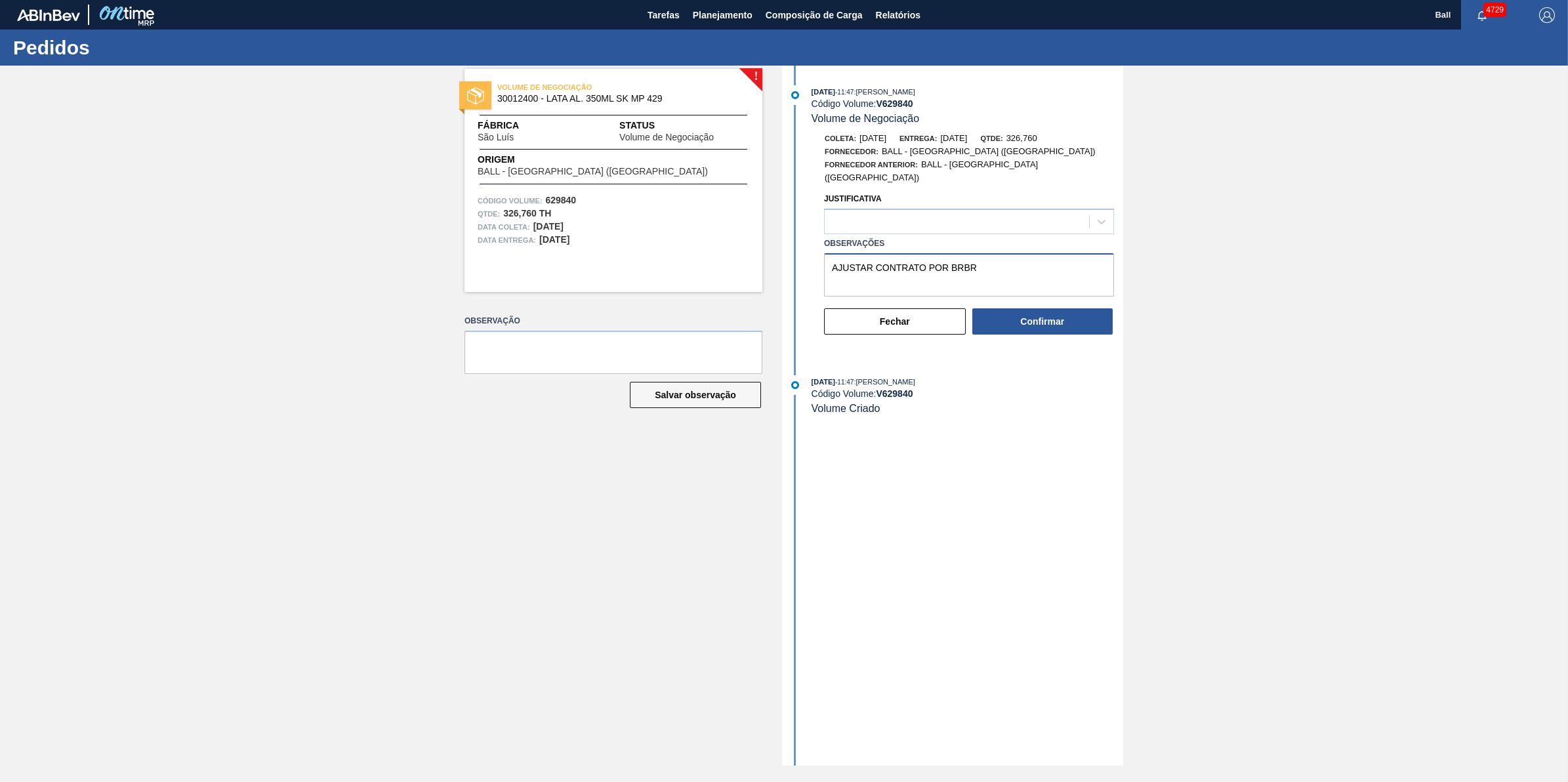
click at [907, 271] on textarea "AJUSTAR CONTRATO POR BRBR" at bounding box center [969, 275] width 290 height 43
type textarea "AJUSTAR CONTRATO POR BRBR"
click at [1043, 309] on button "Confirmar" at bounding box center [1043, 322] width 140 height 26
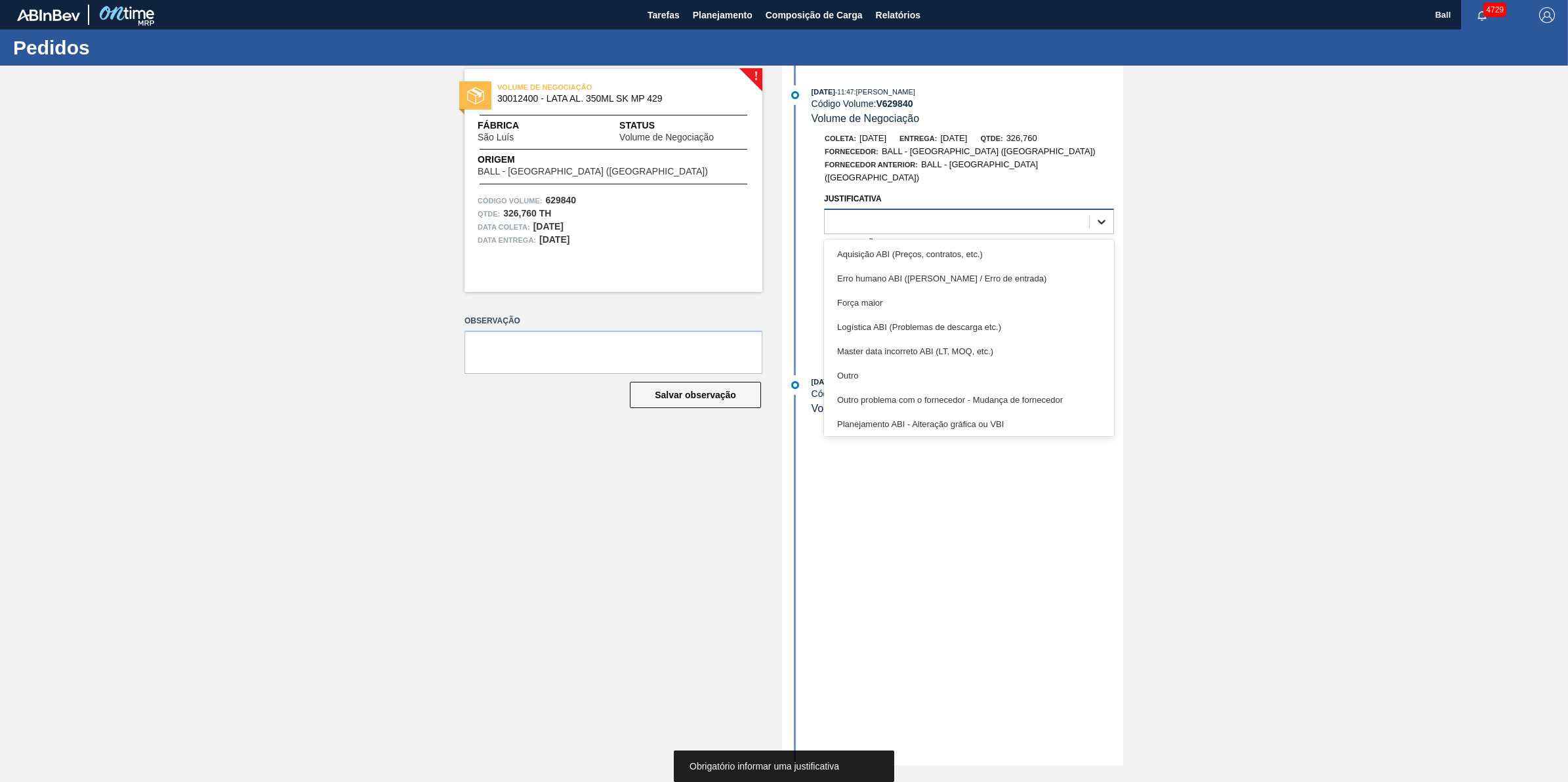
click at [1102, 216] on icon at bounding box center [1101, 222] width 13 height 13
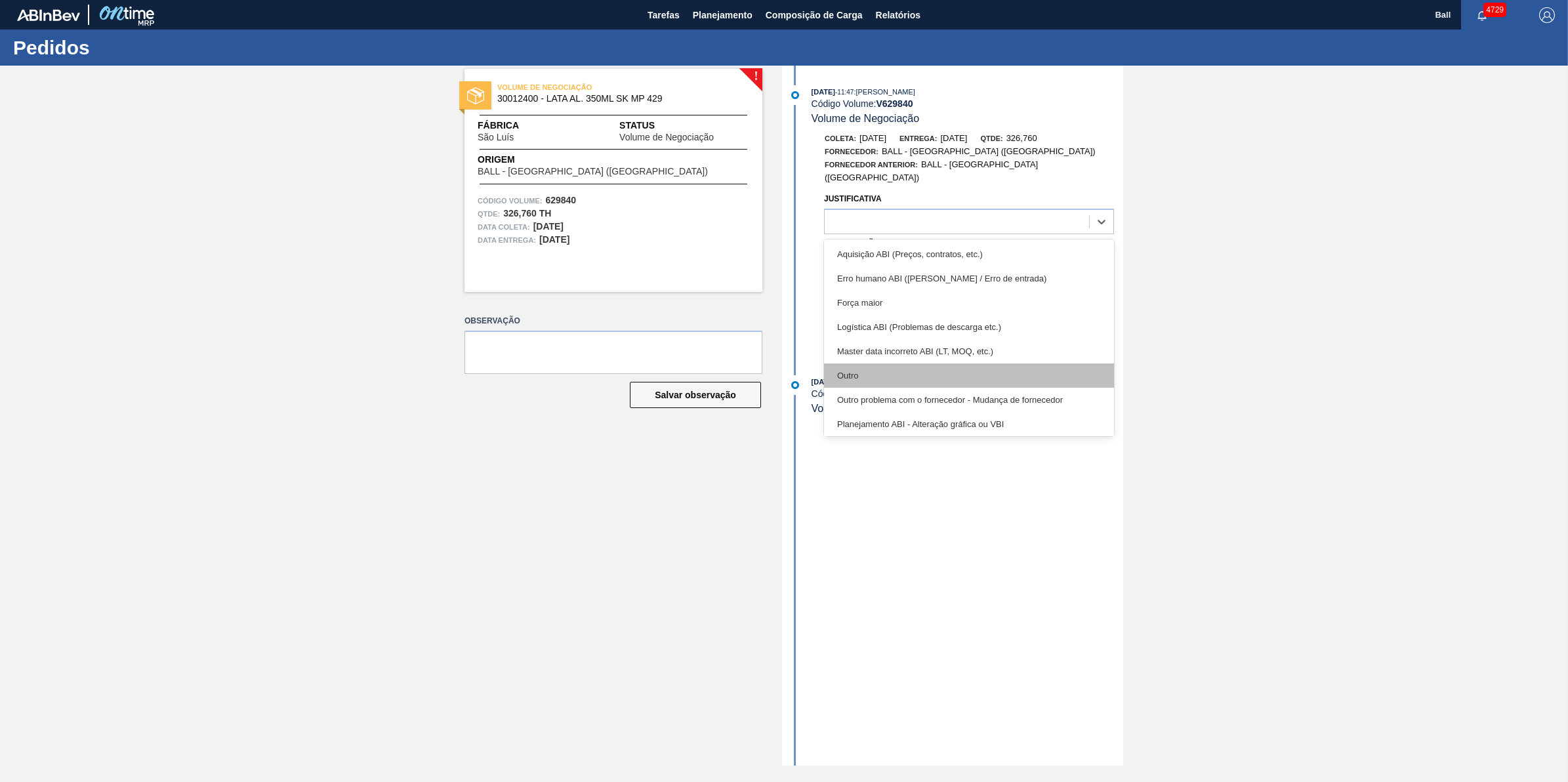
click at [917, 369] on div "Outro" at bounding box center [969, 376] width 290 height 25
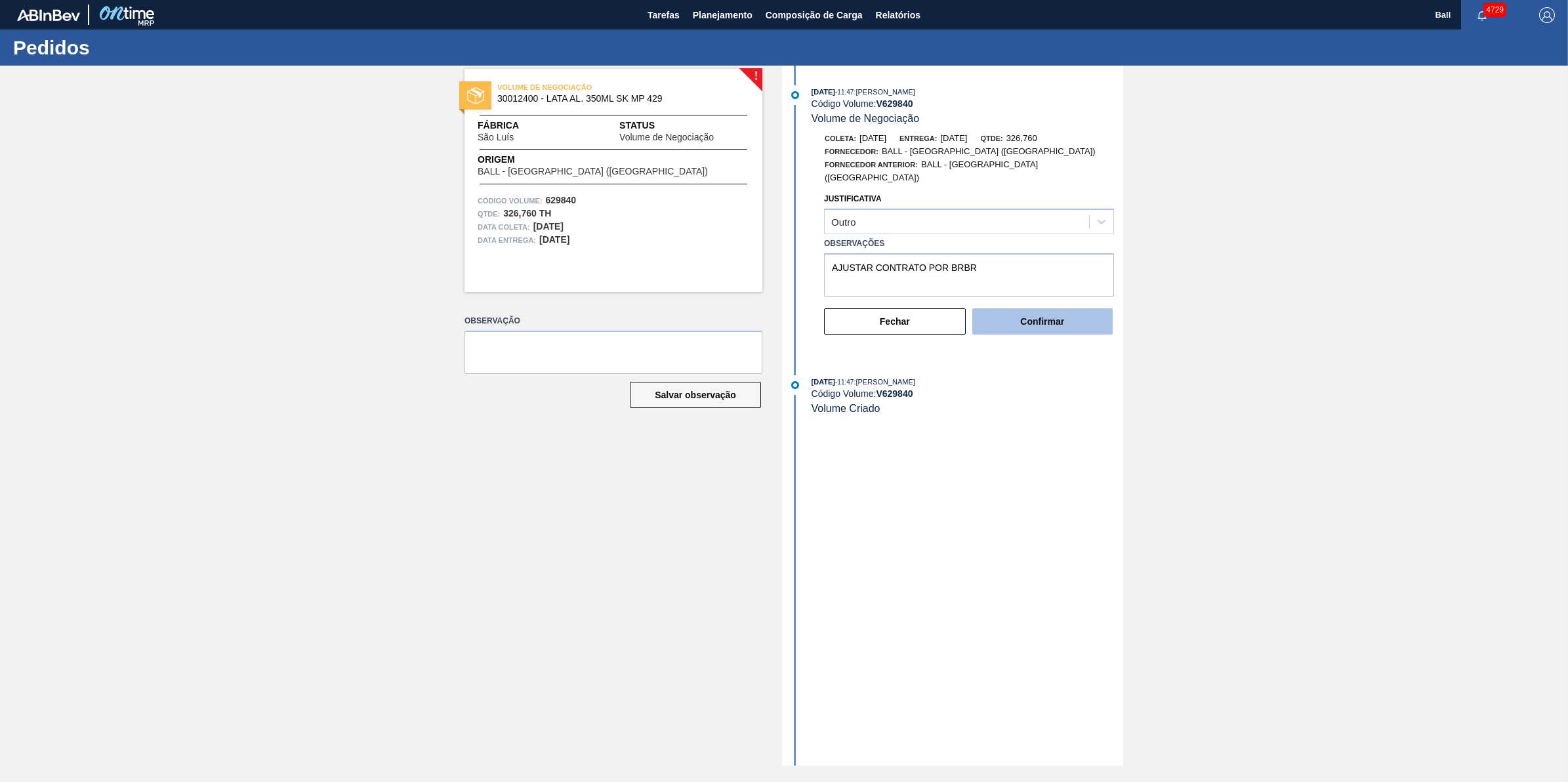
click at [1083, 309] on button "Confirmar" at bounding box center [1043, 322] width 140 height 26
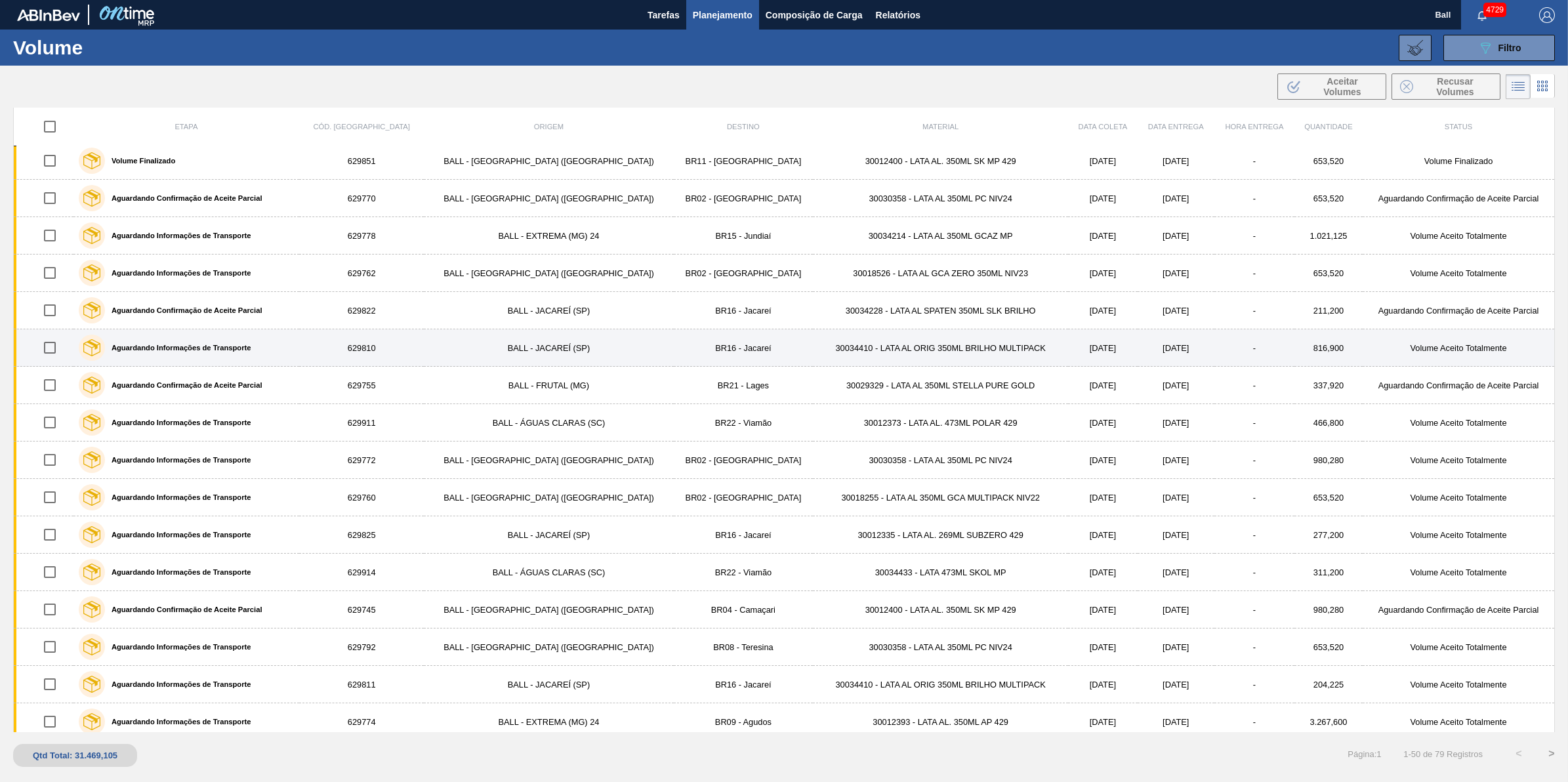
scroll to position [1292, 0]
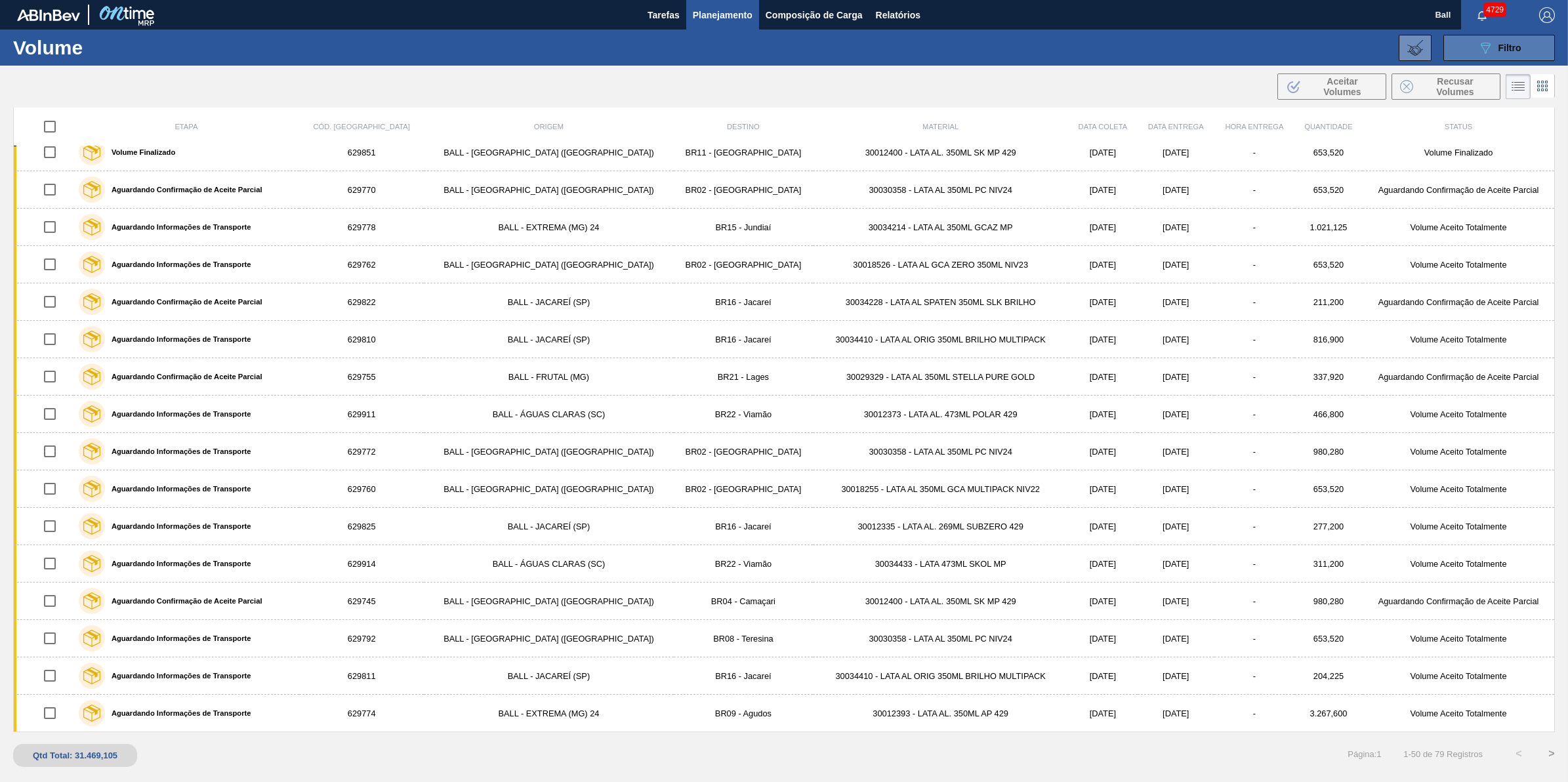
click at [1529, 44] on button "089F7B8B-B2A5-4AFE-B5C0-19BA573D28AC Filtro" at bounding box center [1499, 48] width 112 height 26
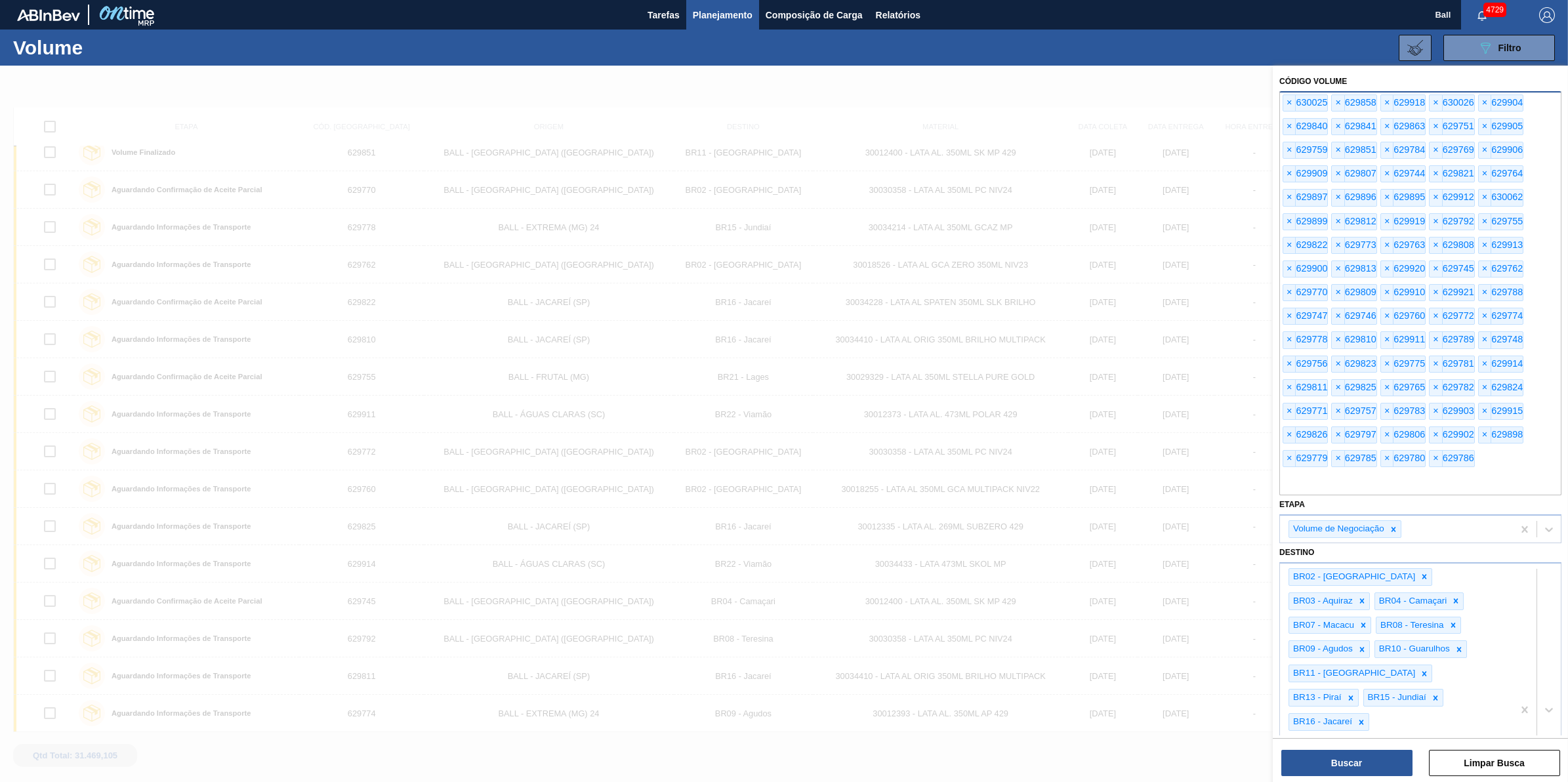
click at [1442, 493] on input "text" at bounding box center [1420, 483] width 282 height 25
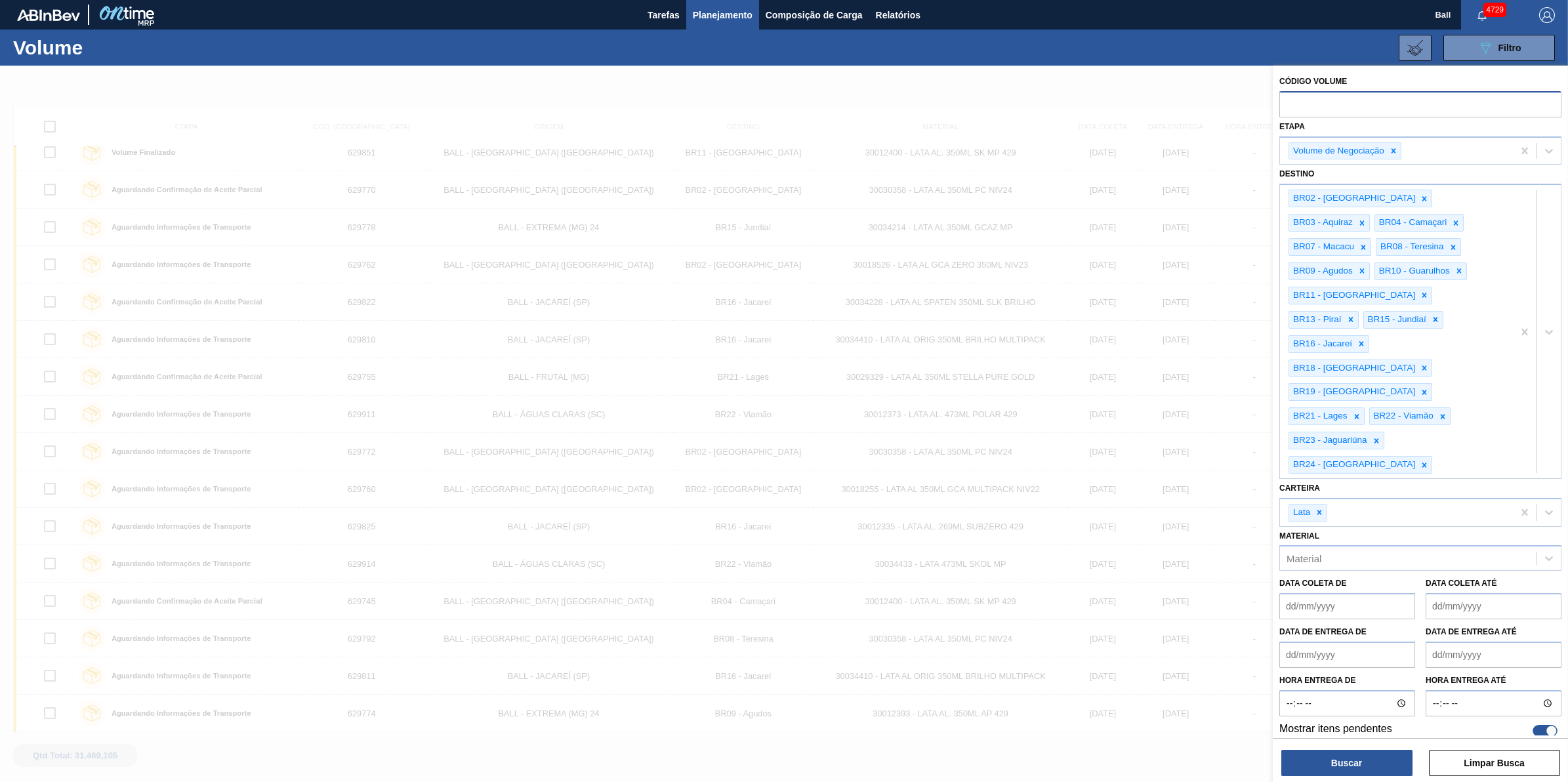
paste input "629544"
type input "629544"
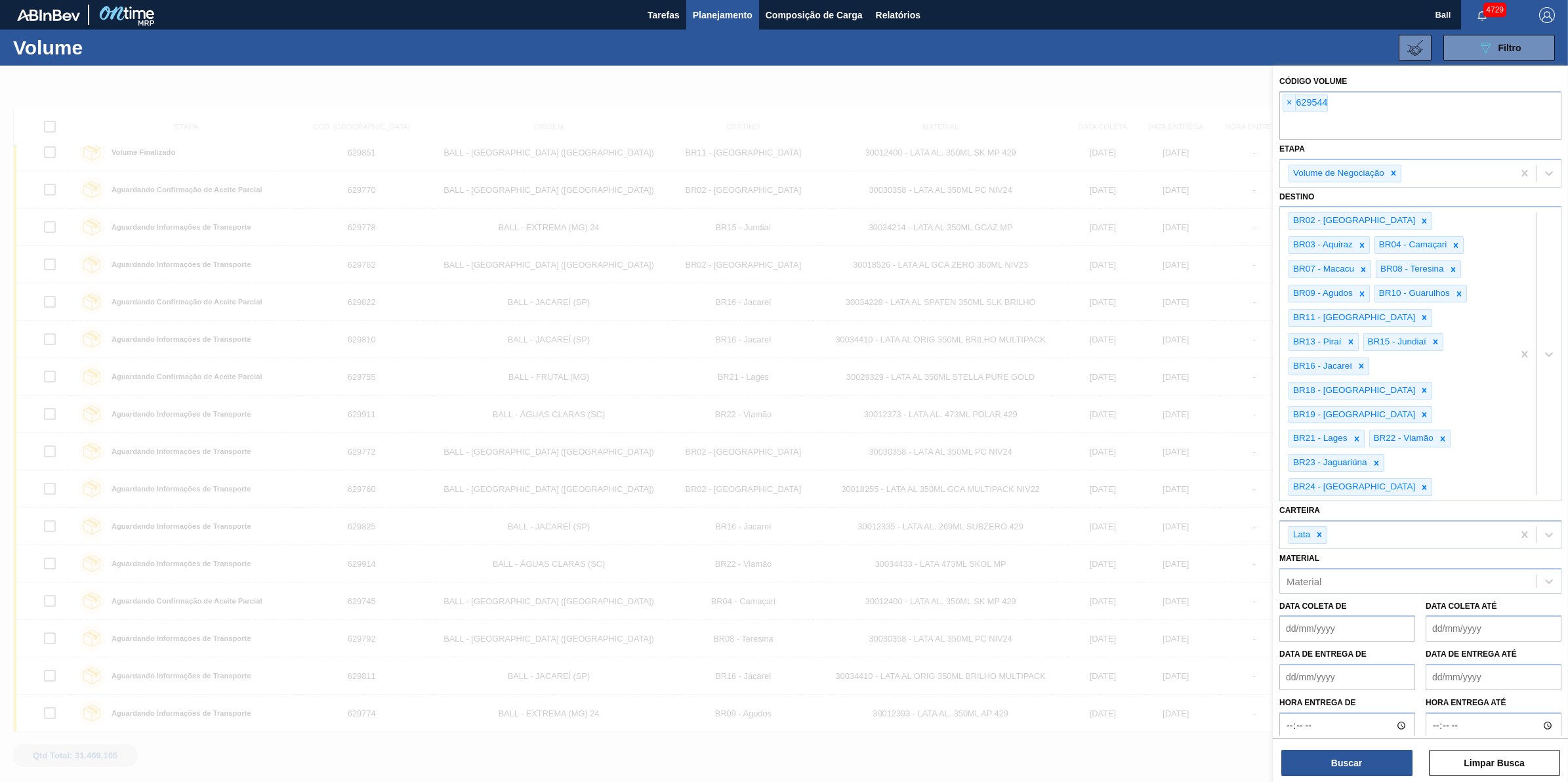
click at [1329, 748] on div "Buscar Limpar Busca" at bounding box center [1420, 757] width 295 height 37
click at [1342, 766] on button "Buscar" at bounding box center [1346, 763] width 132 height 26
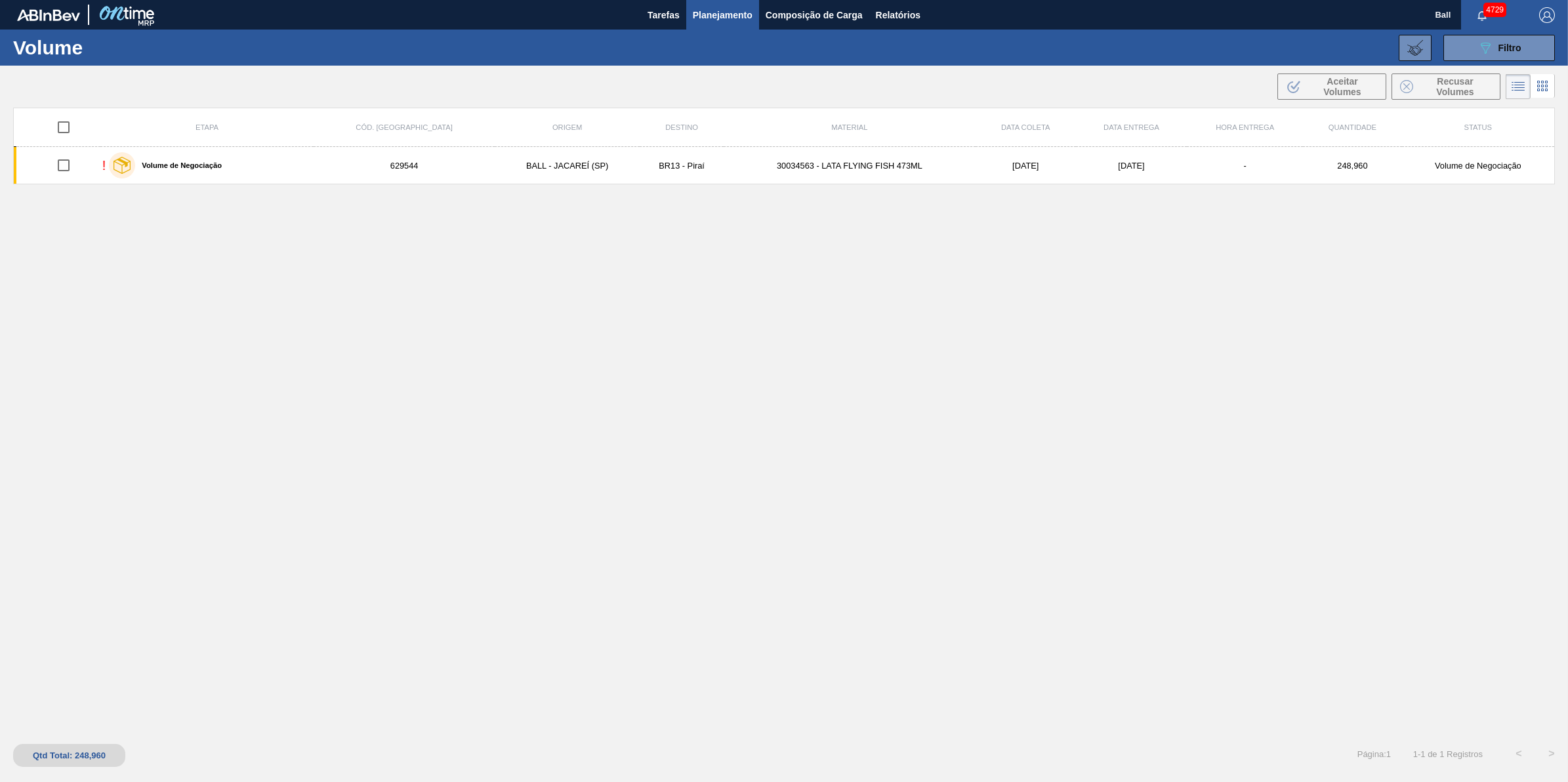
scroll to position [0, 0]
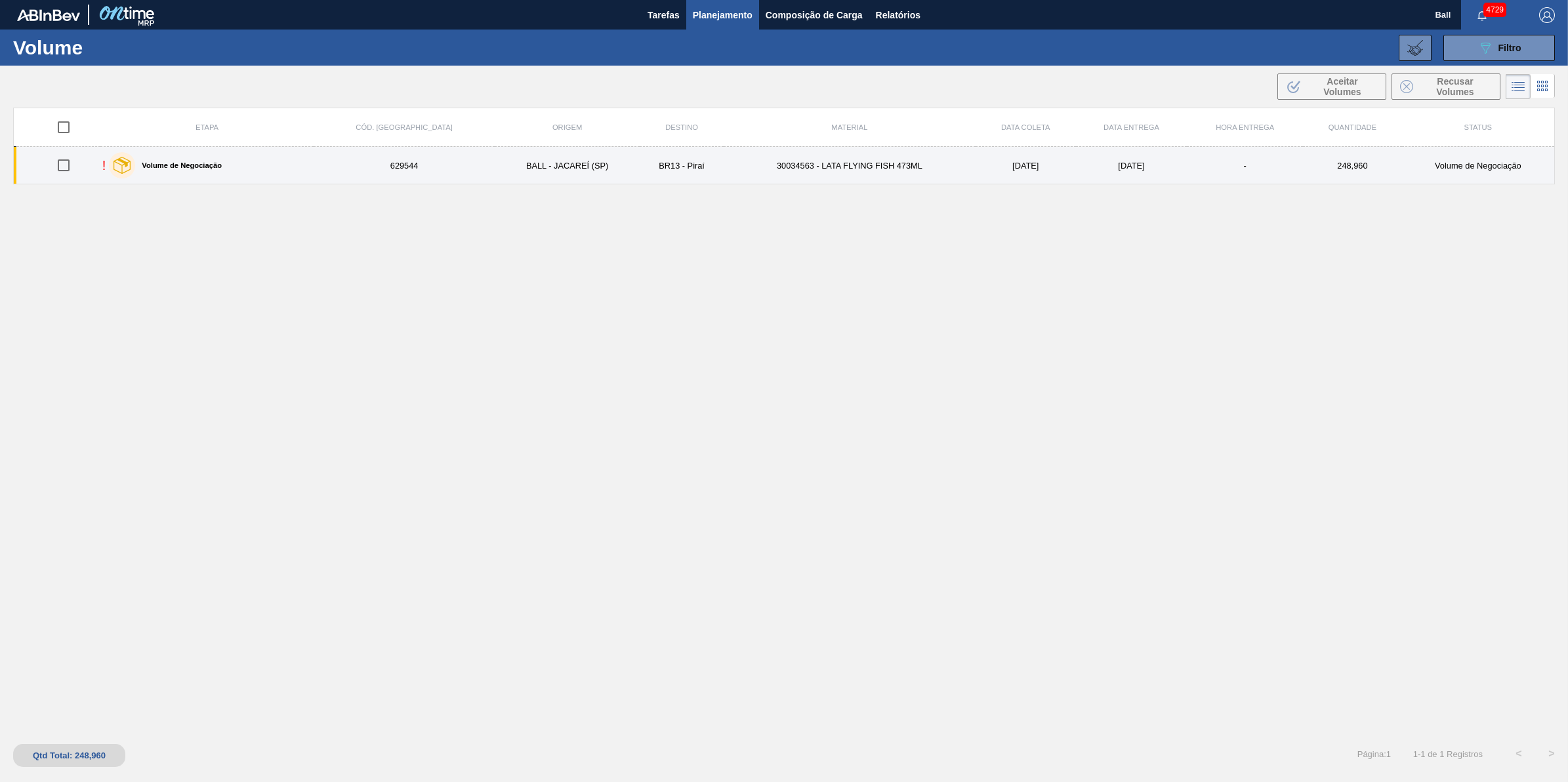
click at [274, 161] on div "! Volume de Negociação" at bounding box center [207, 165] width 210 height 33
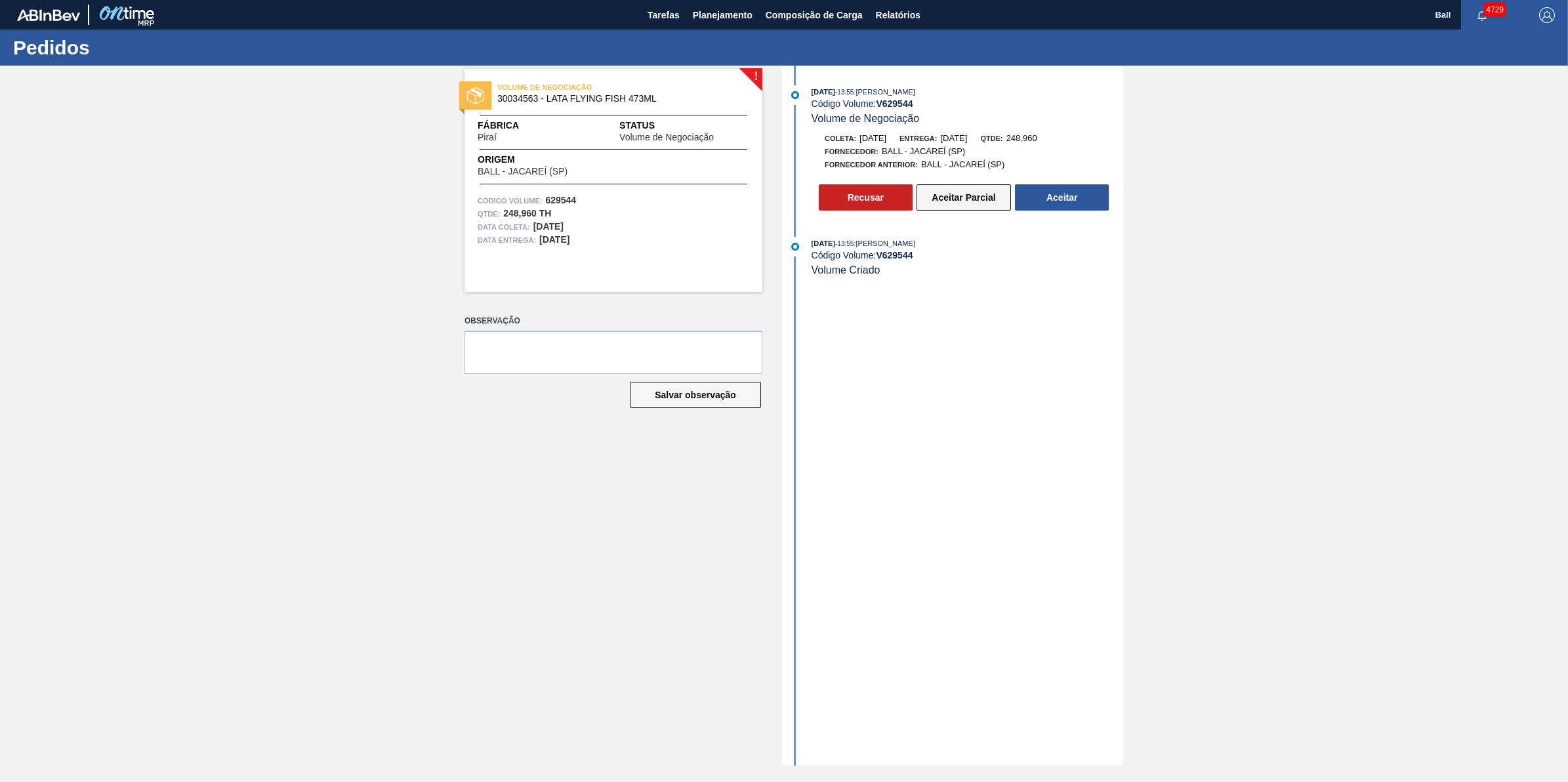
click at [954, 189] on button "Aceitar Parcial" at bounding box center [963, 198] width 95 height 26
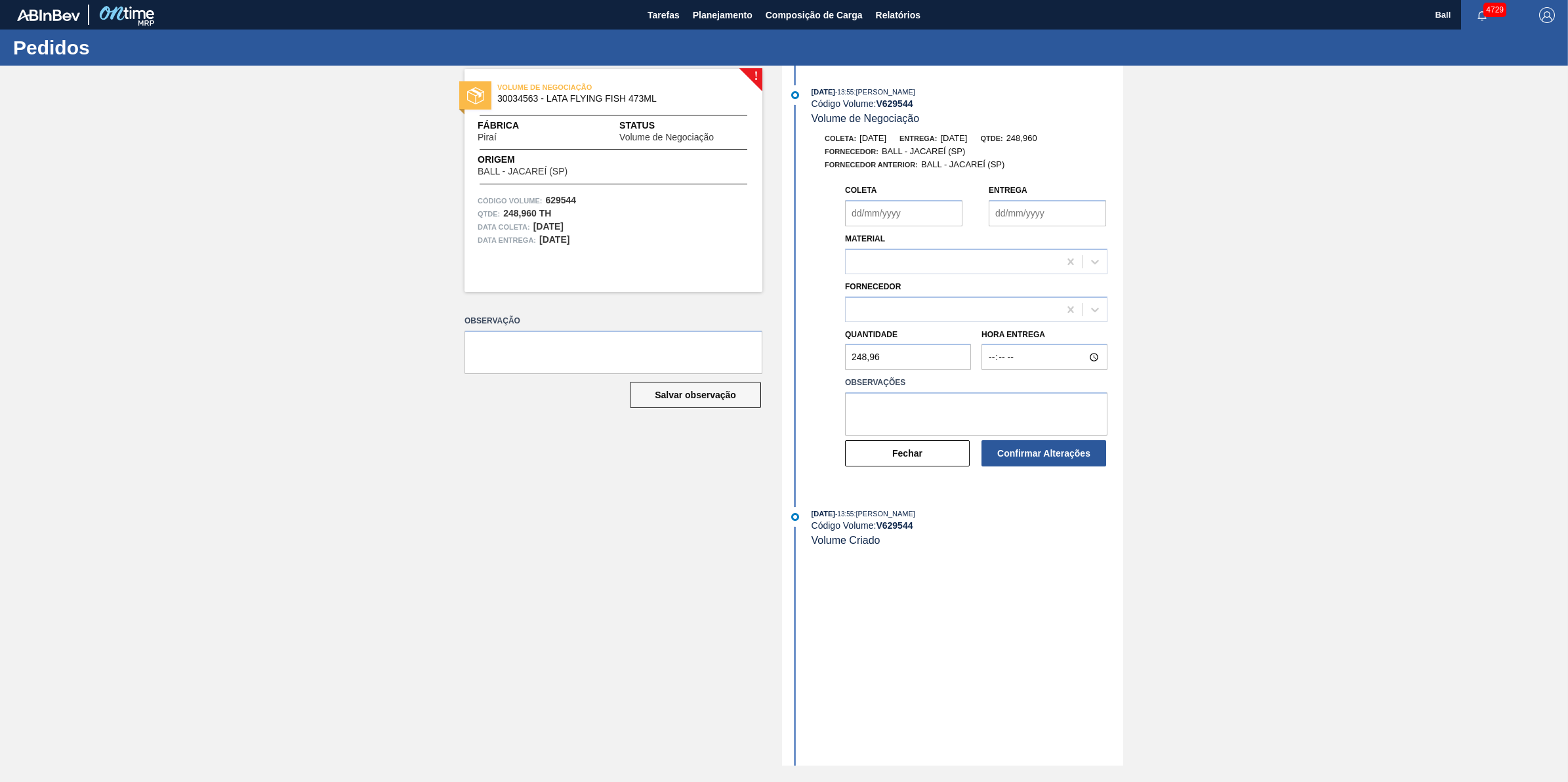
type input "[DATE]"
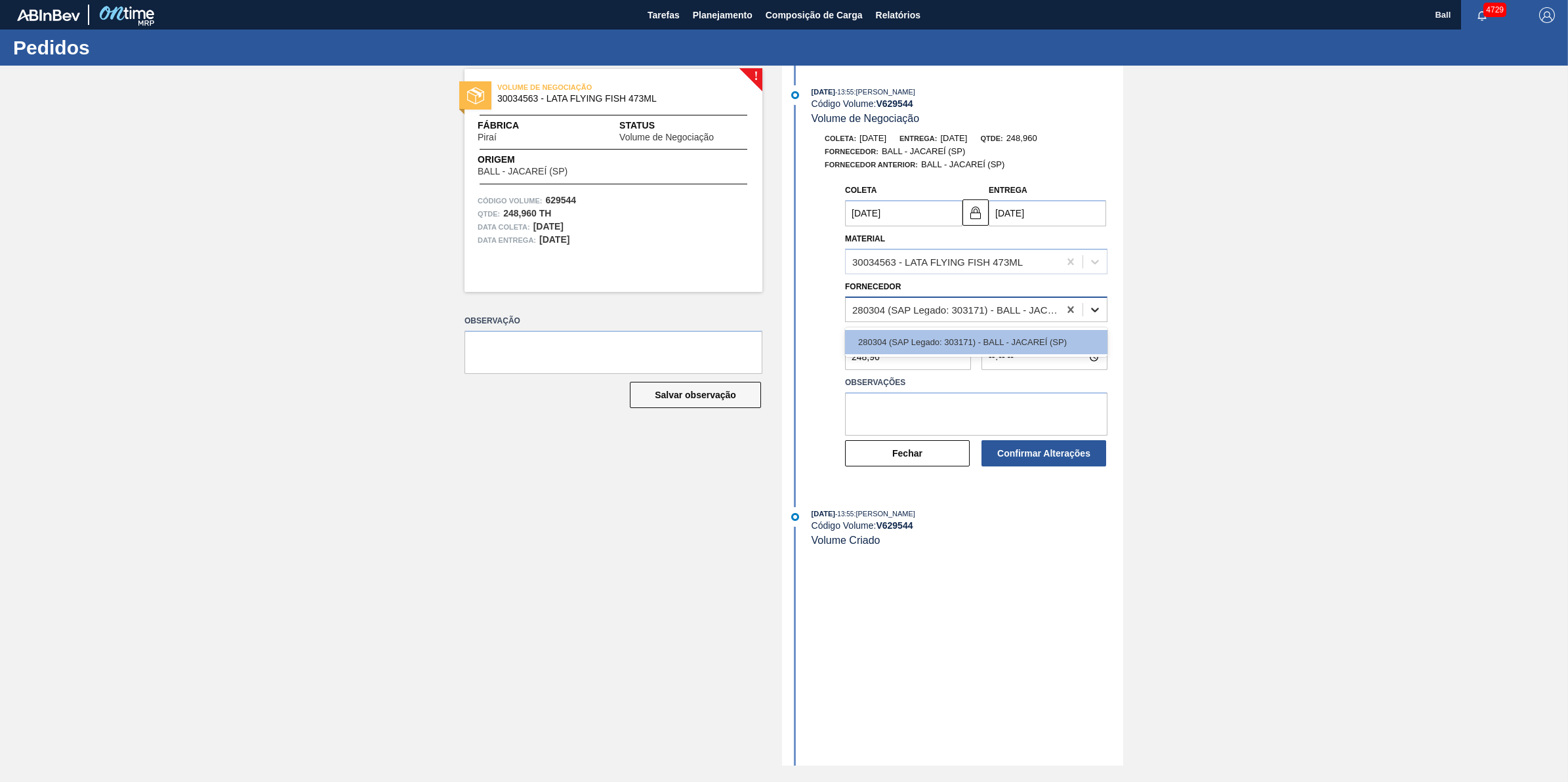
click at [1102, 307] on div at bounding box center [1095, 309] width 24 height 24
click at [978, 406] on textarea at bounding box center [976, 414] width 262 height 43
click at [677, 530] on div "! VOLUME DE NEGOCIAÇÃO 30034563 - LATA FLYING FISH 473ML Fábrica Piraí Status V…" at bounding box center [603, 416] width 318 height 700
click at [942, 455] on button "Fechar" at bounding box center [907, 453] width 125 height 26
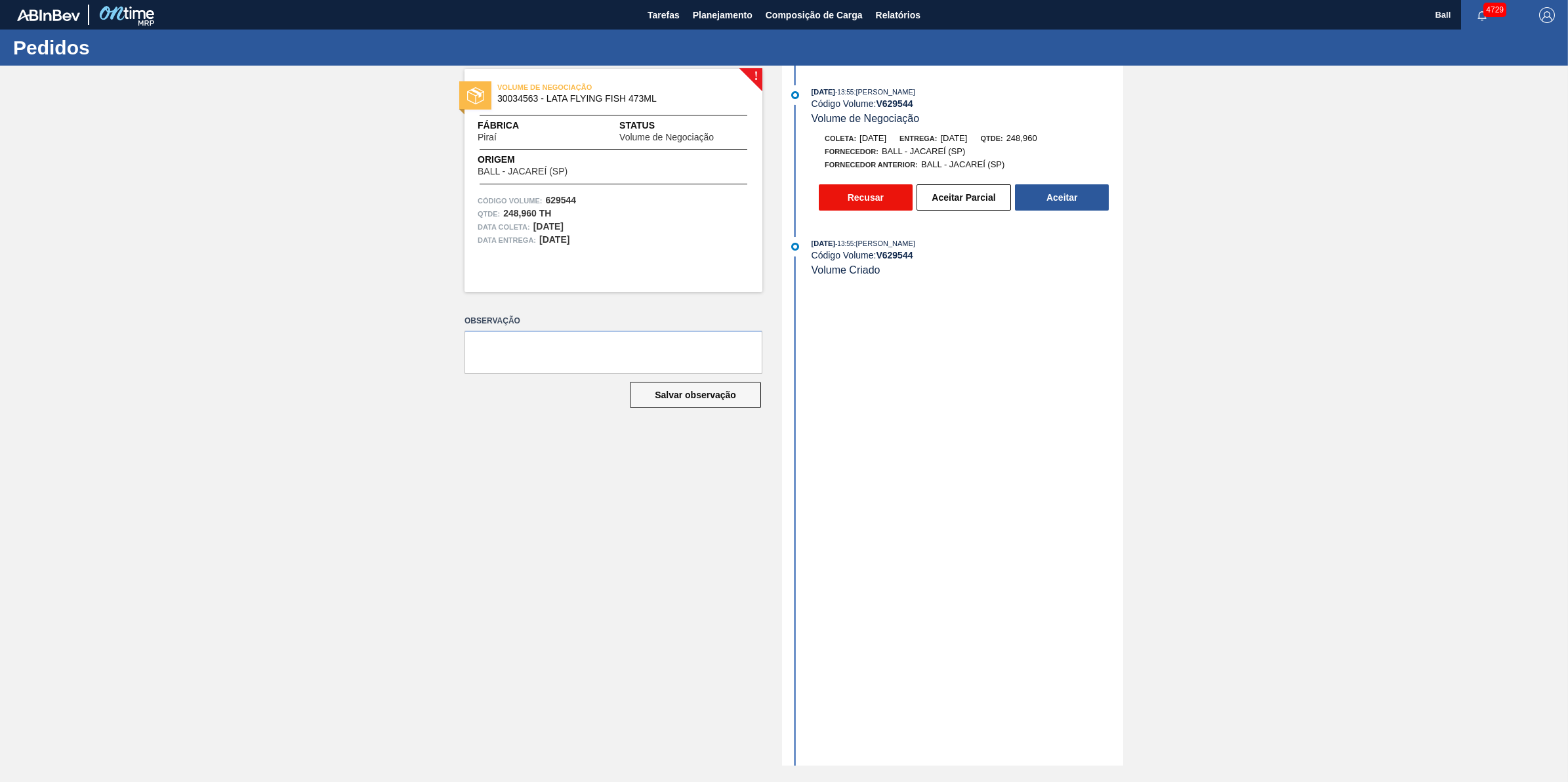
click at [876, 202] on button "Recusar" at bounding box center [866, 198] width 94 height 26
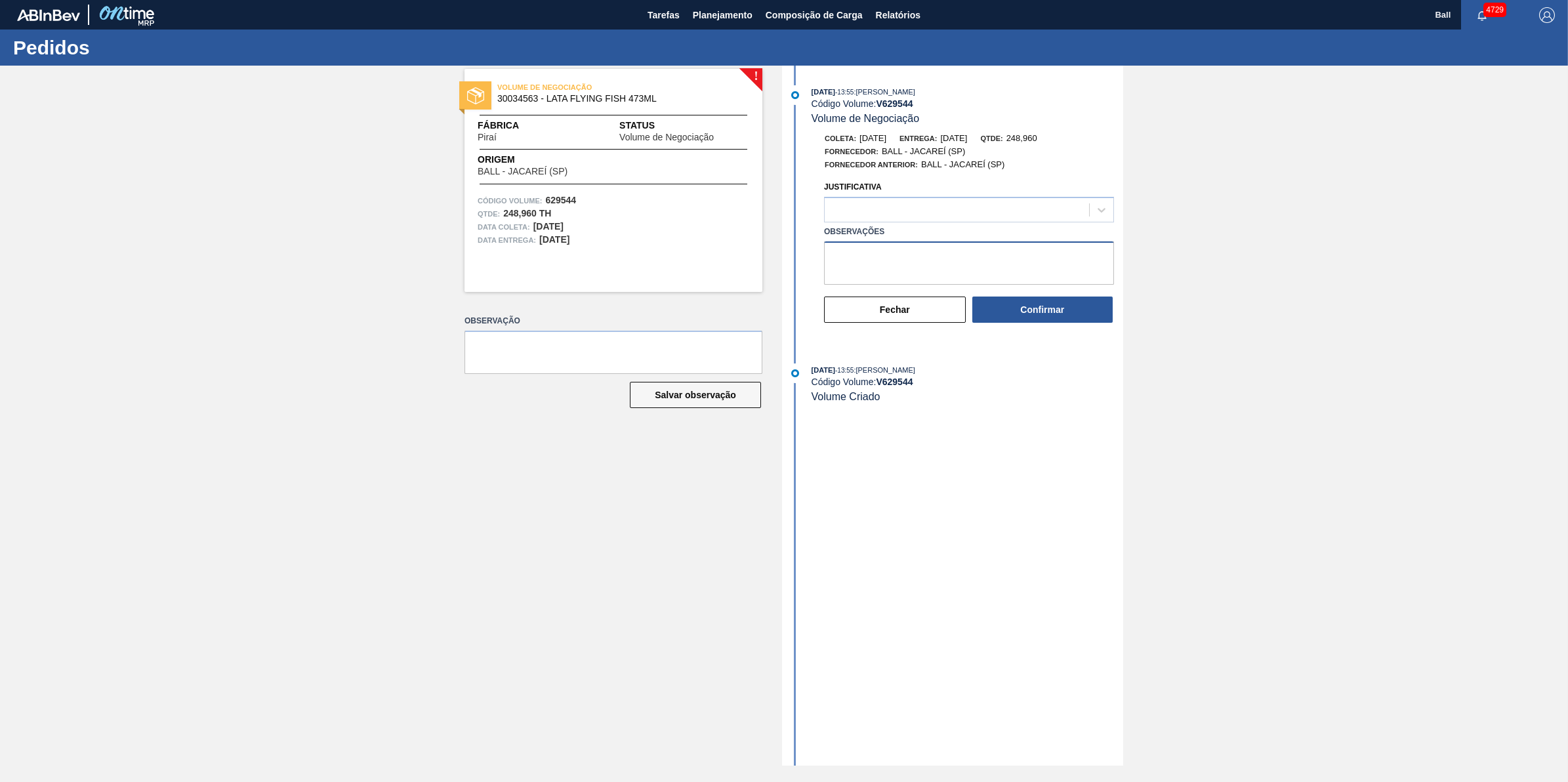
click at [892, 256] on textarea "Observações" at bounding box center [969, 263] width 290 height 43
click at [1014, 215] on div at bounding box center [957, 210] width 265 height 19
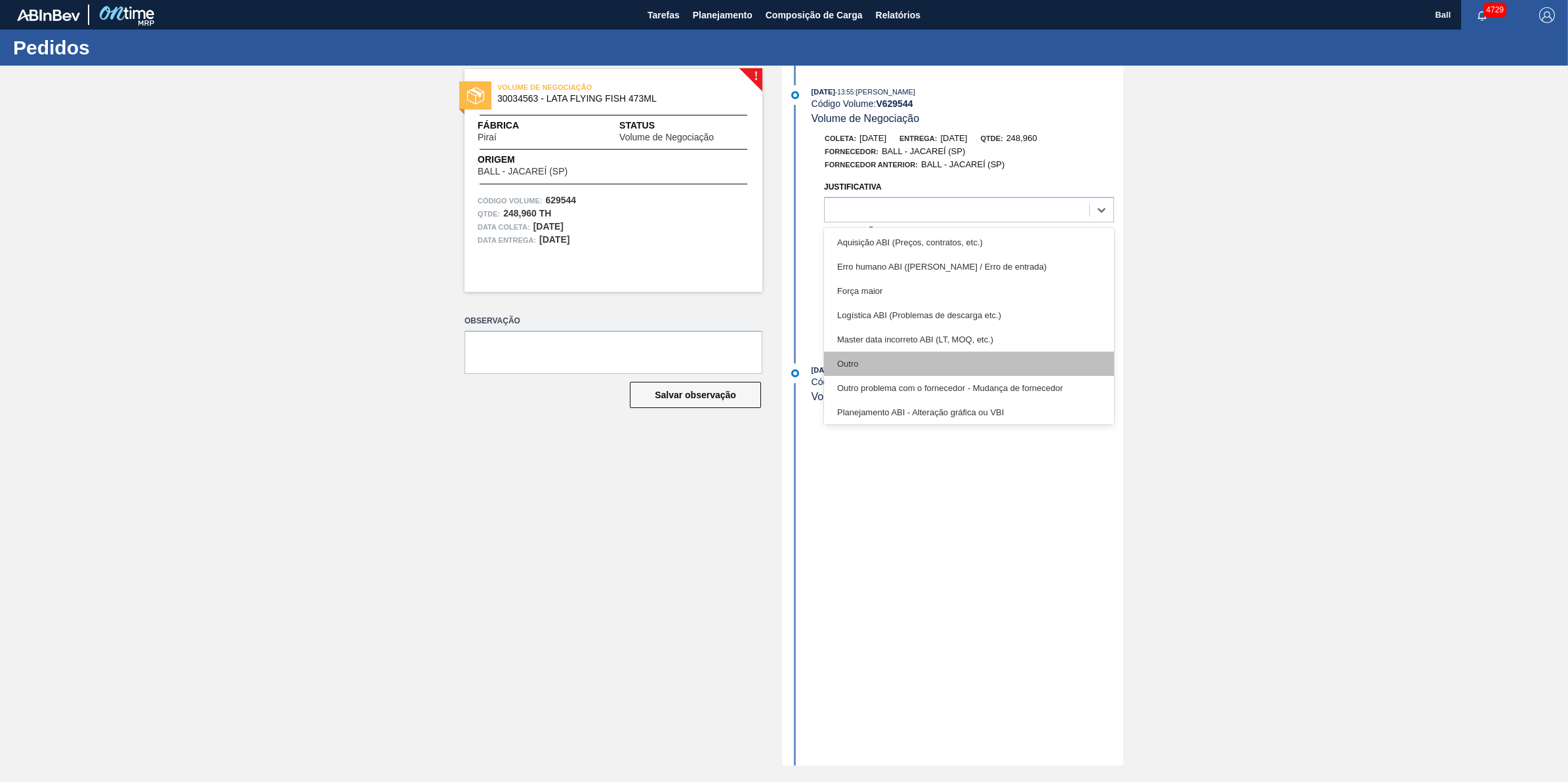
click at [922, 371] on div "Outro" at bounding box center [969, 364] width 290 height 25
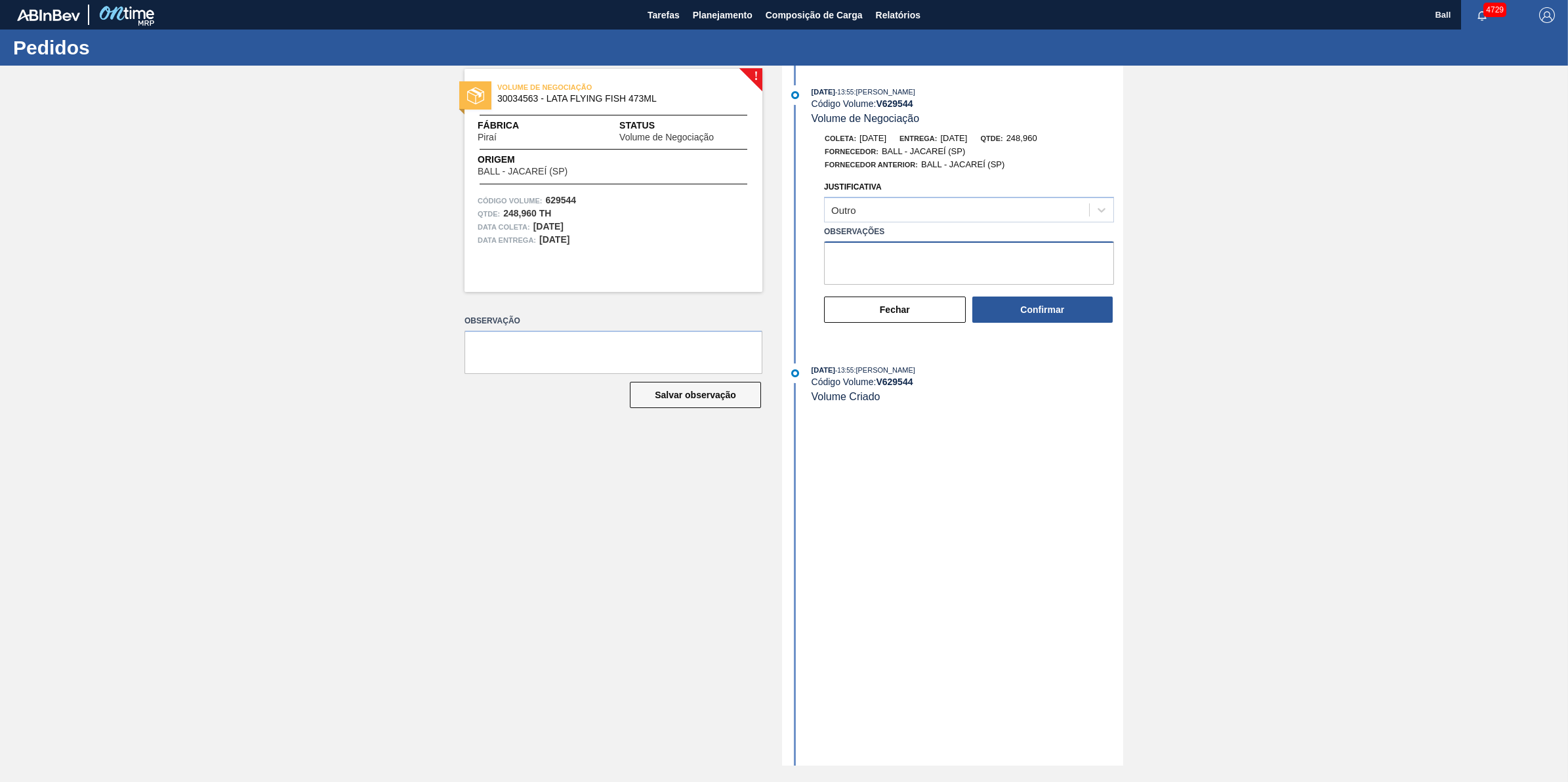
click at [932, 269] on textarea "Observações" at bounding box center [969, 263] width 290 height 43
type textarea "necessário contrato por BR3R, BRJC SEM PRODUÇÃO NO MOMENTO"
click at [1088, 309] on button "Confirmar" at bounding box center [1043, 309] width 140 height 26
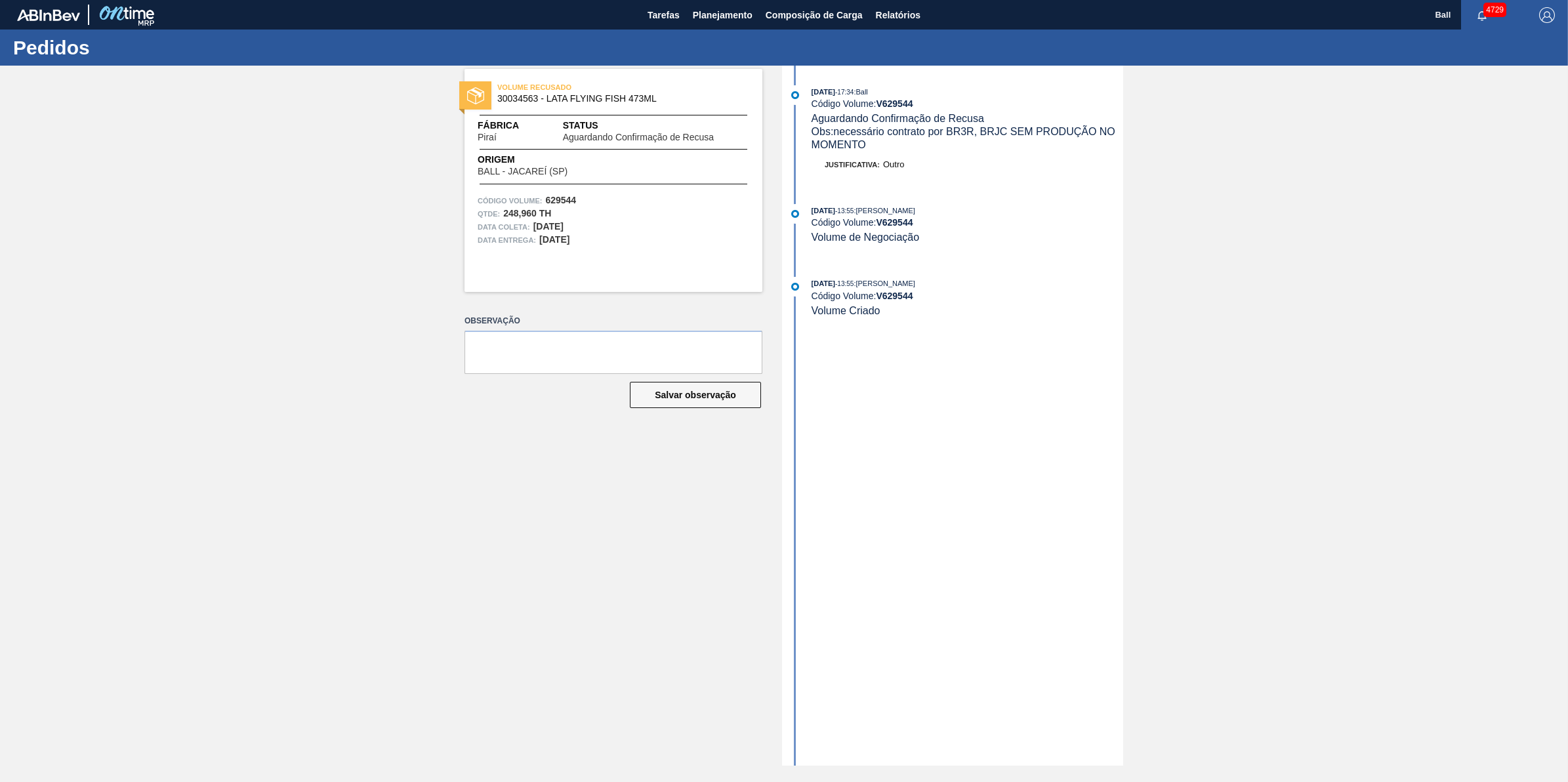
click at [489, 599] on div "VOLUME RECUSADO 30034563 - LATA FLYING FISH 473ML Fábrica Piraí Status Aguardan…" at bounding box center [603, 416] width 318 height 700
